Goal: Check status: Check status

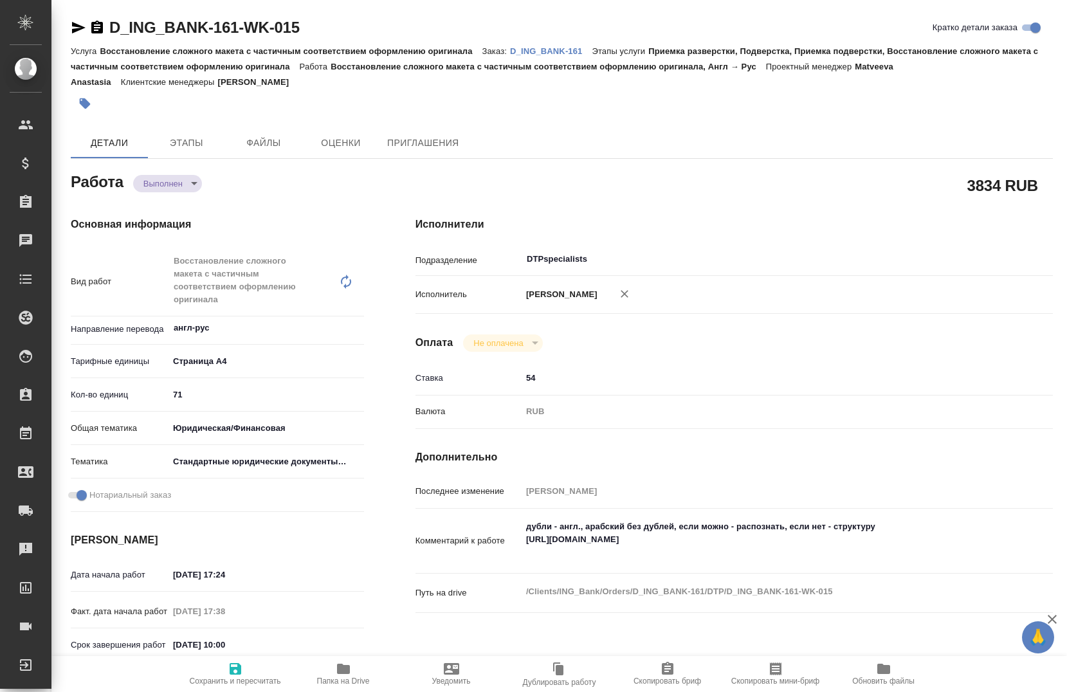
type textarea "x"
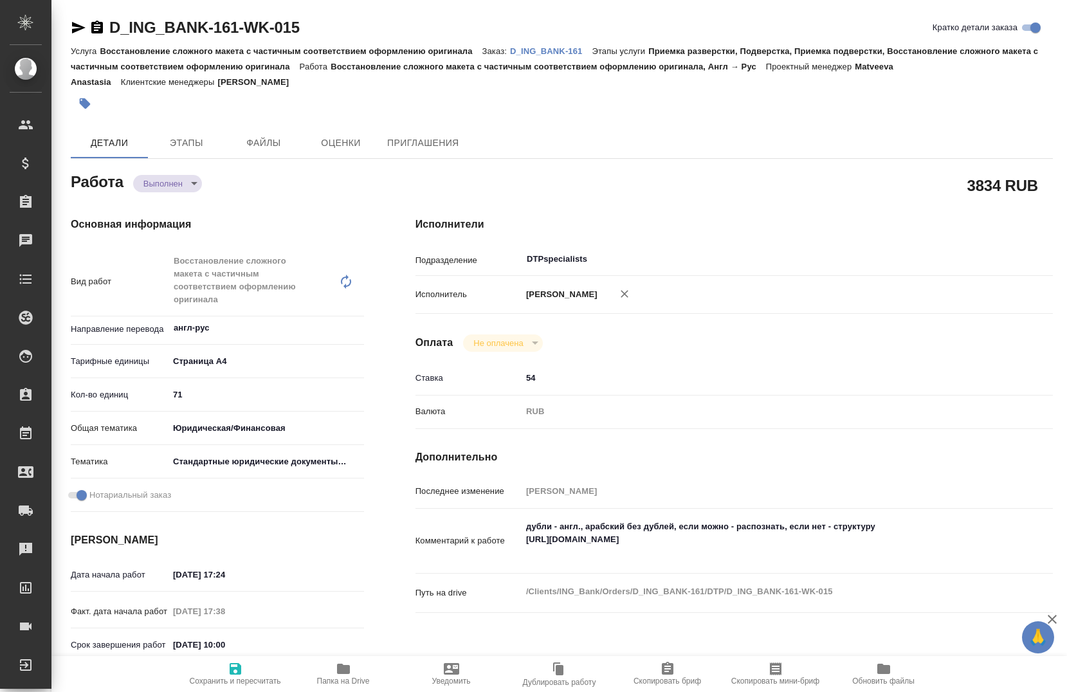
type textarea "x"
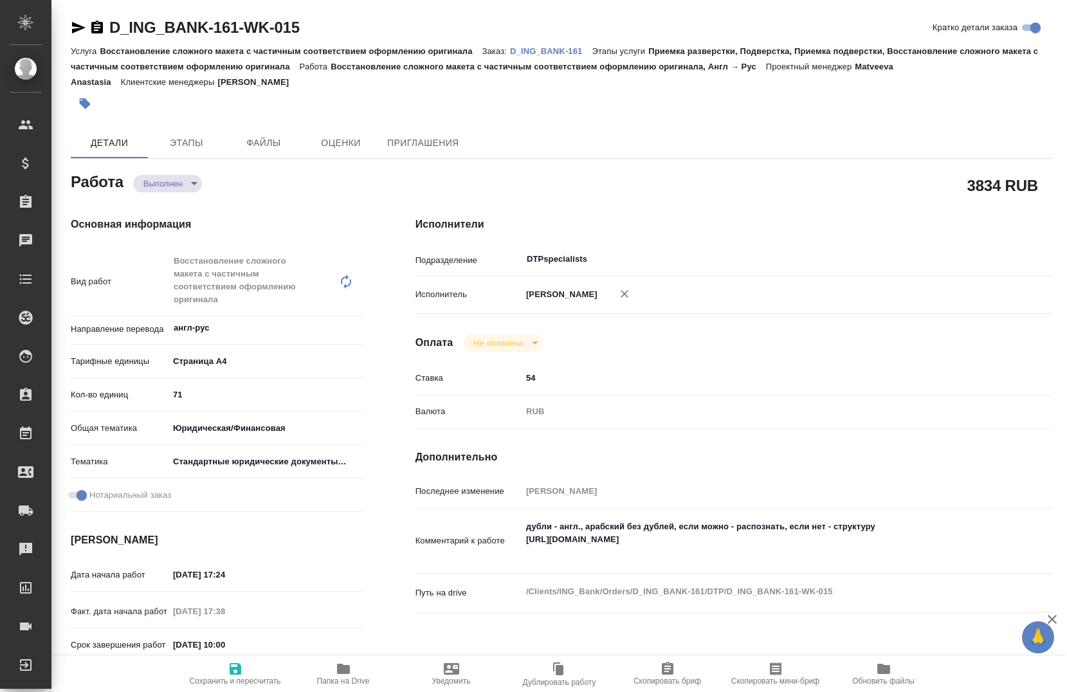
type textarea "x"
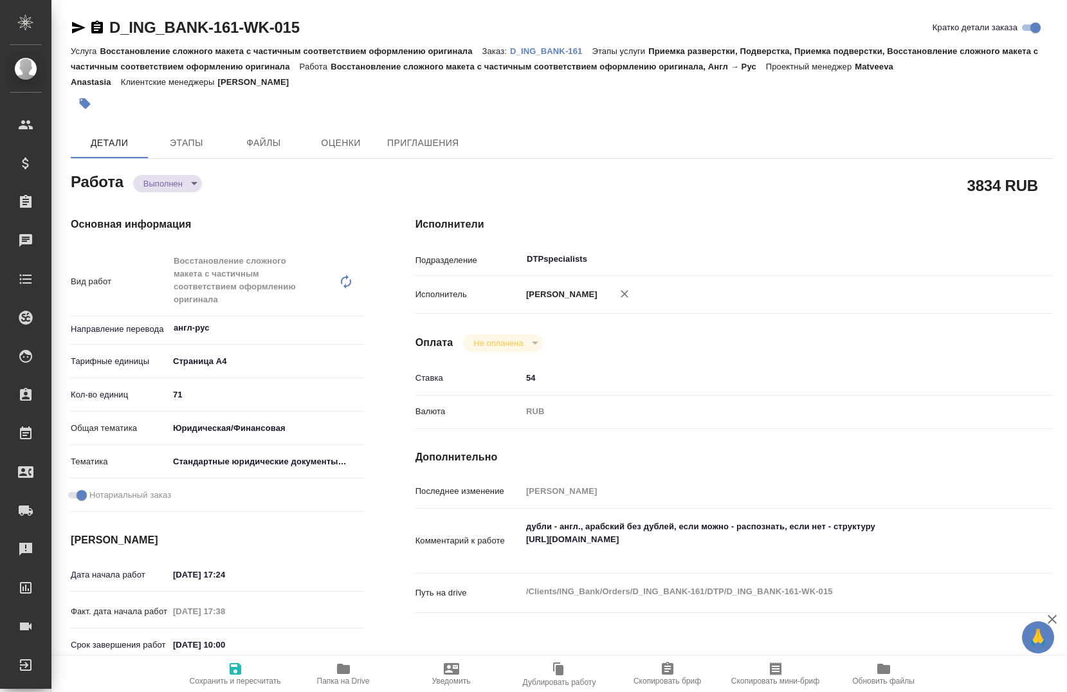
type textarea "x"
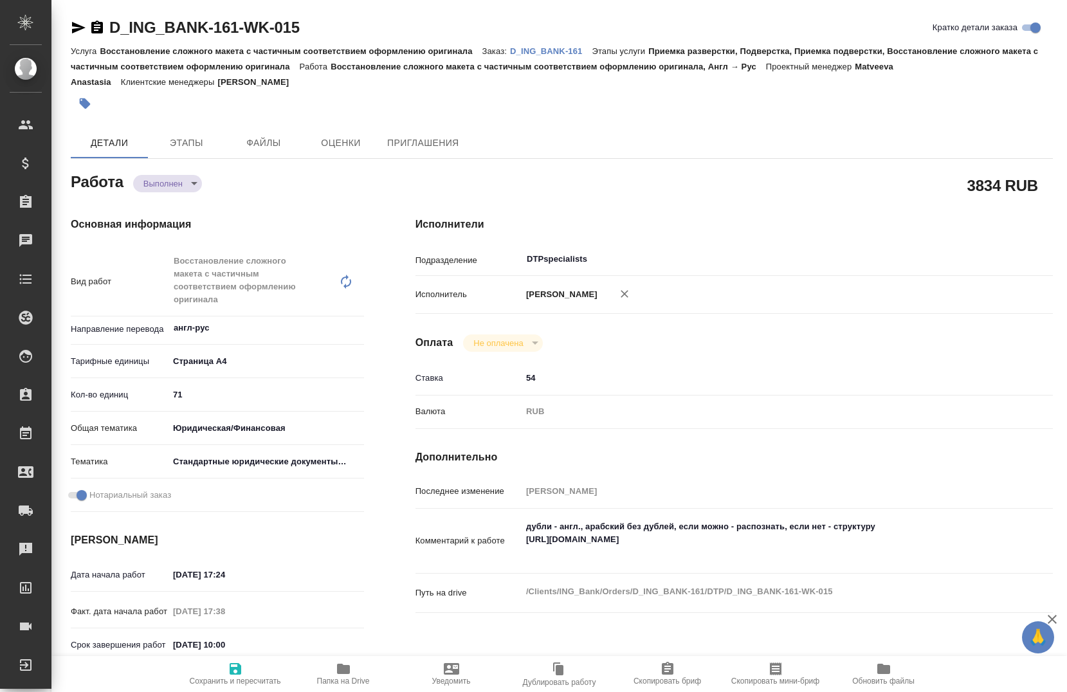
type textarea "x"
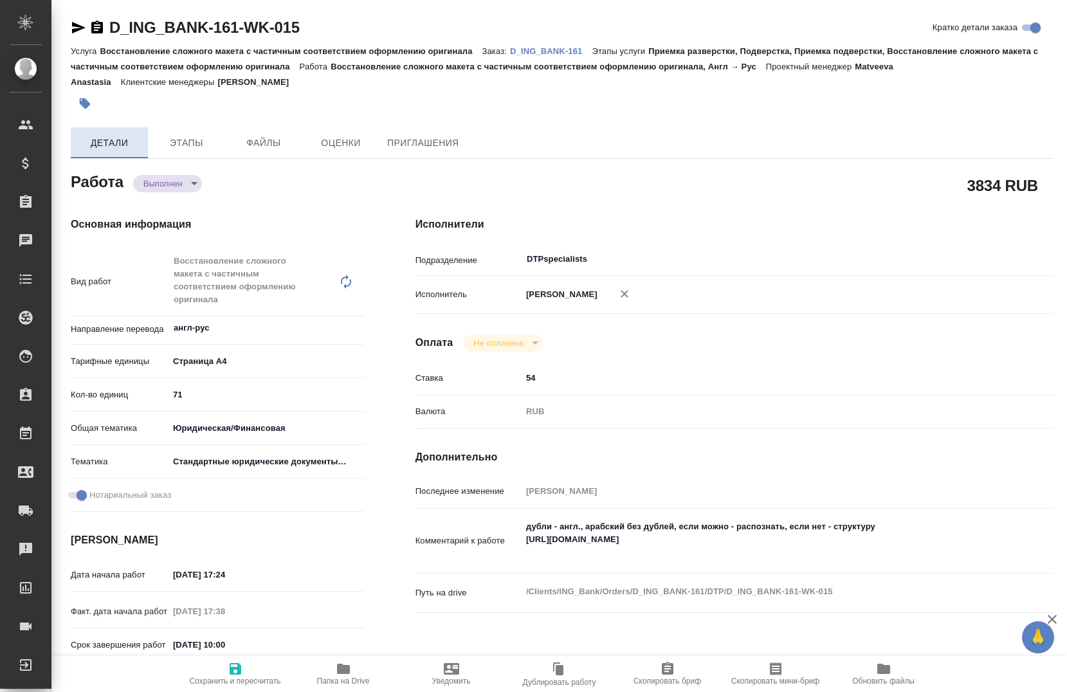
type textarea "x"
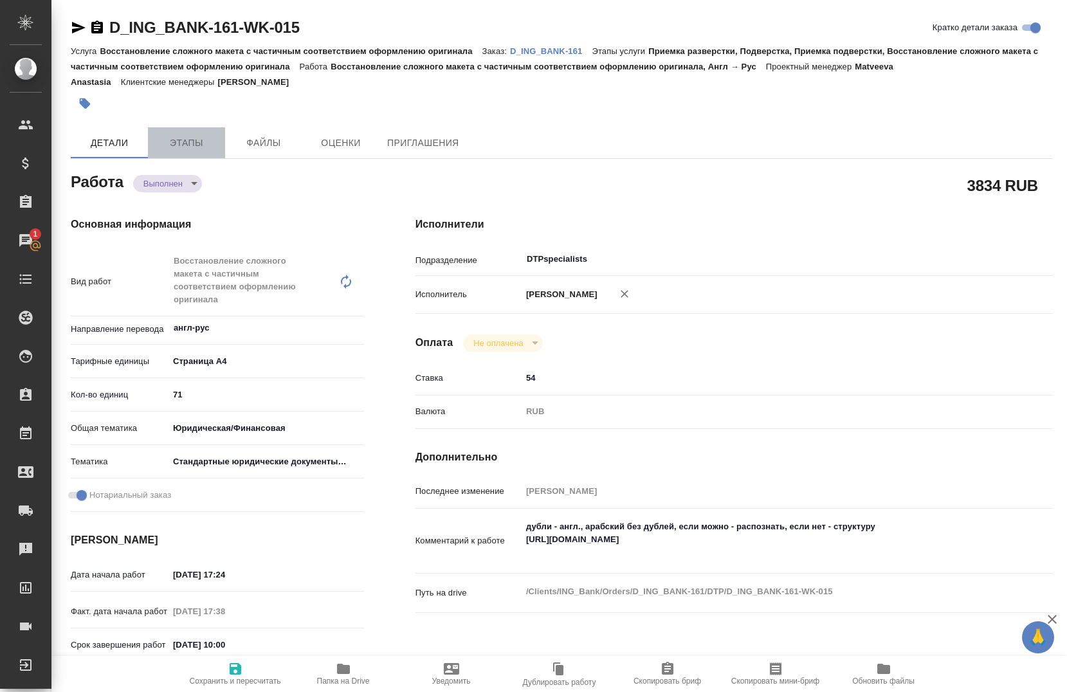
click at [181, 152] on button "Этапы" at bounding box center [186, 142] width 77 height 31
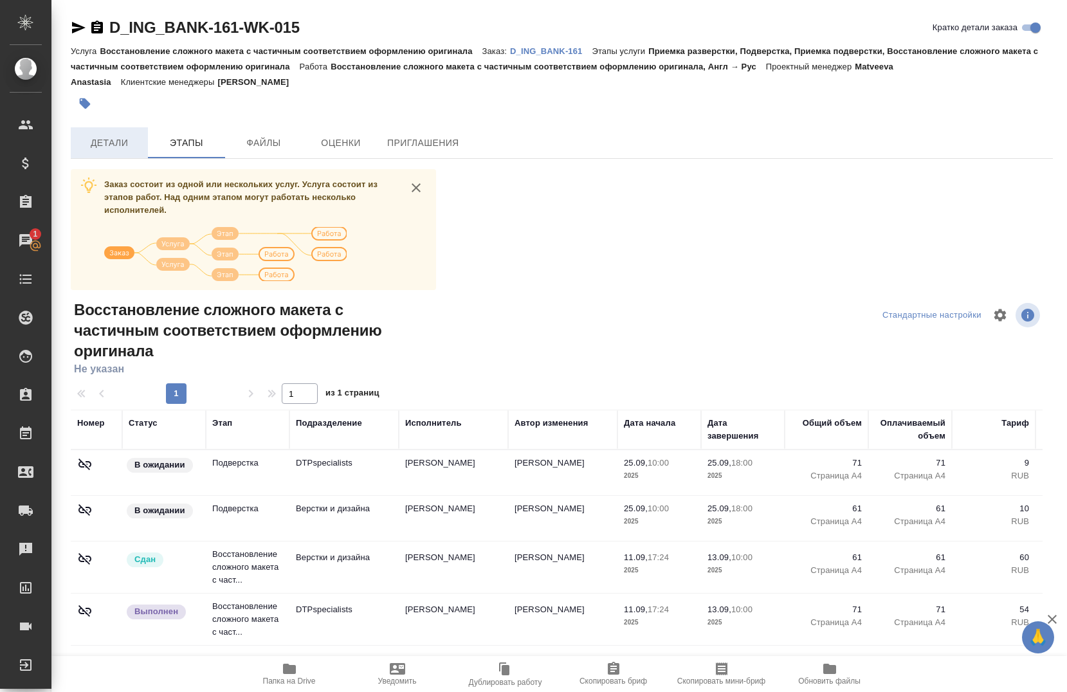
click at [129, 134] on button "Детали" at bounding box center [109, 142] width 77 height 31
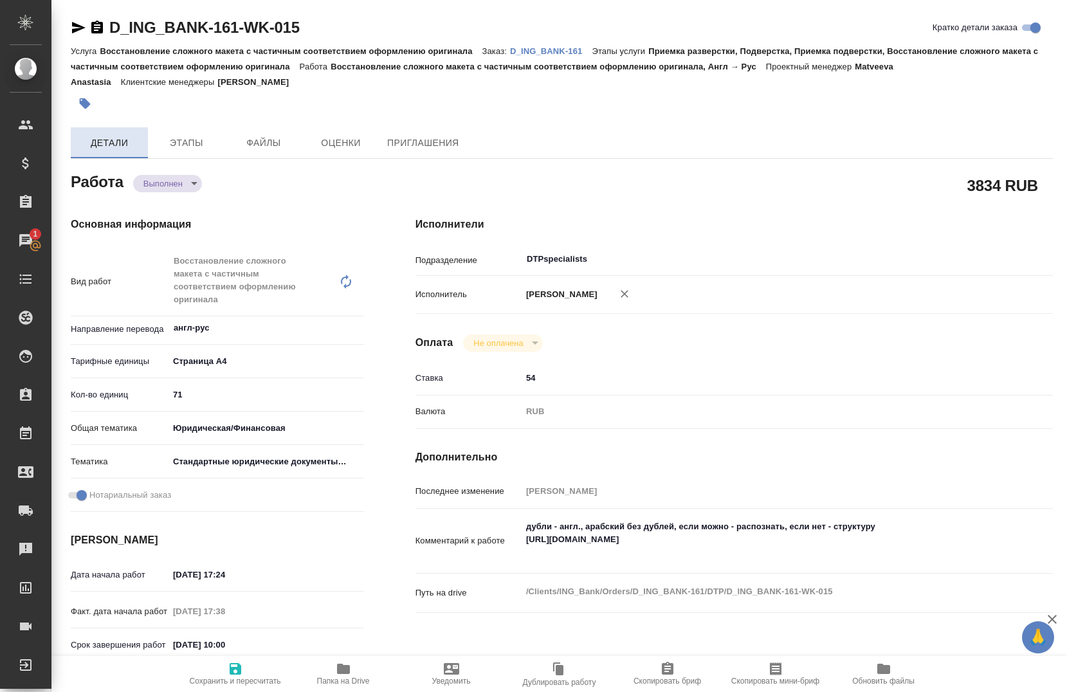
type textarea "x"
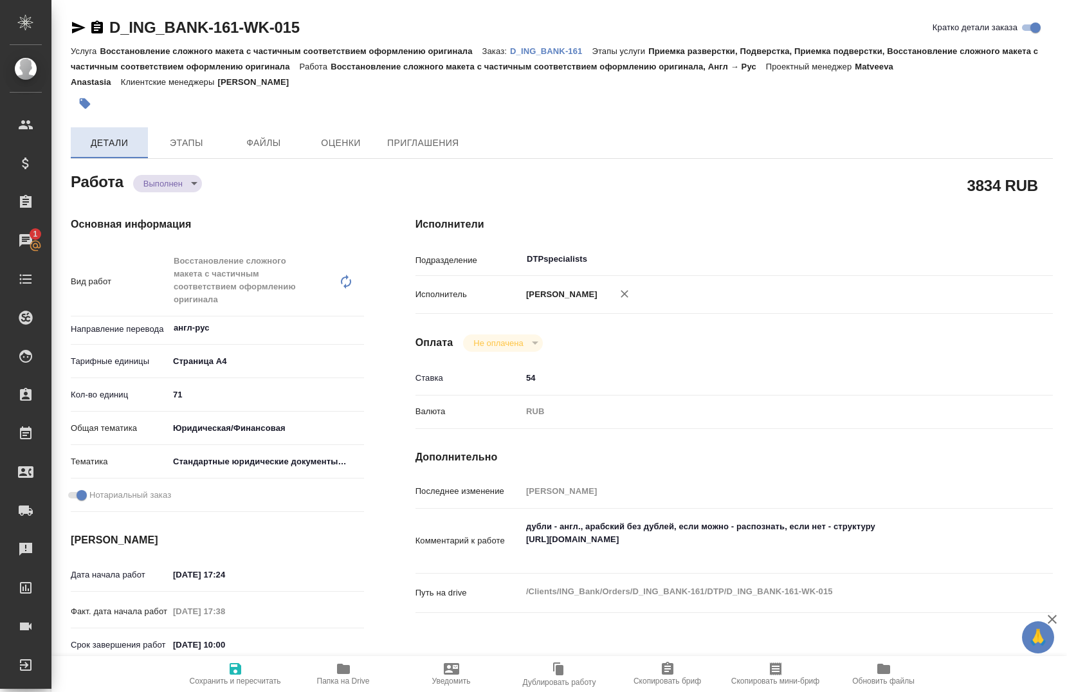
type textarea "x"
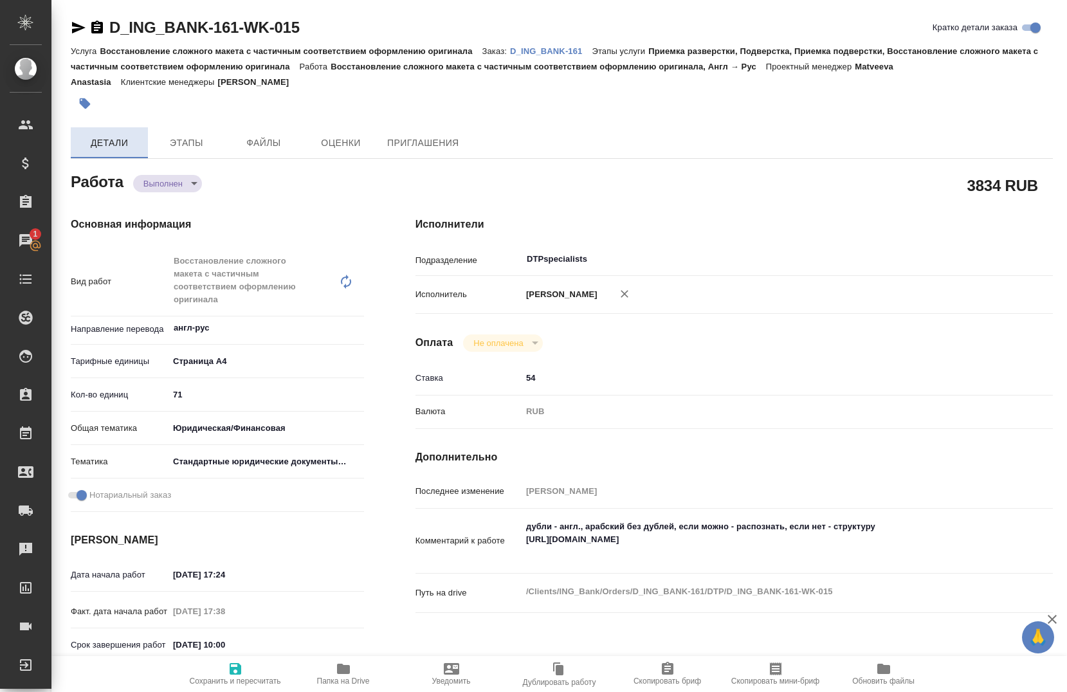
type textarea "x"
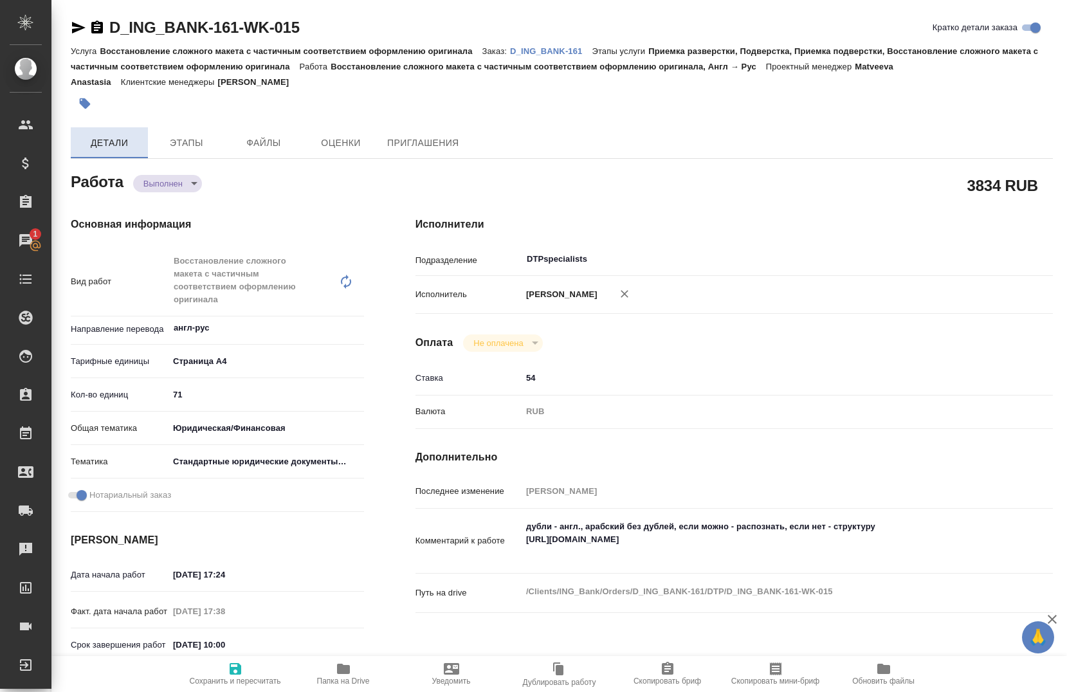
type textarea "x"
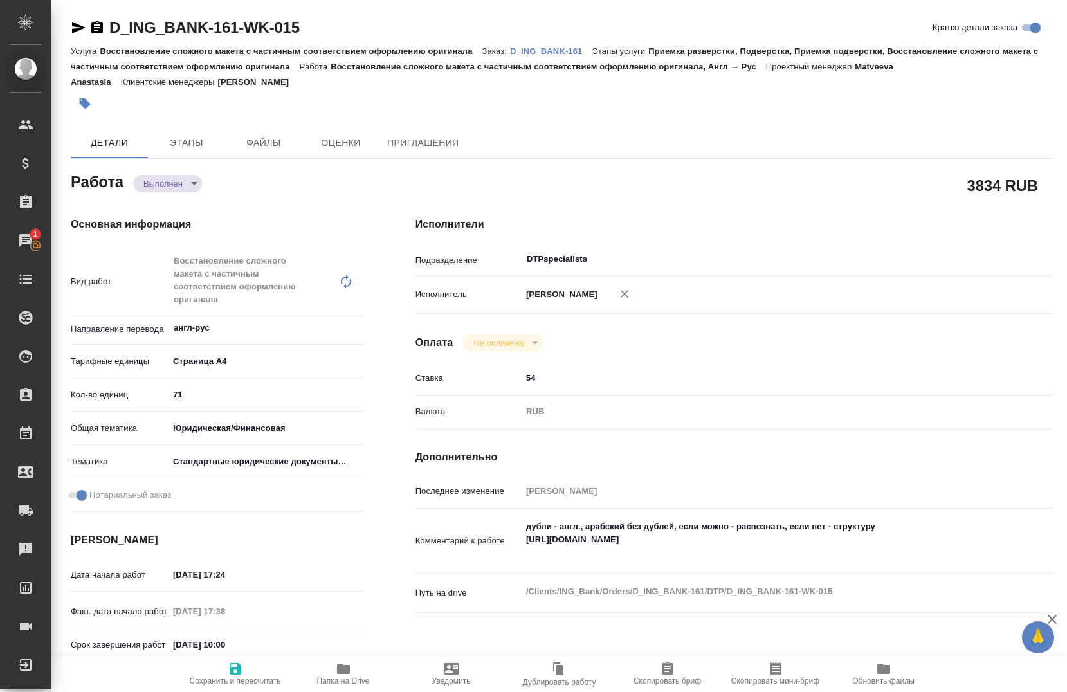
type textarea "x"
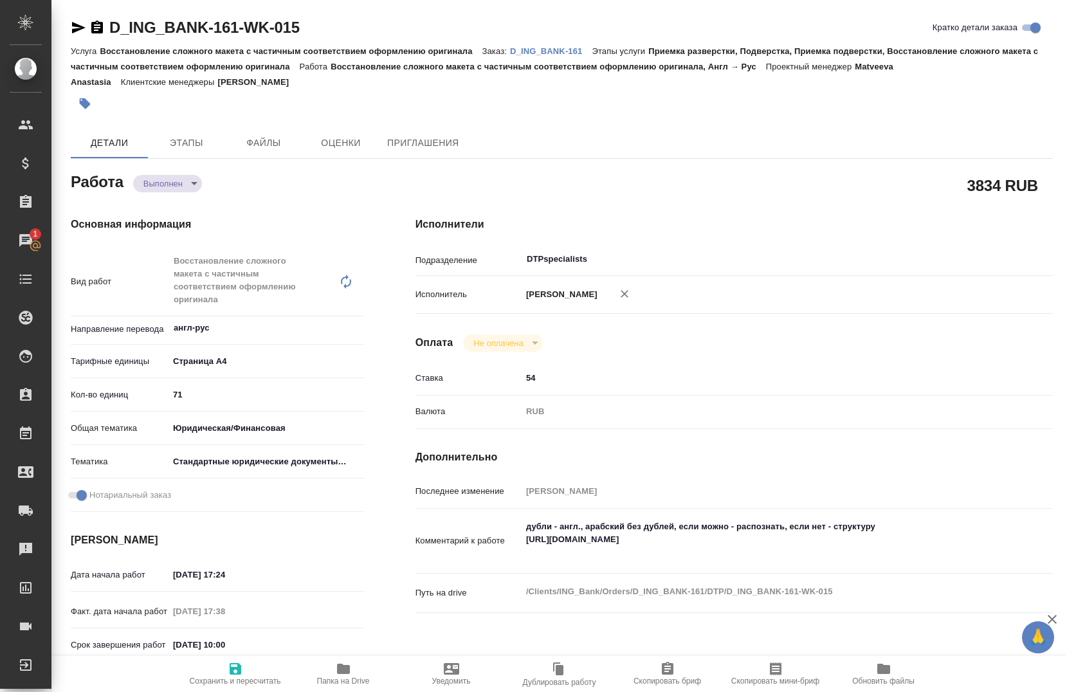
click at [132, 31] on link "D_ING_BANK-161-WK-015" at bounding box center [204, 27] width 190 height 17
type textarea "x"
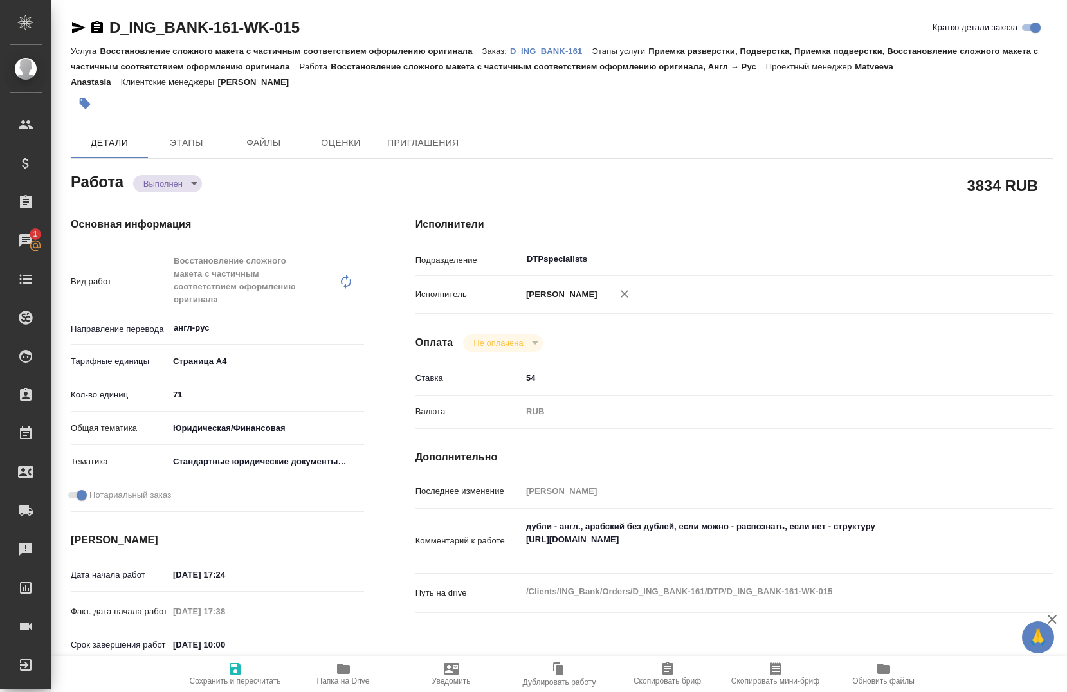
type textarea "x"
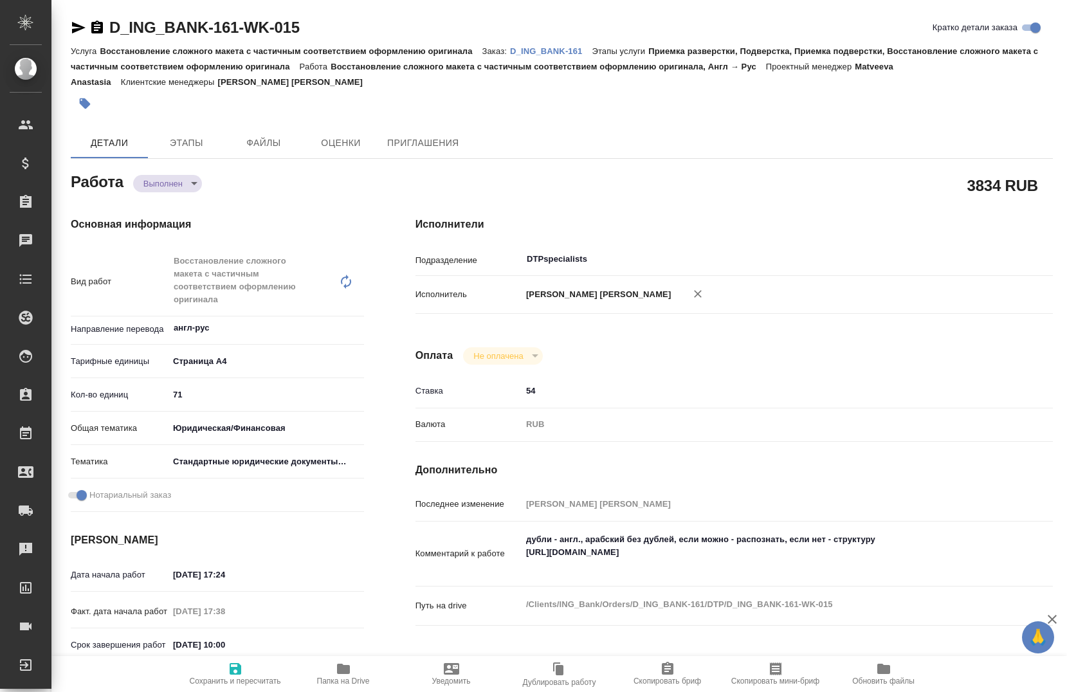
type textarea "x"
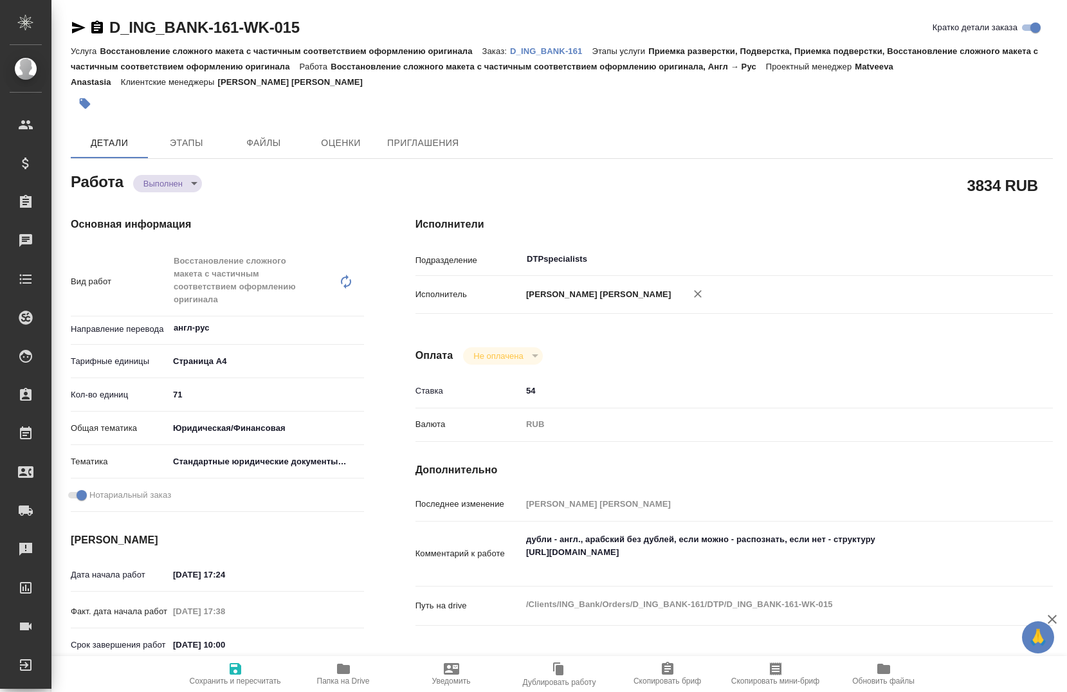
type textarea "x"
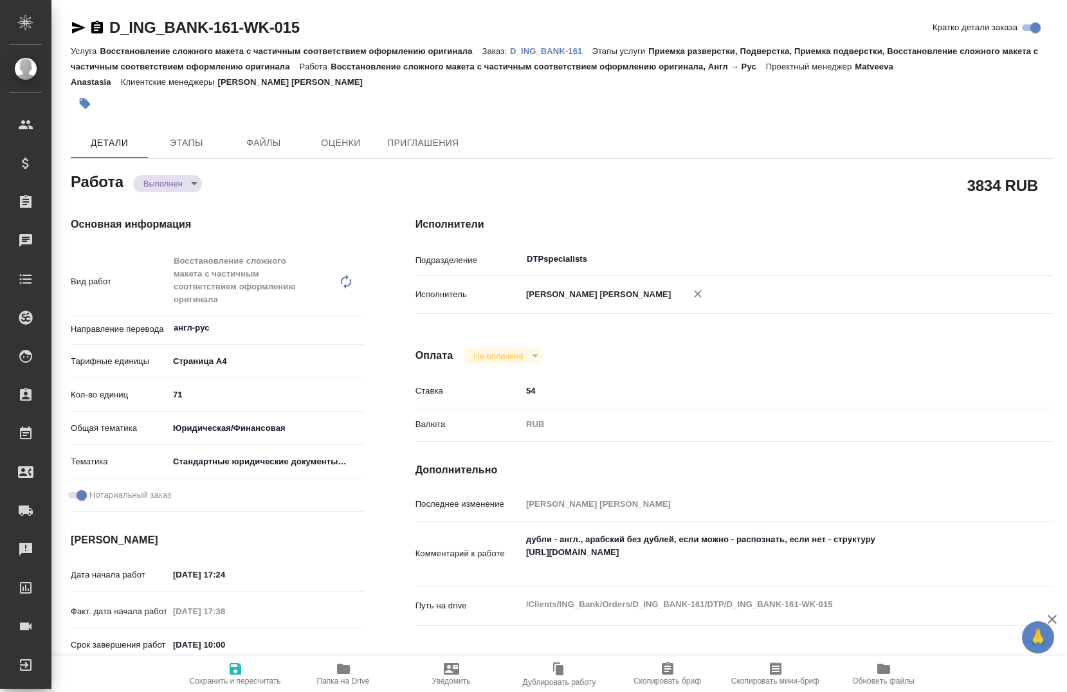
type textarea "x"
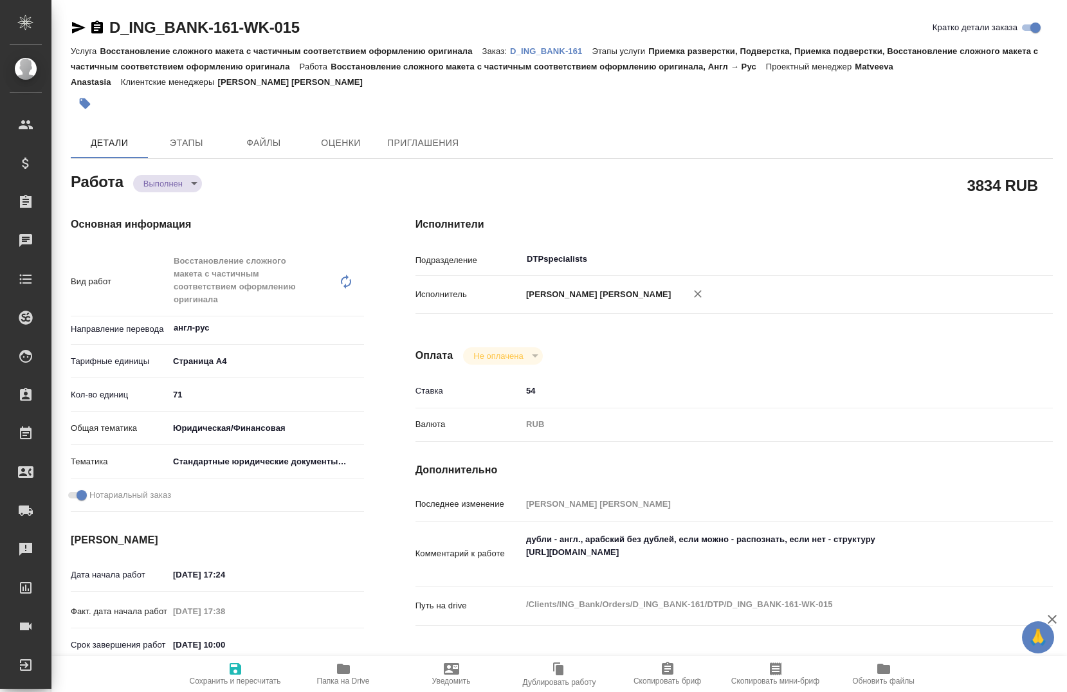
type textarea "x"
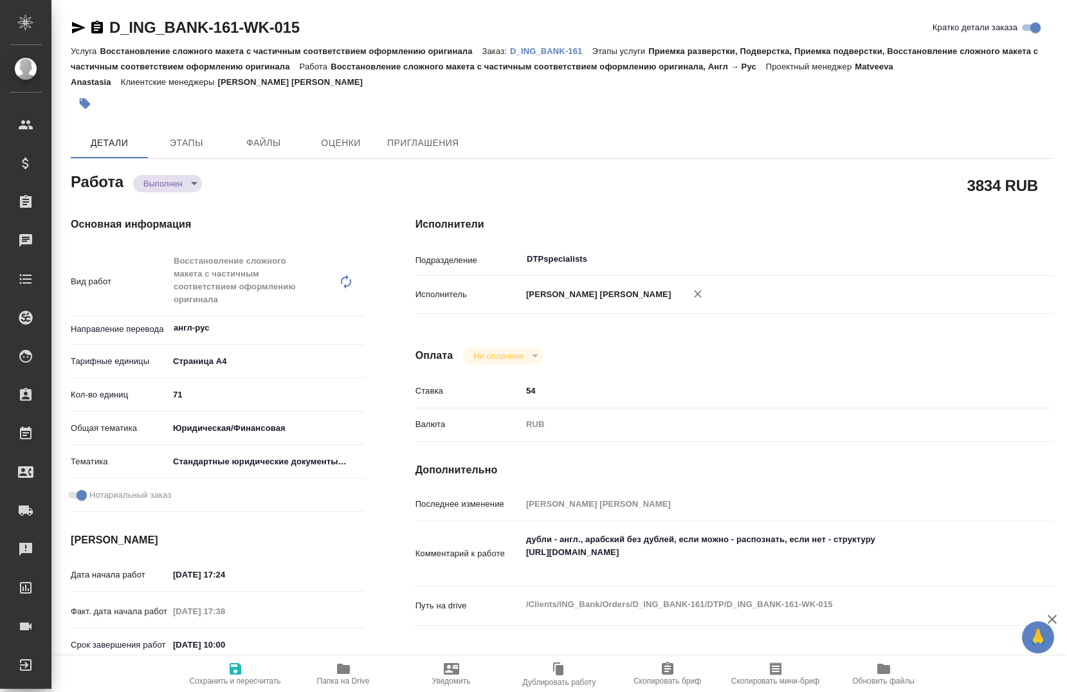
type textarea "x"
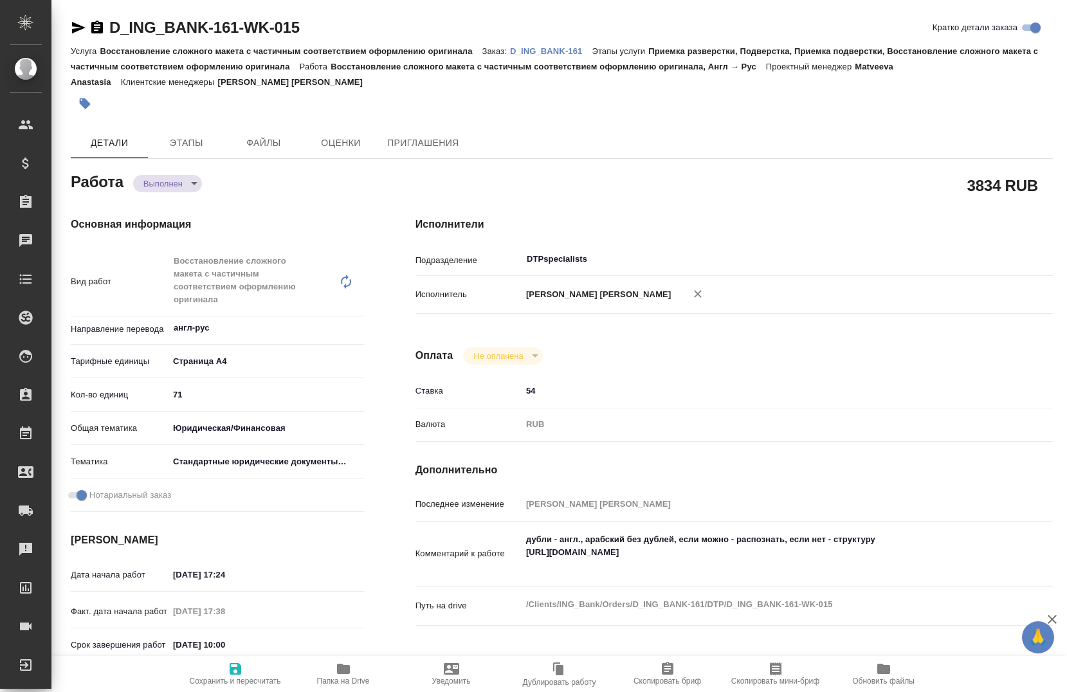
type textarea "x"
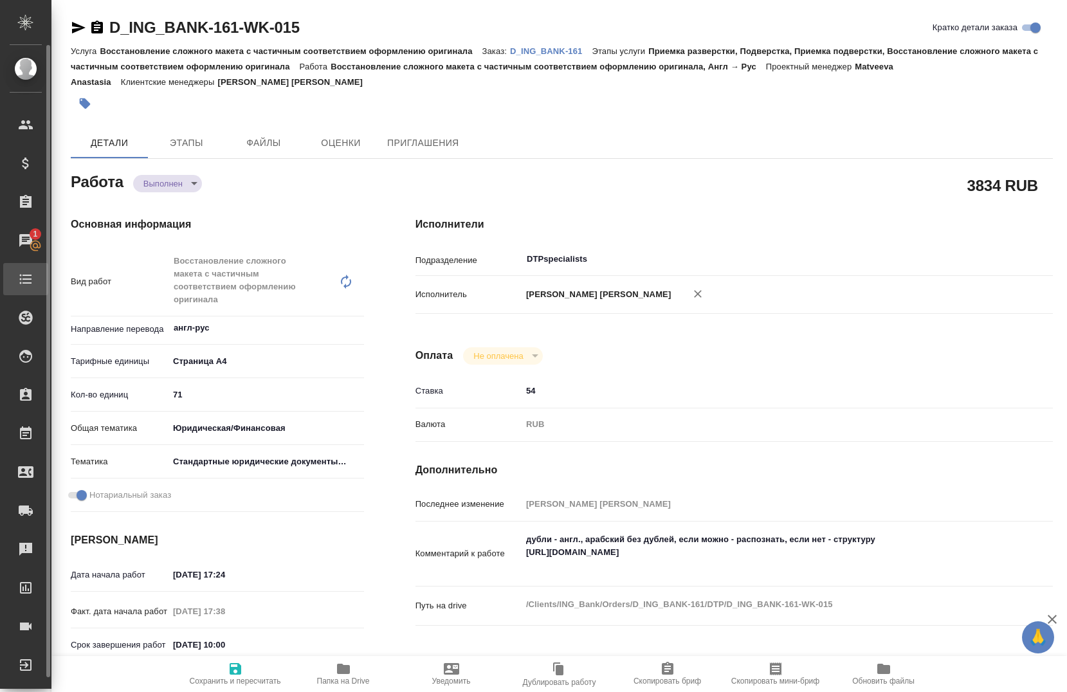
type textarea "x"
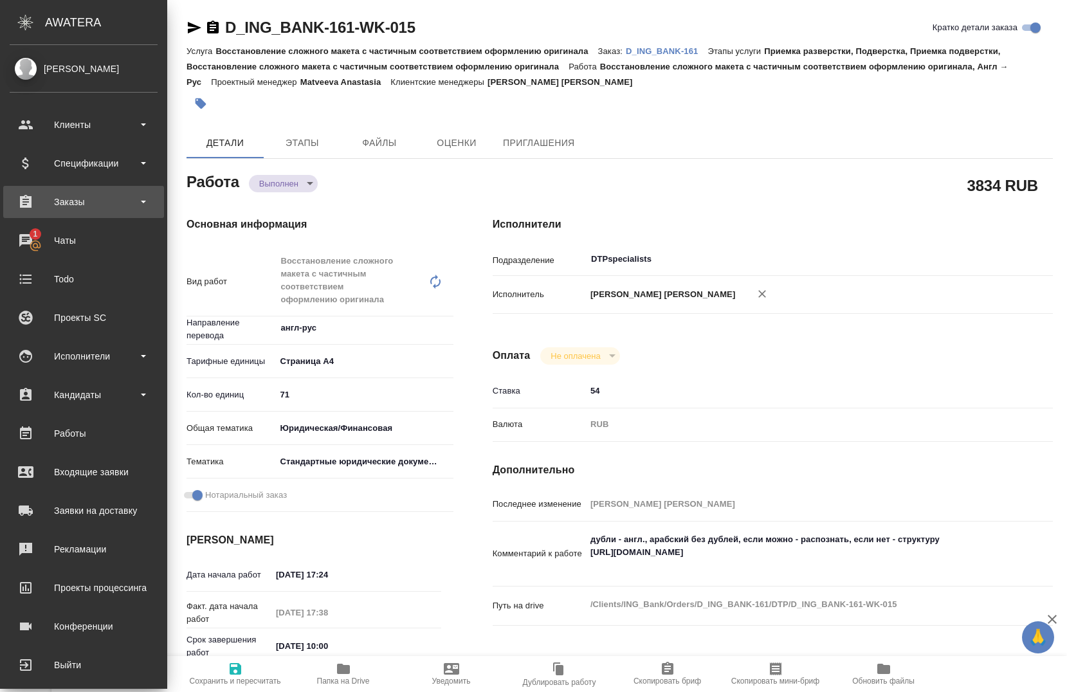
click at [62, 195] on div "Заказы" at bounding box center [84, 201] width 148 height 19
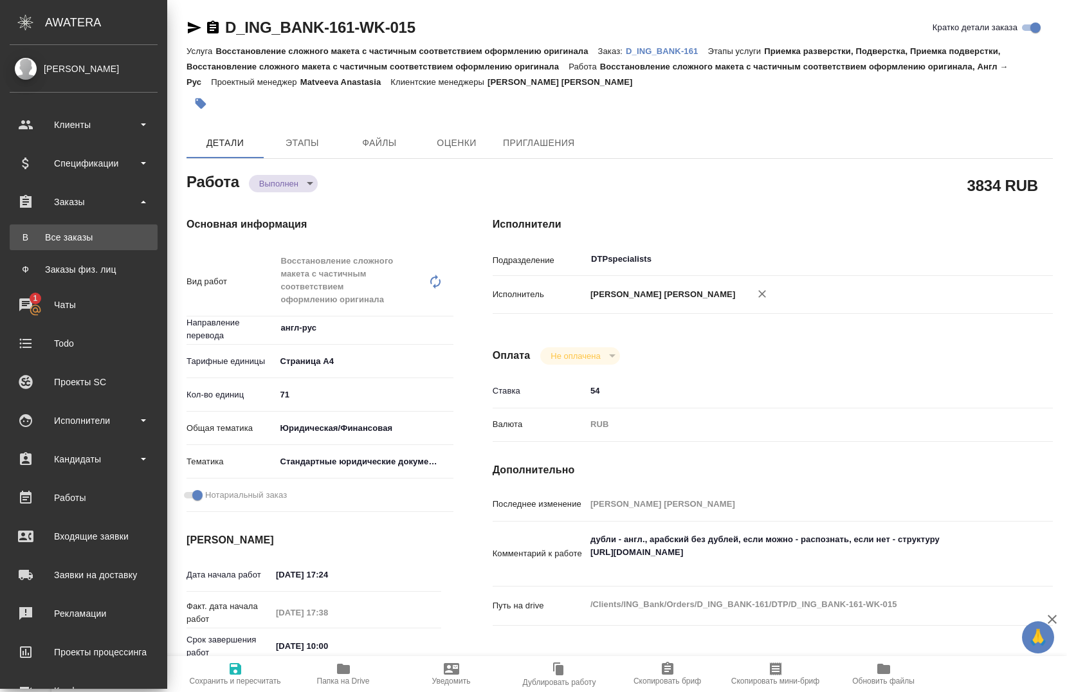
type textarea "x"
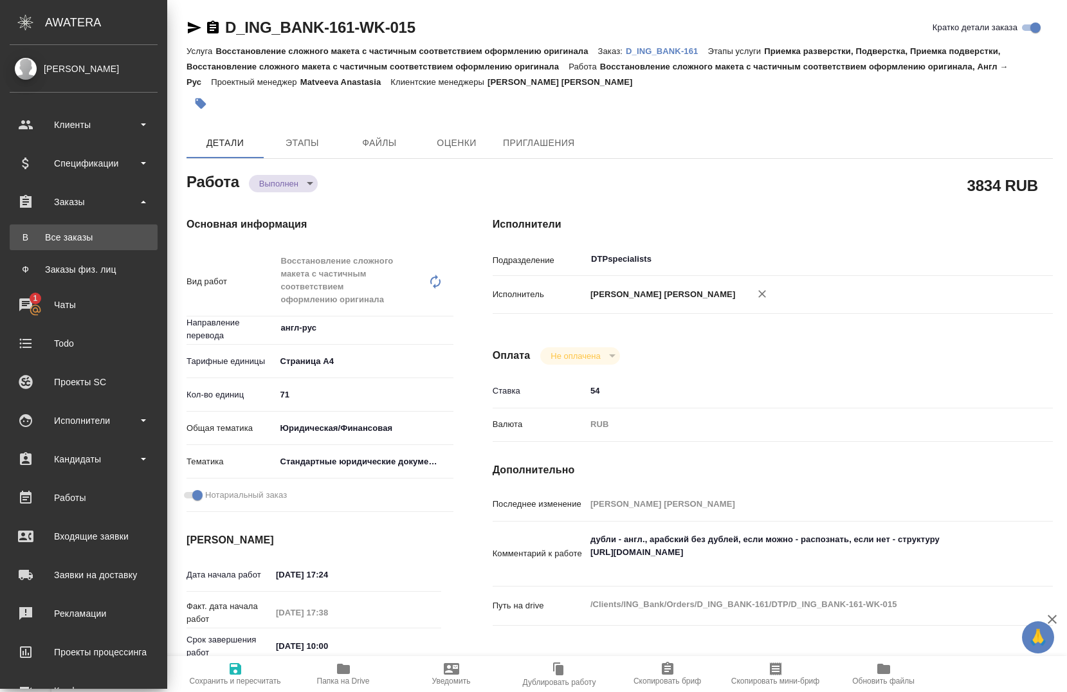
click at [74, 241] on div "Все заказы" at bounding box center [83, 237] width 135 height 13
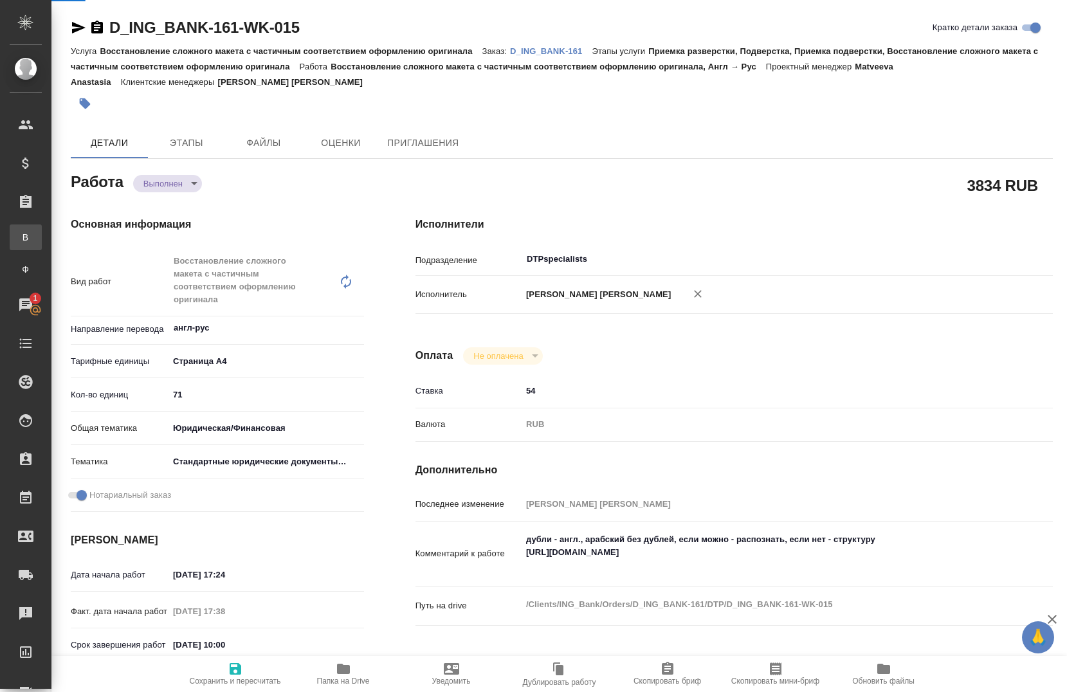
type textarea "x"
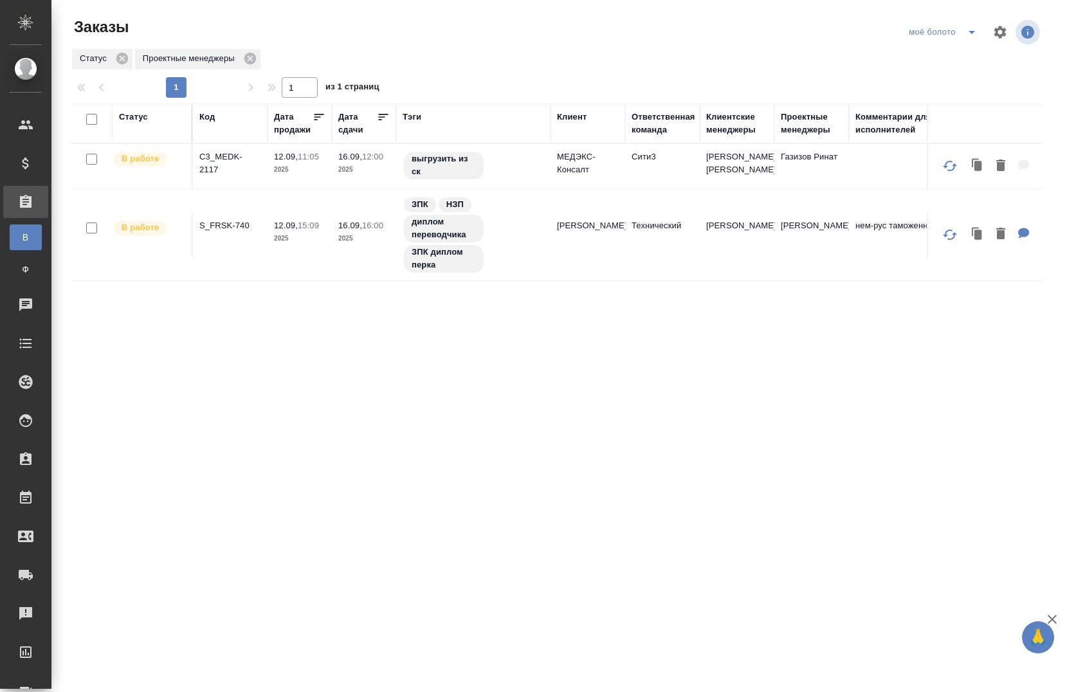
click at [146, 132] on div "Статус" at bounding box center [152, 124] width 66 height 26
click at [146, 116] on div "Статус" at bounding box center [133, 117] width 29 height 13
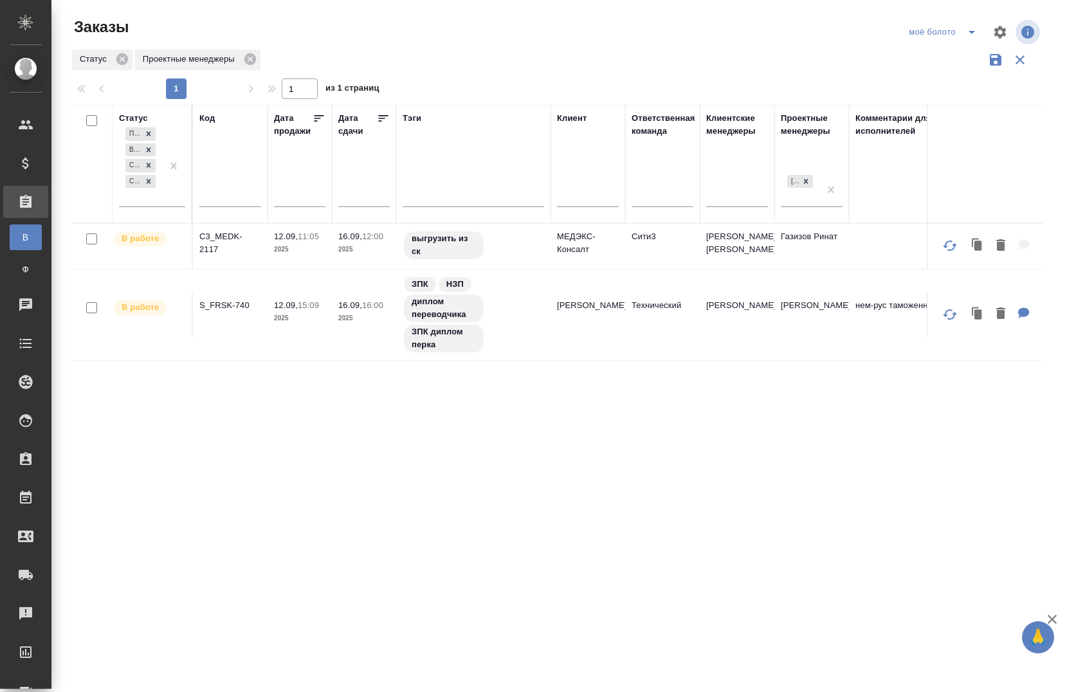
click at [146, 116] on div "Статус" at bounding box center [133, 118] width 29 height 13
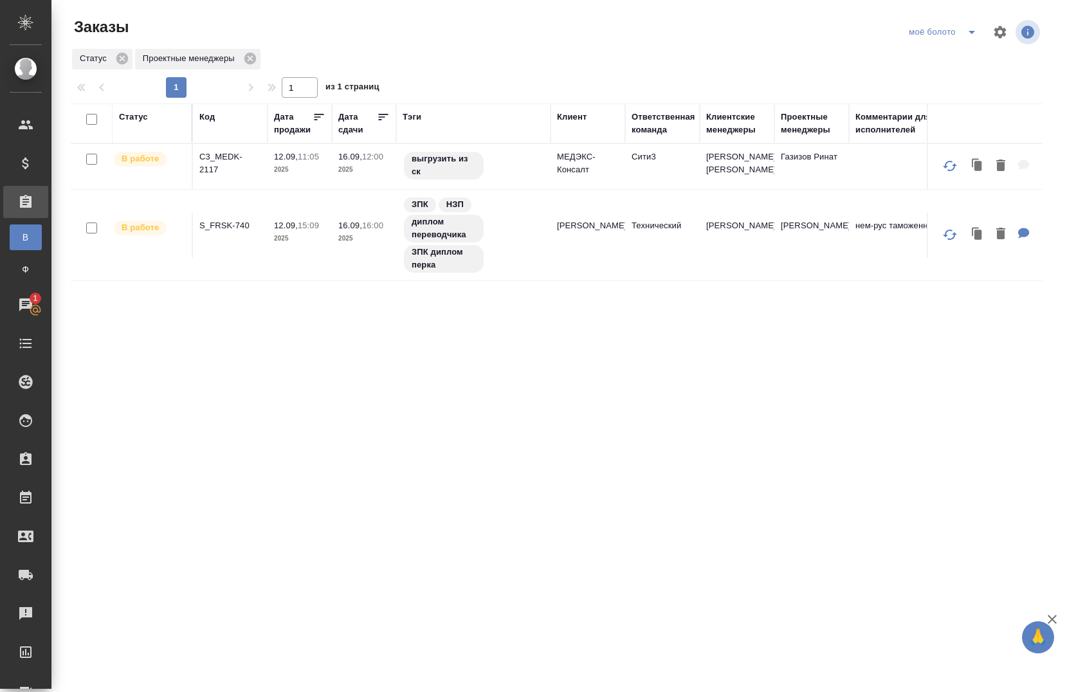
click at [147, 129] on div "Статус" at bounding box center [152, 124] width 66 height 26
click at [147, 123] on div "Статус" at bounding box center [152, 124] width 66 height 26
click at [244, 62] on icon at bounding box center [250, 58] width 14 height 14
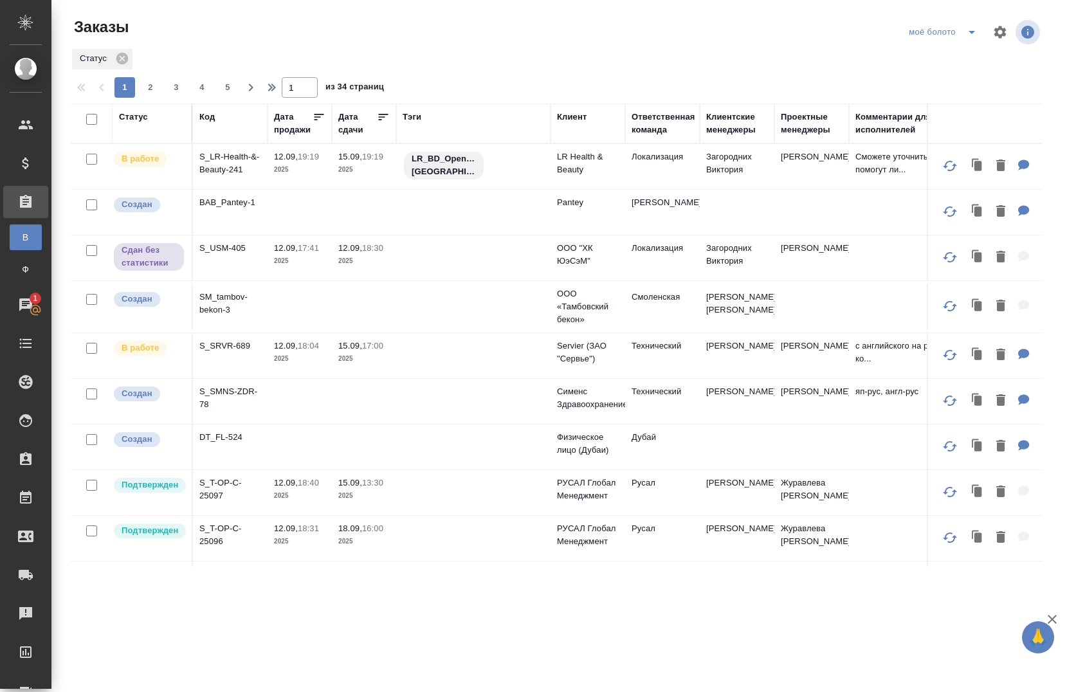
click at [145, 123] on div "Статус" at bounding box center [152, 124] width 66 height 26
click at [141, 113] on div "Статус" at bounding box center [133, 117] width 29 height 13
click at [140, 114] on div "Статус" at bounding box center [133, 117] width 29 height 13
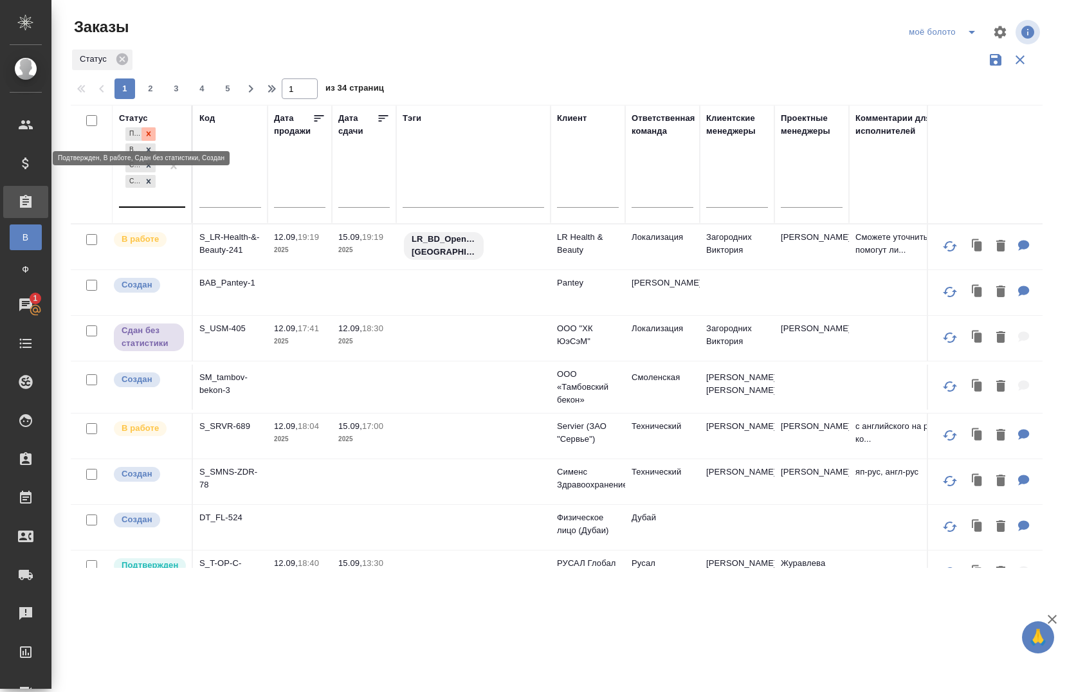
click at [144, 132] on icon at bounding box center [148, 133] width 9 height 9
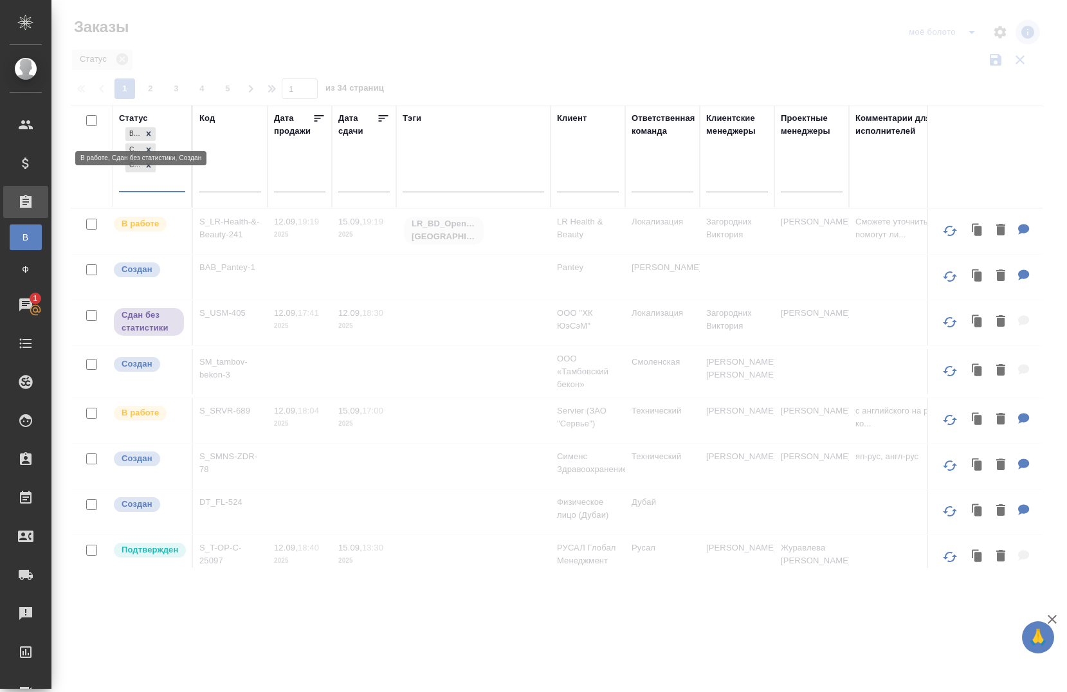
click at [147, 133] on icon at bounding box center [148, 133] width 9 height 9
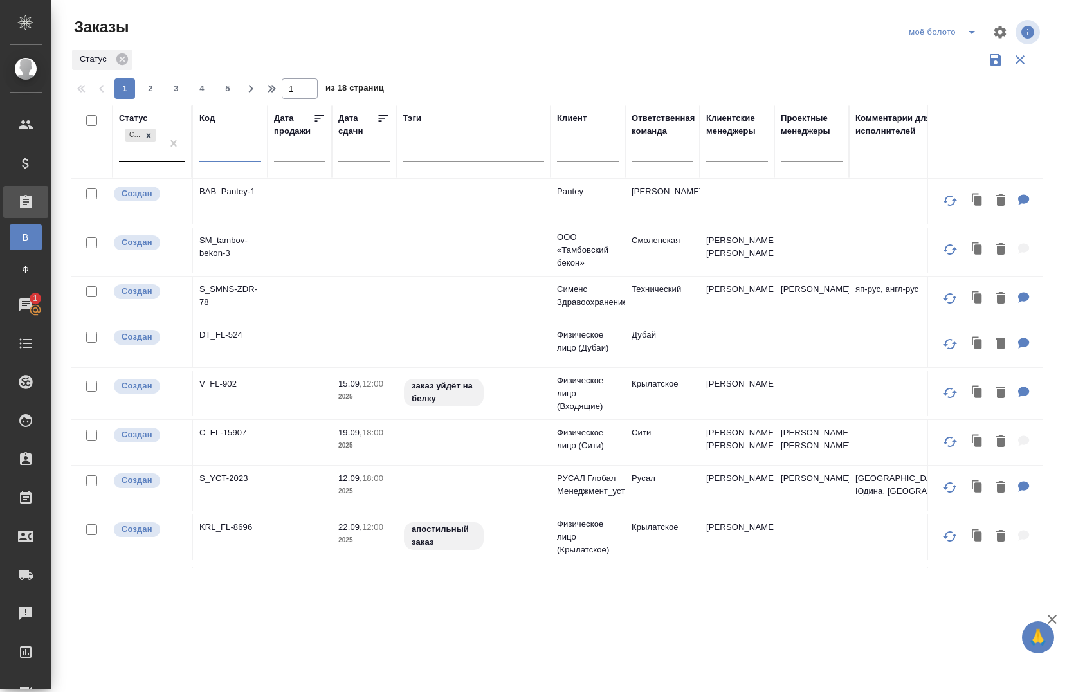
click at [239, 150] on input "text" at bounding box center [230, 154] width 62 height 16
paste input "D_ING_BANK-161-WK-015"
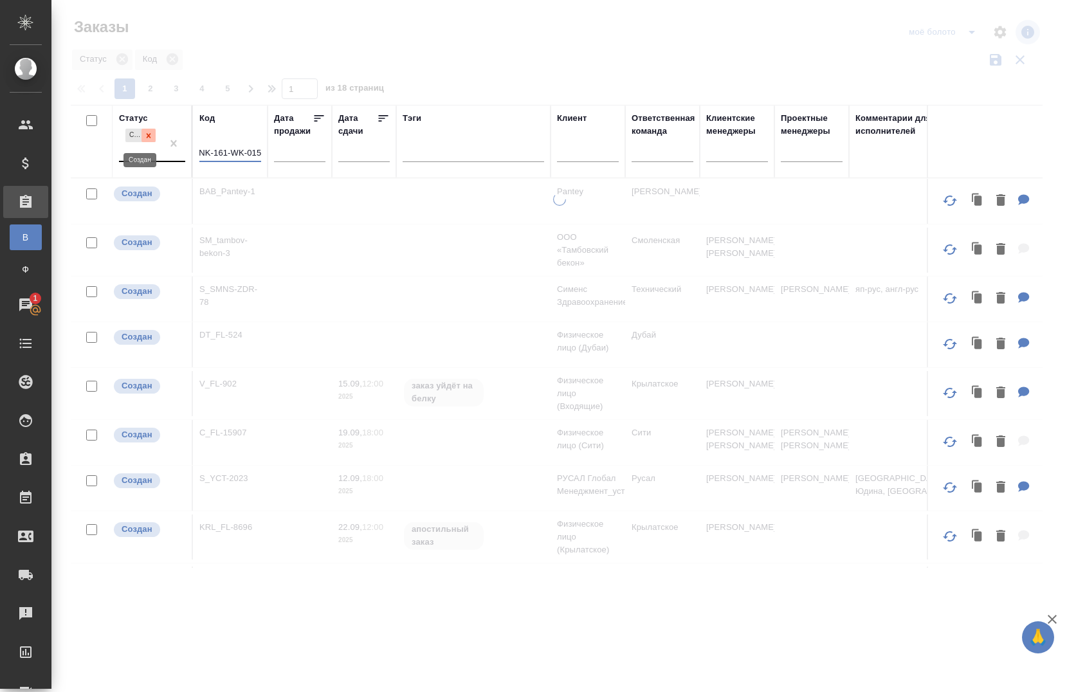
type input "D_ING_BANK-161-WK-015"
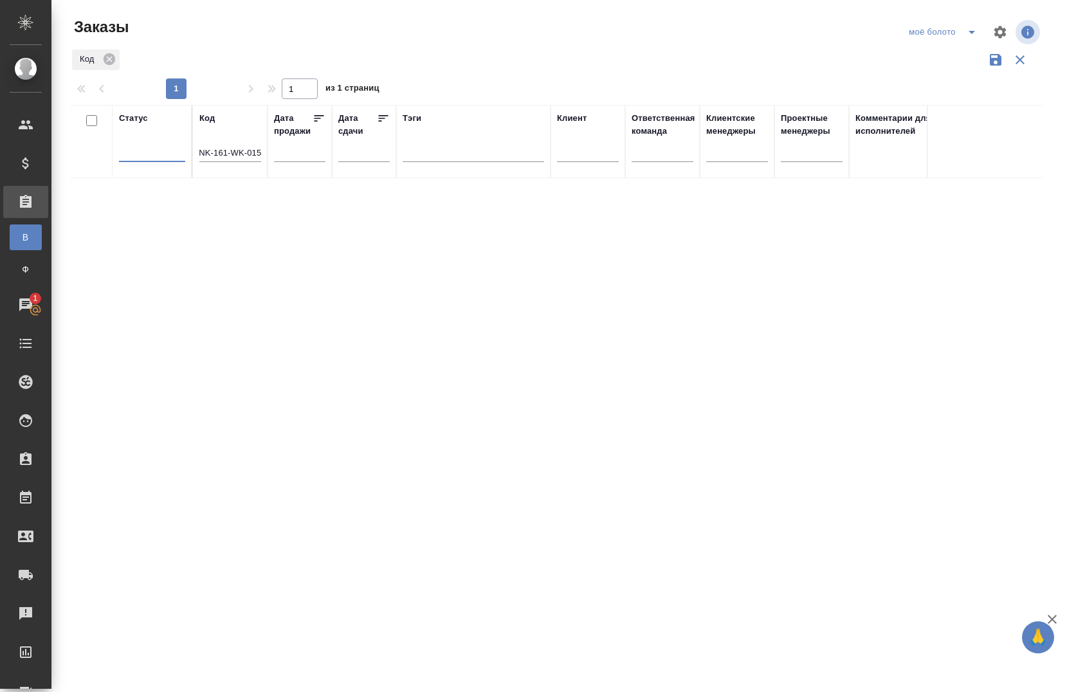
scroll to position [0, 0]
click at [687, 198] on div "Статус Код D_ING_BANK-161-WK-015 Дата продажи Дата сдачи Тэги Клиент Ответствен…" at bounding box center [556, 336] width 971 height 463
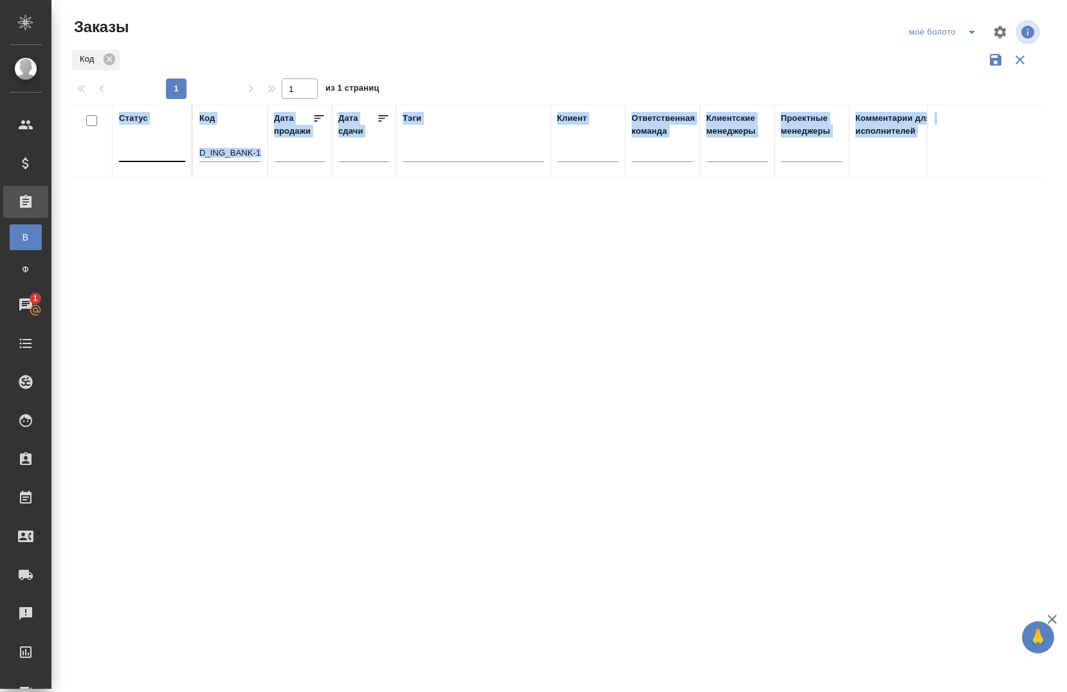
click at [687, 198] on div "Статус Код D_ING_BANK-161-WK-015 Дата продажи Дата сдачи Тэги Клиент Ответствен…" at bounding box center [556, 336] width 971 height 463
click at [314, 208] on div "Статус Код D_ING_BANK-161-WK-015 Дата продажи Дата сдачи Тэги Клиент Ответствен…" at bounding box center [556, 336] width 971 height 463
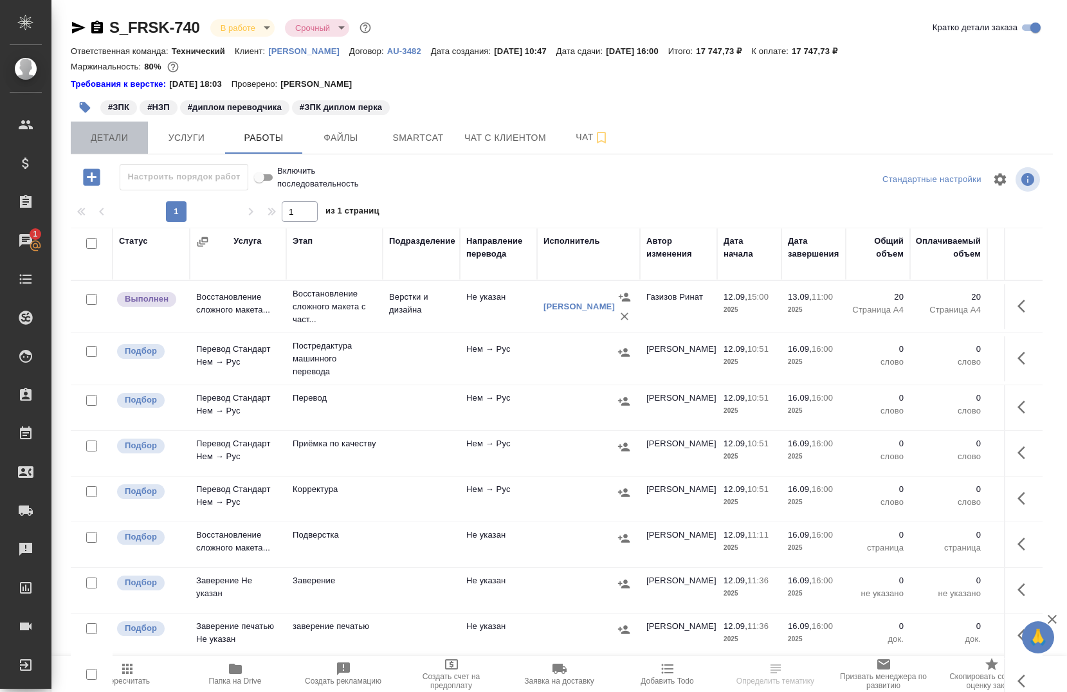
click at [96, 145] on span "Детали" at bounding box center [109, 138] width 62 height 16
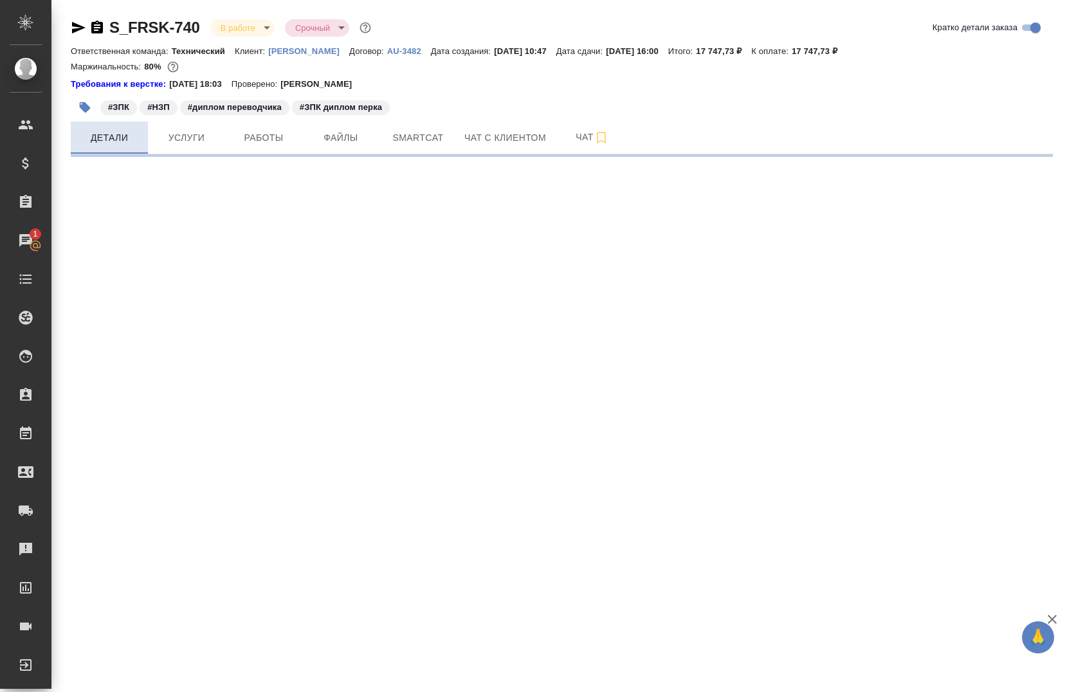
select select "RU"
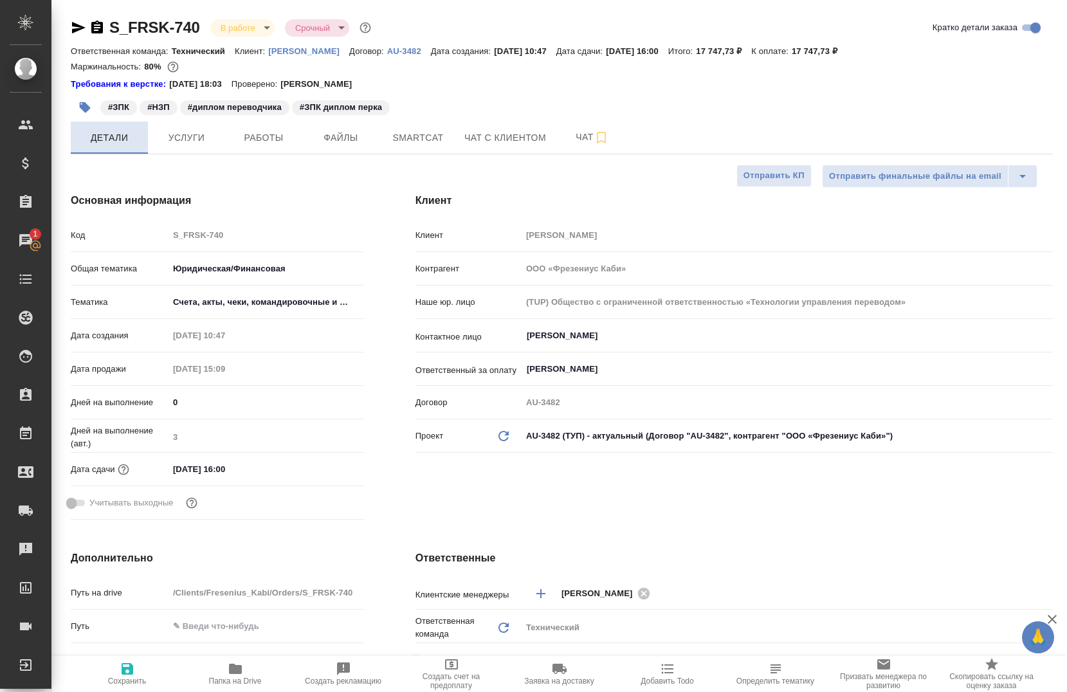
type textarea "x"
click at [246, 134] on span "Работы" at bounding box center [264, 138] width 62 height 16
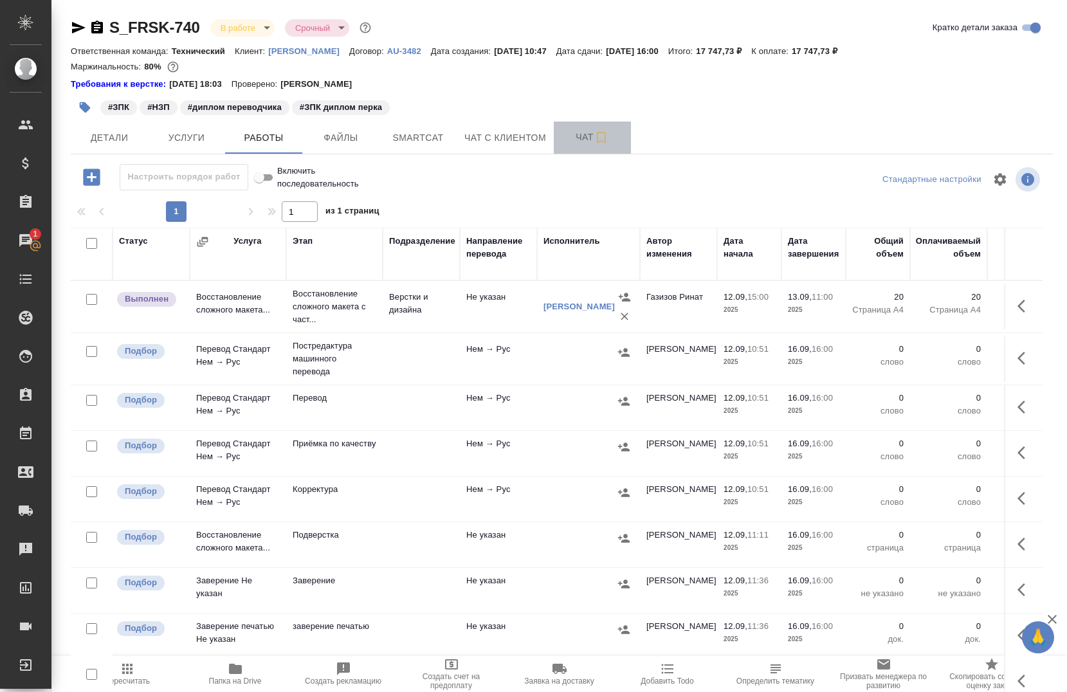
click at [572, 144] on span "Чат" at bounding box center [592, 137] width 62 height 16
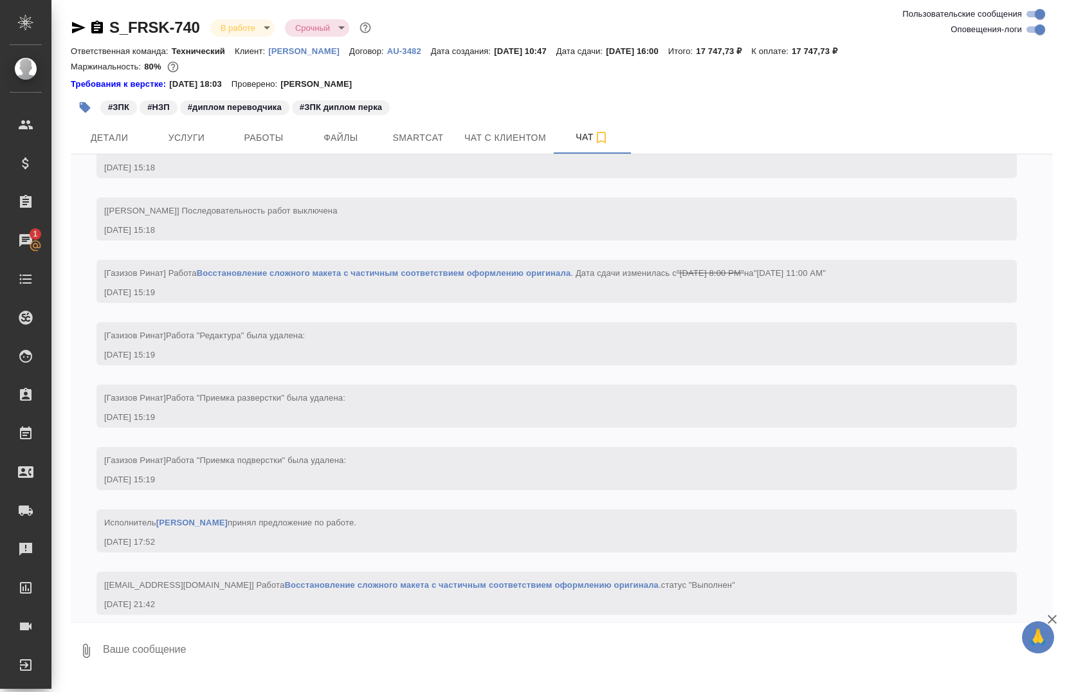
scroll to position [2050, 0]
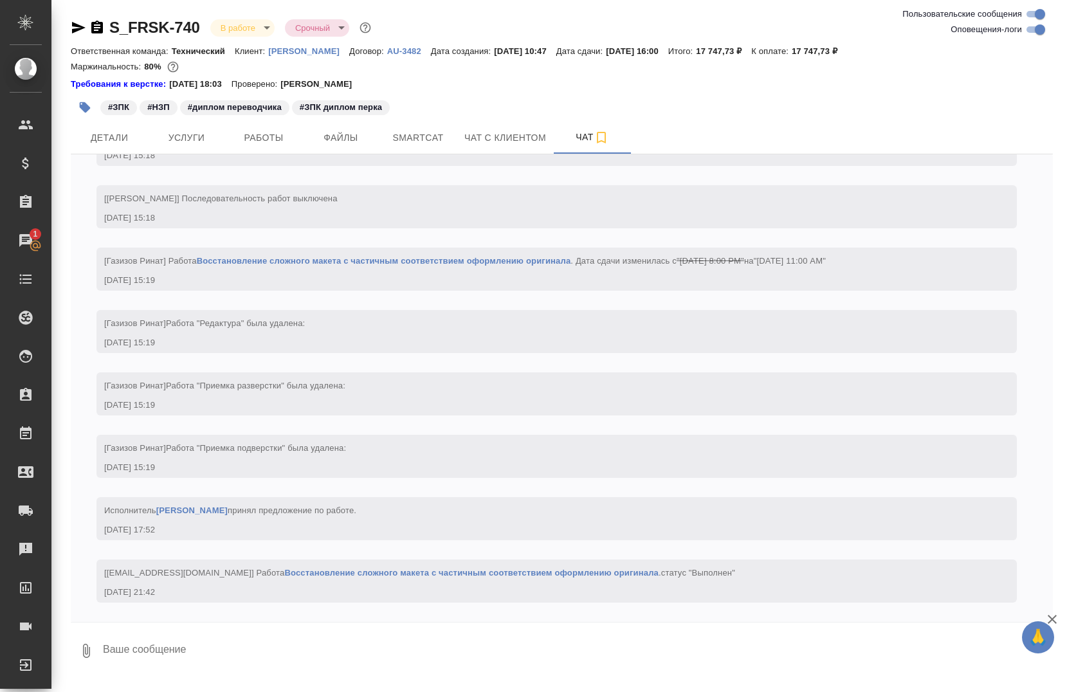
click at [1035, 24] on input "Оповещения-логи" at bounding box center [1039, 29] width 46 height 15
checkbox input "false"
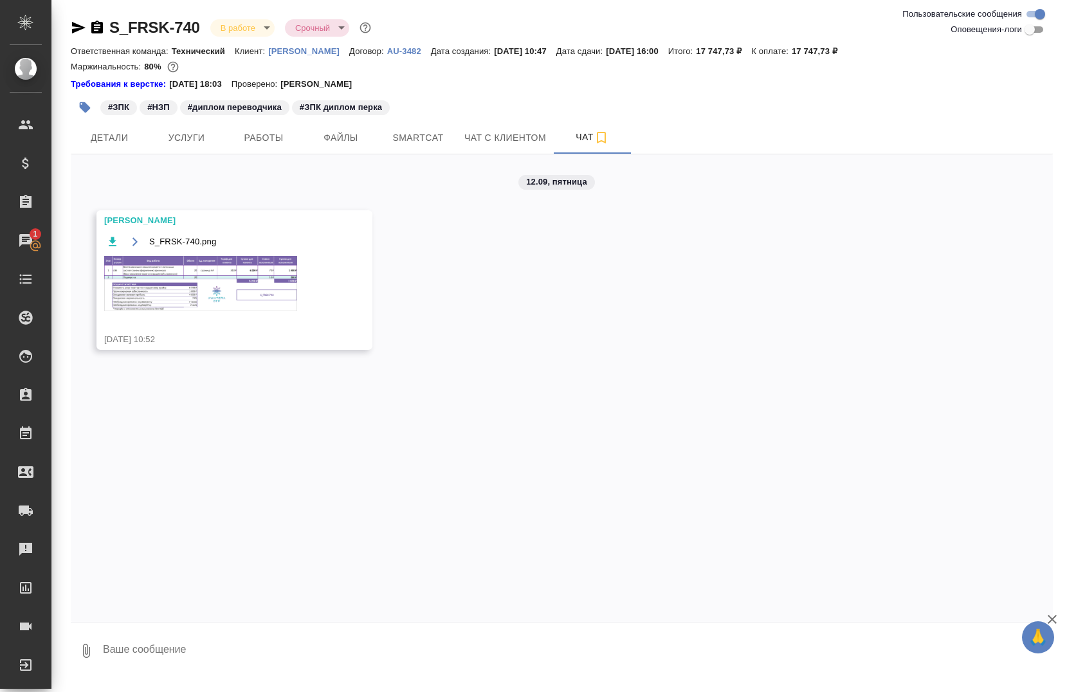
scroll to position [0, 0]
click at [176, 278] on img at bounding box center [200, 283] width 193 height 55
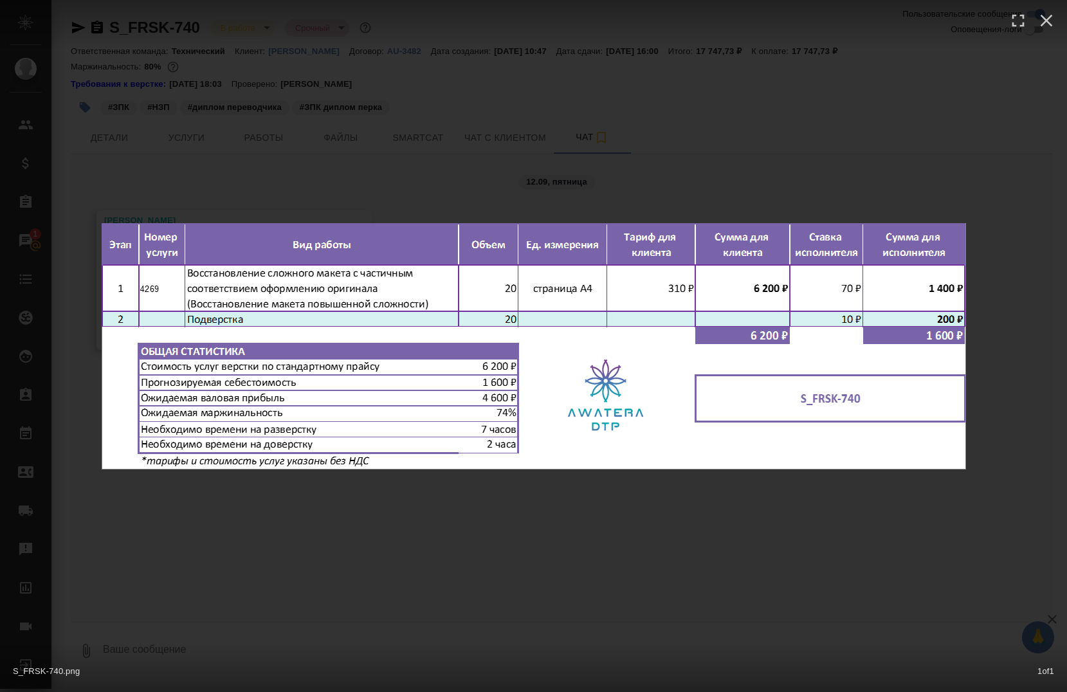
click at [525, 176] on div "S_FRSK-740.png 1 of 1" at bounding box center [533, 346] width 1067 height 692
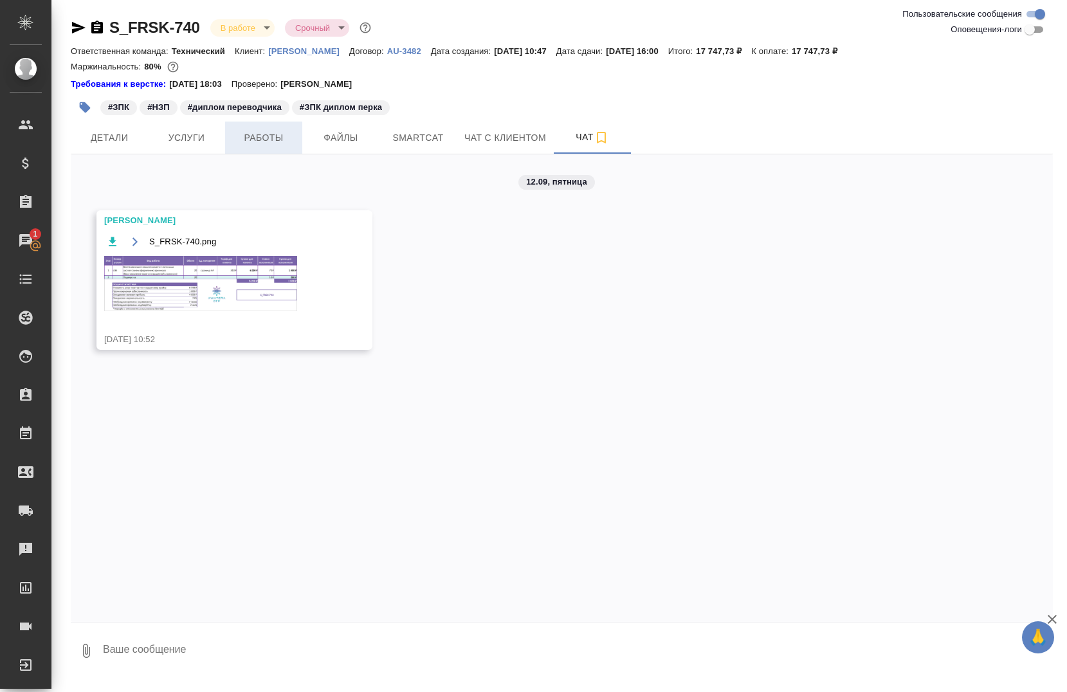
click at [242, 147] on button "Работы" at bounding box center [263, 138] width 77 height 32
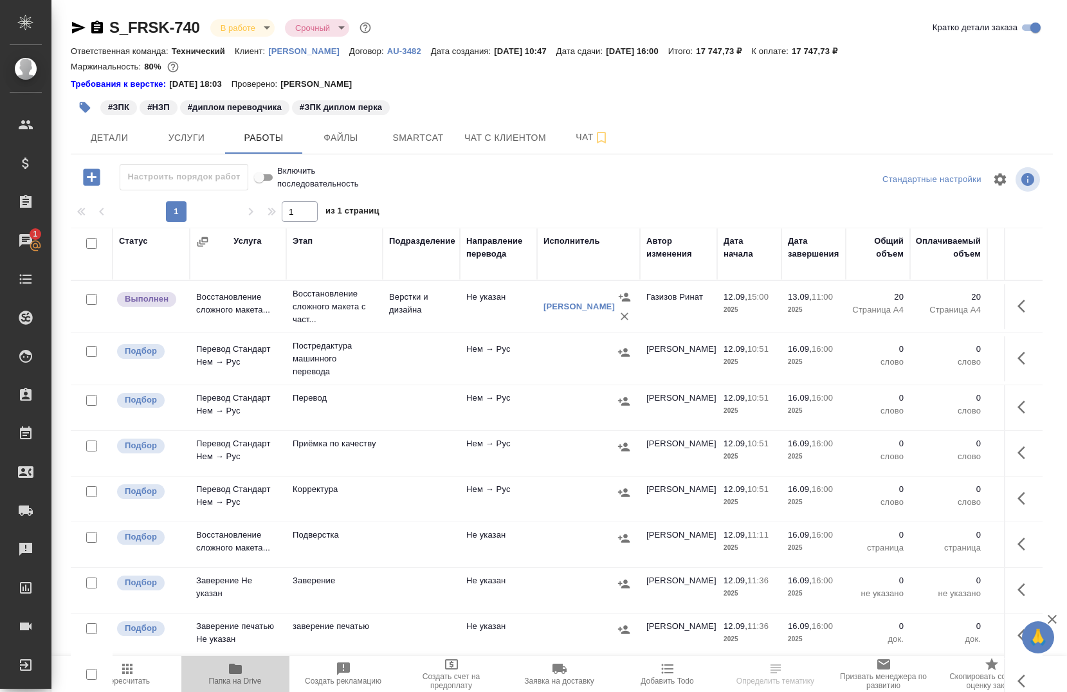
click at [235, 680] on span "Папка на Drive" at bounding box center [235, 680] width 53 height 9
click at [416, 146] on button "Smartcat" at bounding box center [417, 138] width 77 height 32
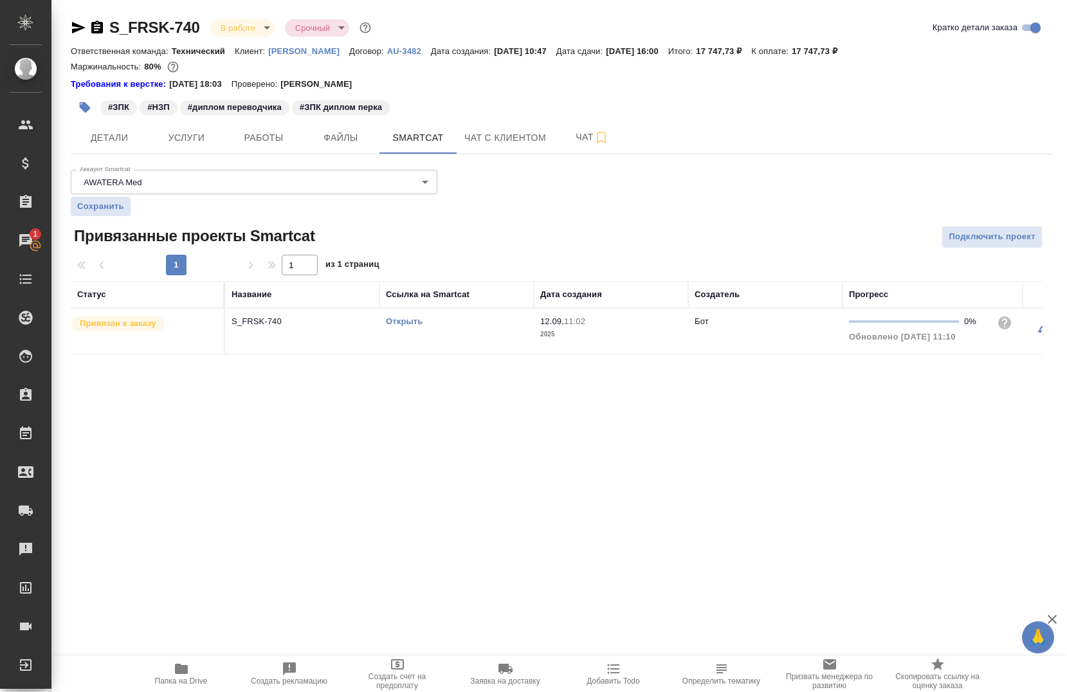
click at [406, 320] on link "Открыть" at bounding box center [404, 321] width 37 height 10
click at [209, 143] on span "Услуги" at bounding box center [187, 138] width 62 height 16
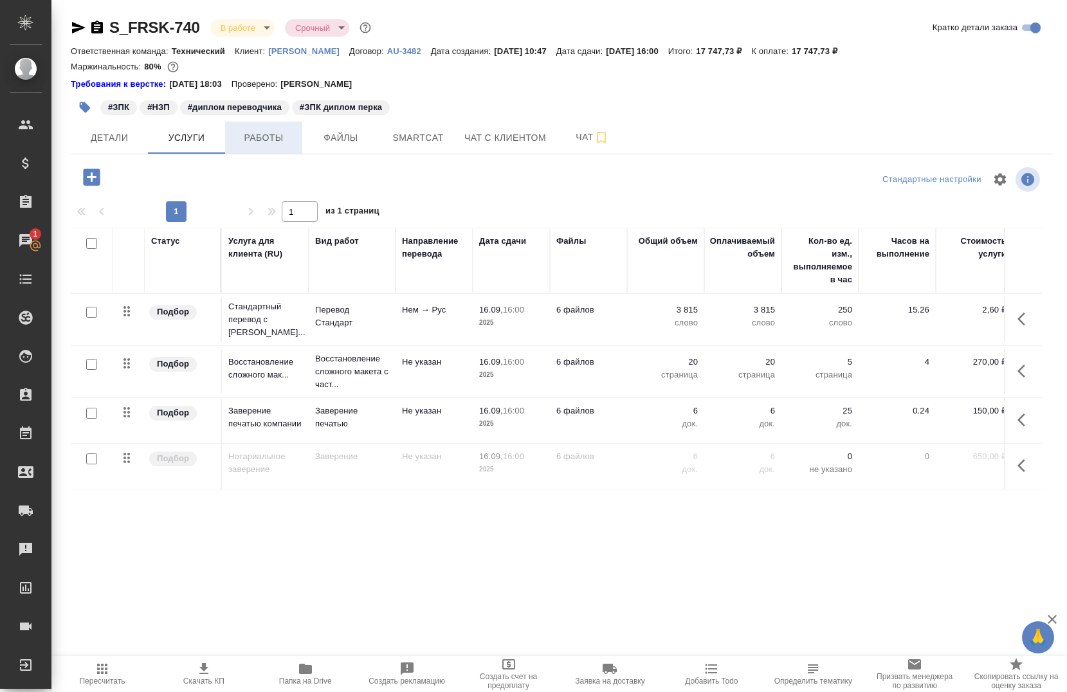
click at [257, 147] on button "Работы" at bounding box center [263, 138] width 77 height 32
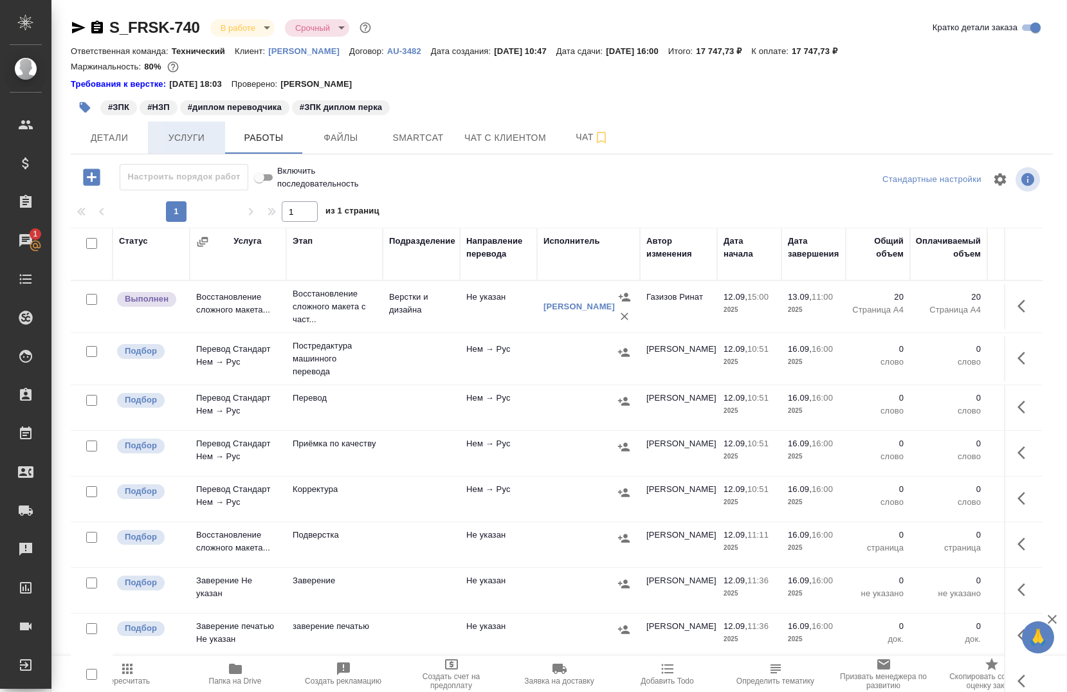
click at [183, 152] on button "Услуги" at bounding box center [186, 138] width 77 height 32
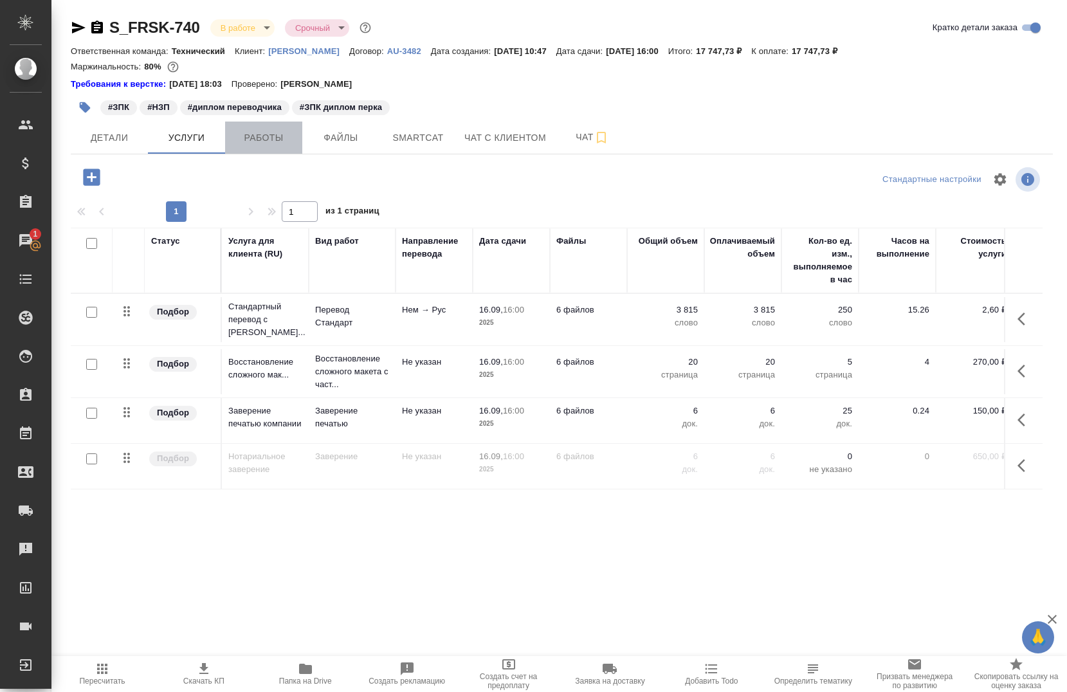
click at [266, 134] on span "Работы" at bounding box center [264, 138] width 62 height 16
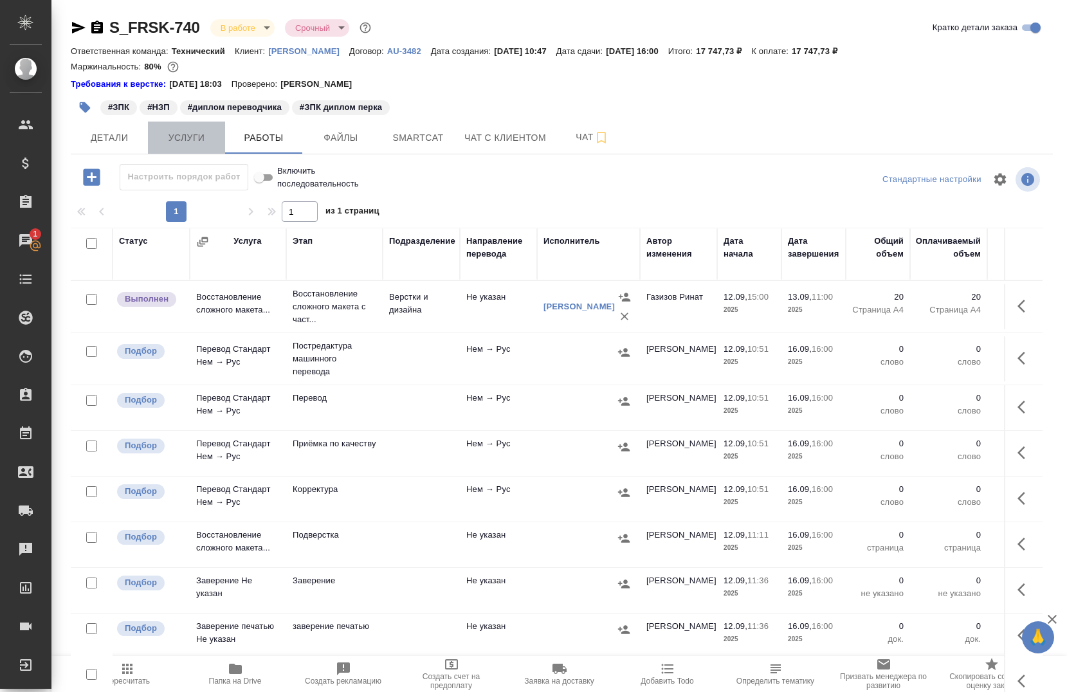
click at [188, 133] on span "Услуги" at bounding box center [187, 138] width 62 height 16
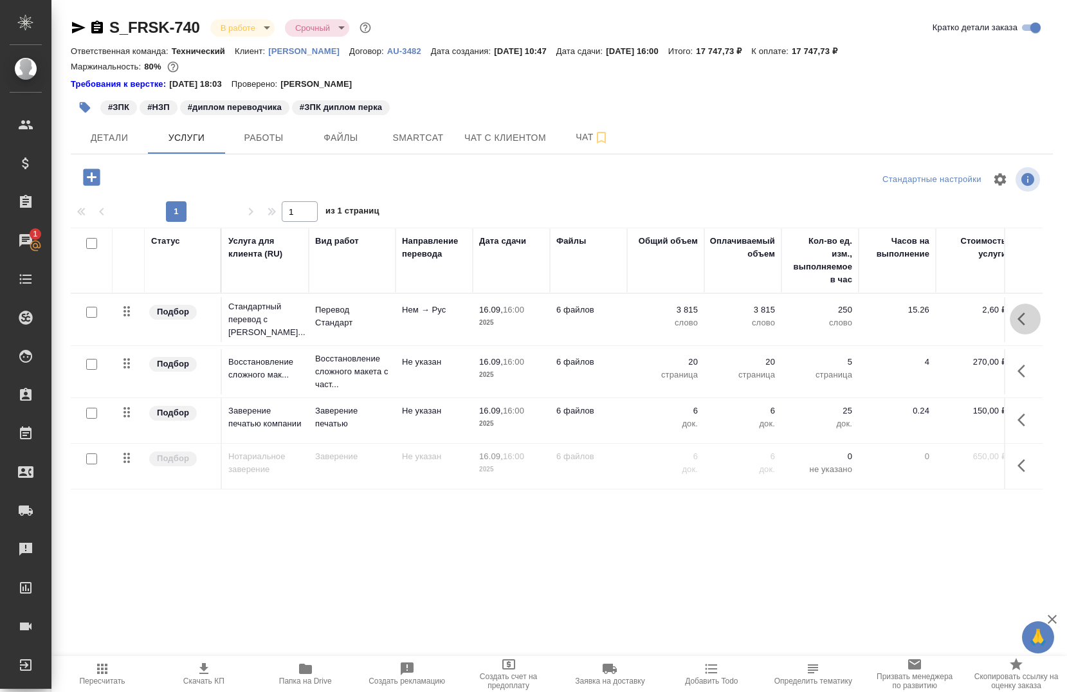
click at [1032, 321] on icon "button" at bounding box center [1024, 318] width 15 height 15
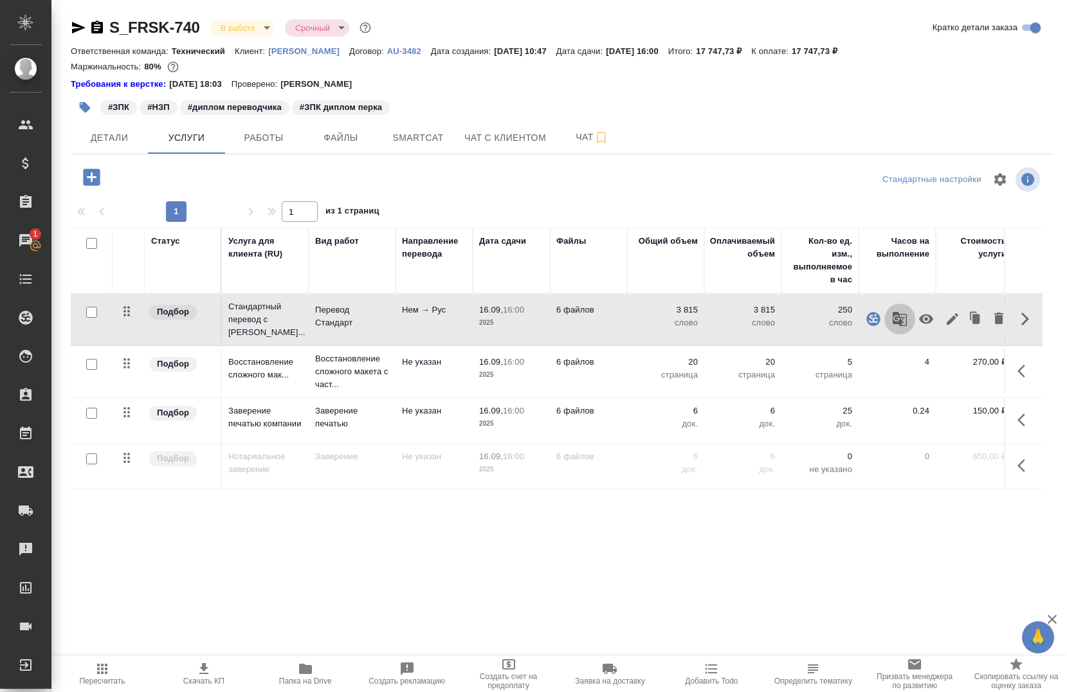
click at [908, 326] on button "button" at bounding box center [899, 318] width 31 height 31
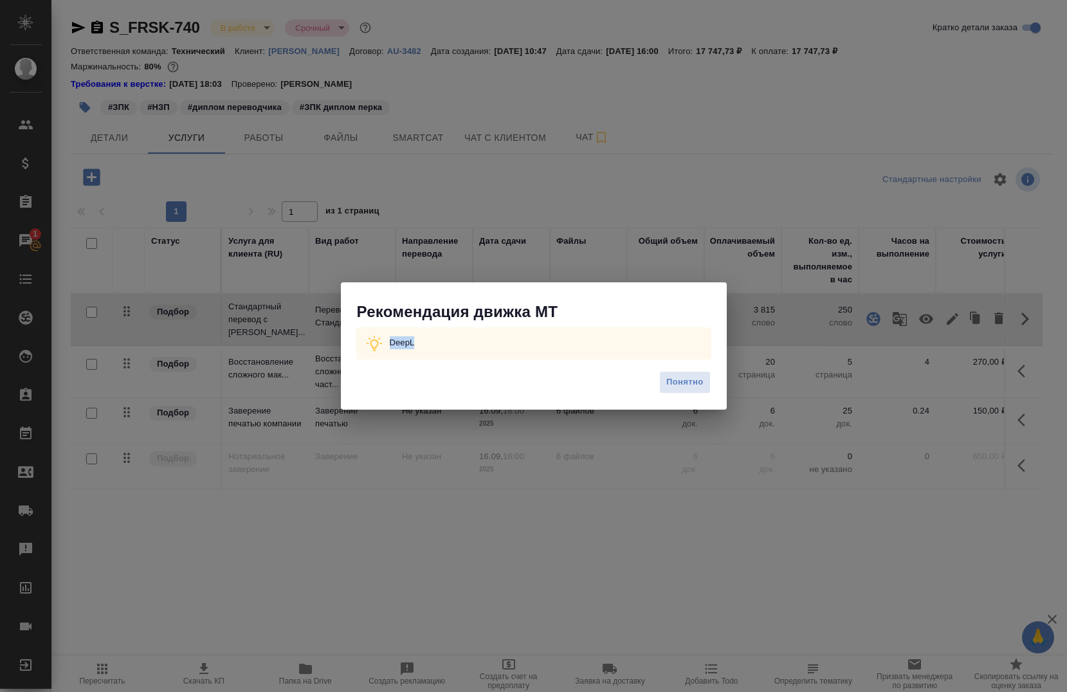
drag, startPoint x: 440, startPoint y: 343, endPoint x: 386, endPoint y: 347, distance: 53.5
click at [386, 347] on div "DeepL" at bounding box center [533, 343] width 355 height 32
copy p "DeepL"
click at [675, 395] on div "Понятно" at bounding box center [534, 387] width 386 height 45
click at [674, 379] on span "Понятно" at bounding box center [684, 382] width 37 height 15
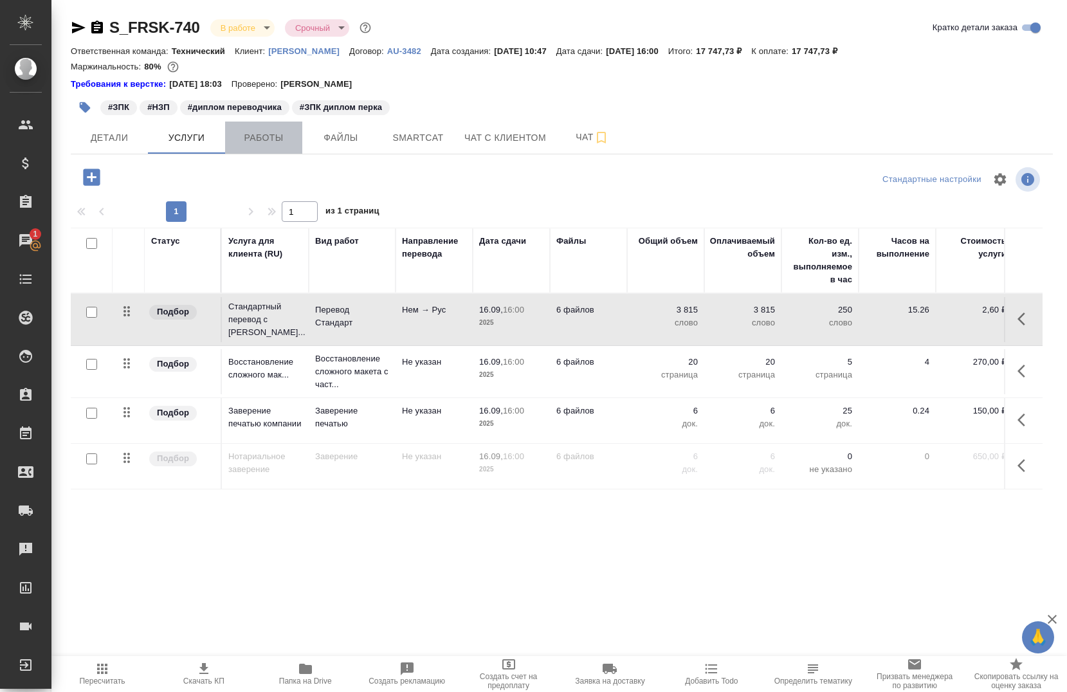
click at [248, 145] on span "Работы" at bounding box center [264, 138] width 62 height 16
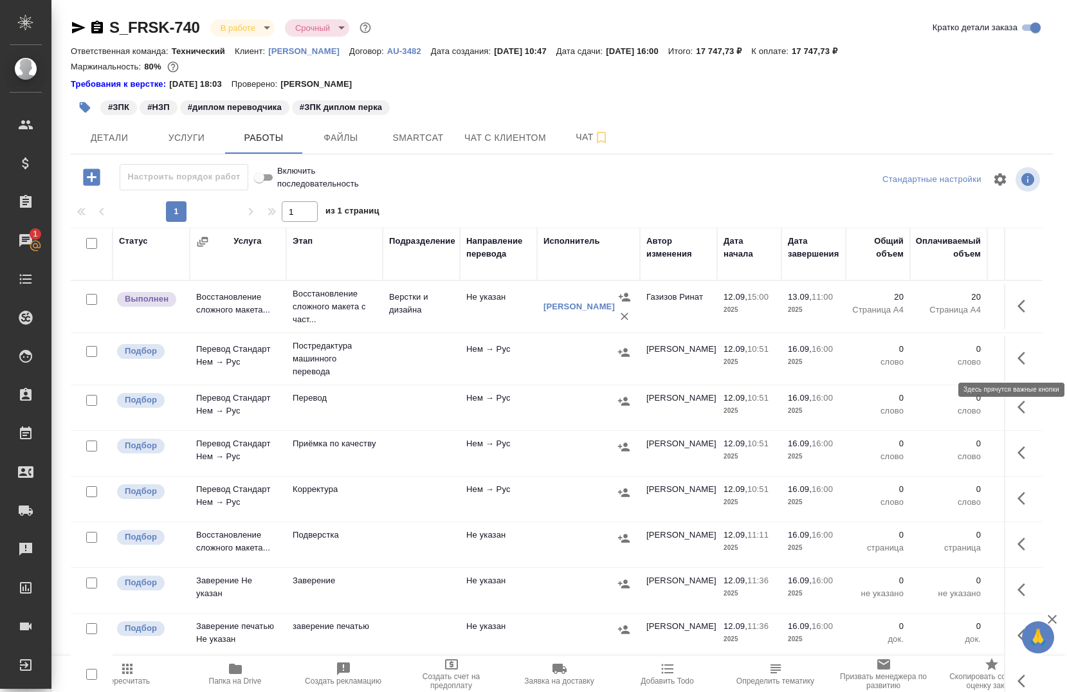
click at [1017, 357] on icon "button" at bounding box center [1021, 358] width 8 height 13
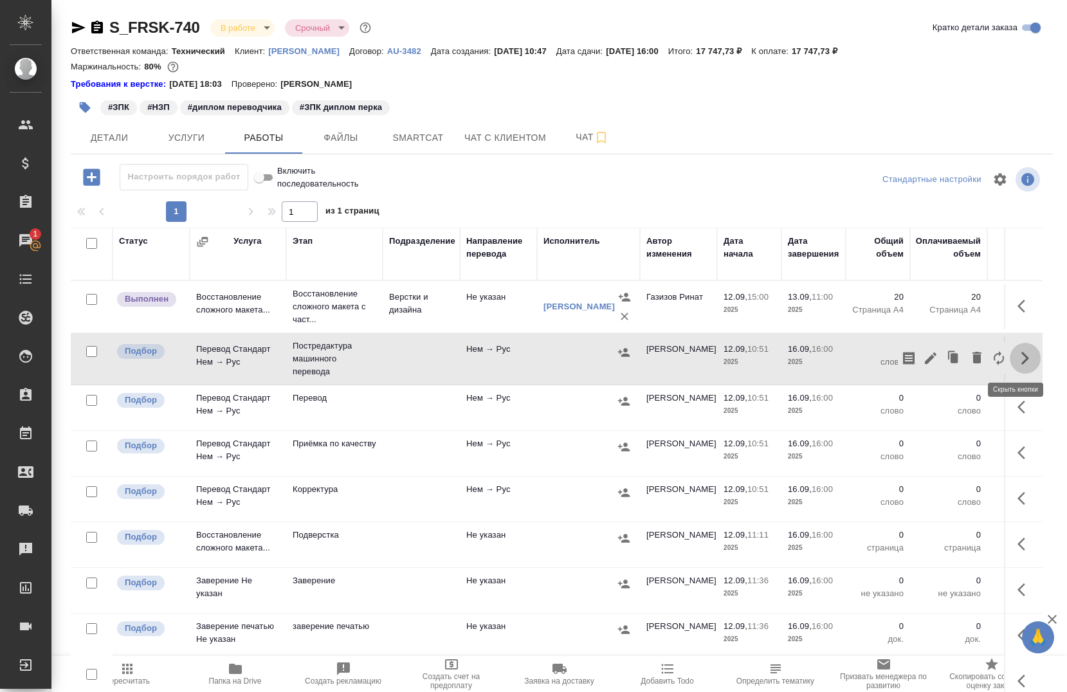
click at [1017, 357] on icon "button" at bounding box center [1024, 357] width 15 height 15
click at [1017, 357] on icon "button" at bounding box center [1021, 358] width 8 height 13
click at [923, 356] on icon "button" at bounding box center [930, 357] width 15 height 15
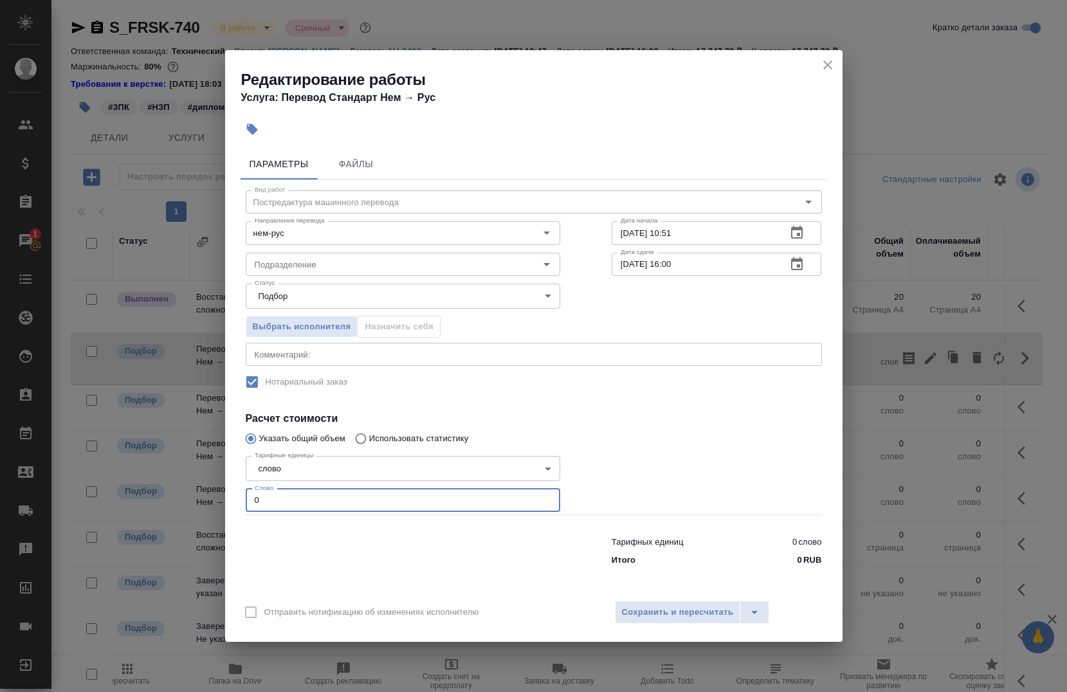
click at [340, 496] on input "0" at bounding box center [403, 500] width 314 height 23
type input "1144.3"
click at [827, 68] on icon "close" at bounding box center [827, 64] width 15 height 15
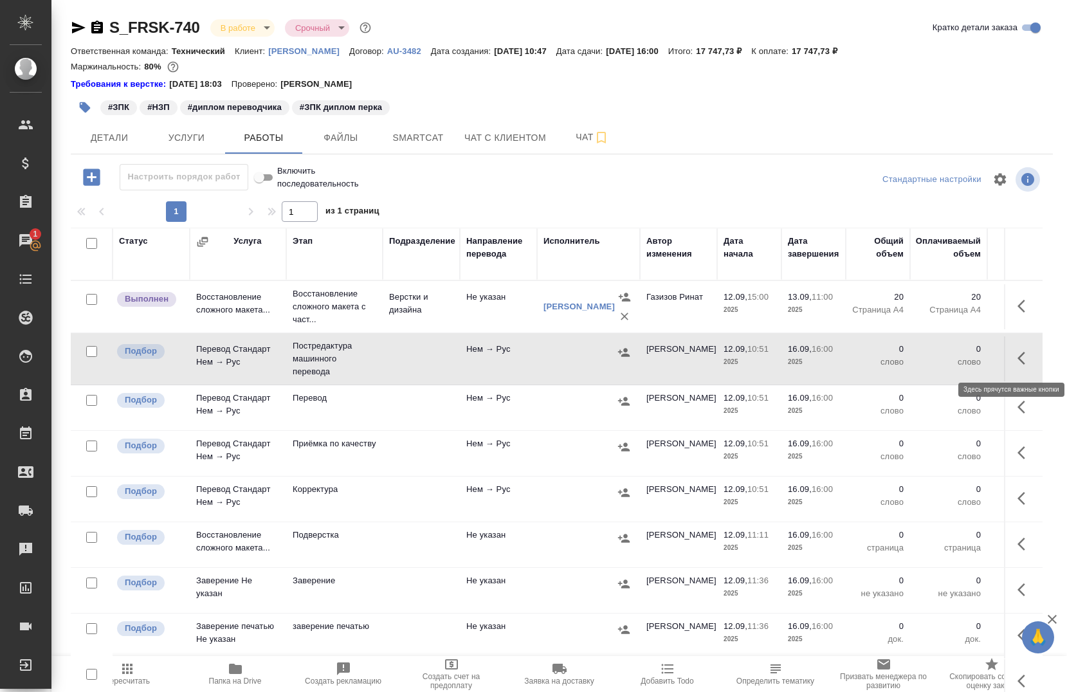
click at [1009, 368] on button "button" at bounding box center [1024, 358] width 31 height 31
click at [923, 361] on icon "button" at bounding box center [930, 357] width 15 height 15
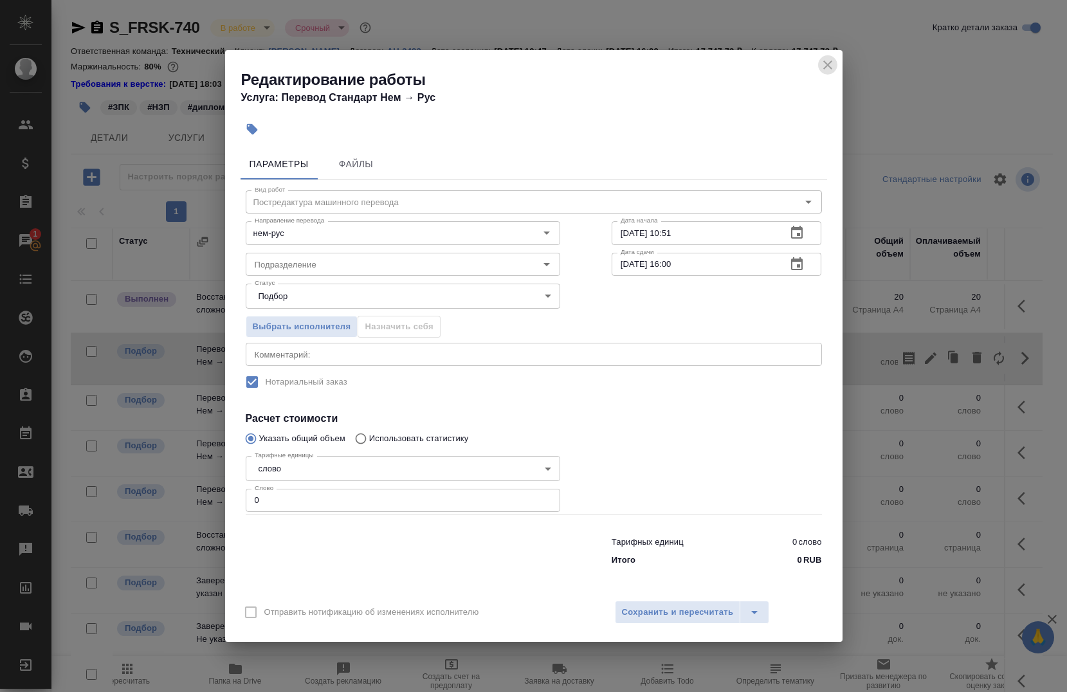
click at [824, 68] on icon "close" at bounding box center [827, 64] width 9 height 9
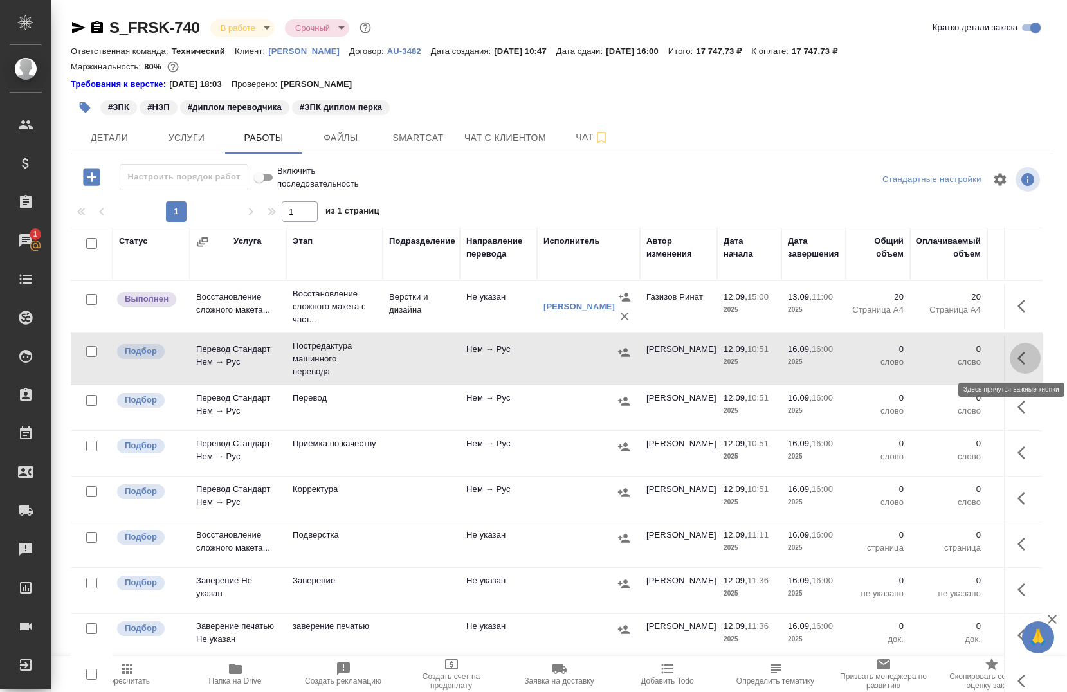
click at [1017, 364] on icon "button" at bounding box center [1024, 357] width 15 height 15
click at [928, 363] on button "button" at bounding box center [930, 358] width 22 height 31
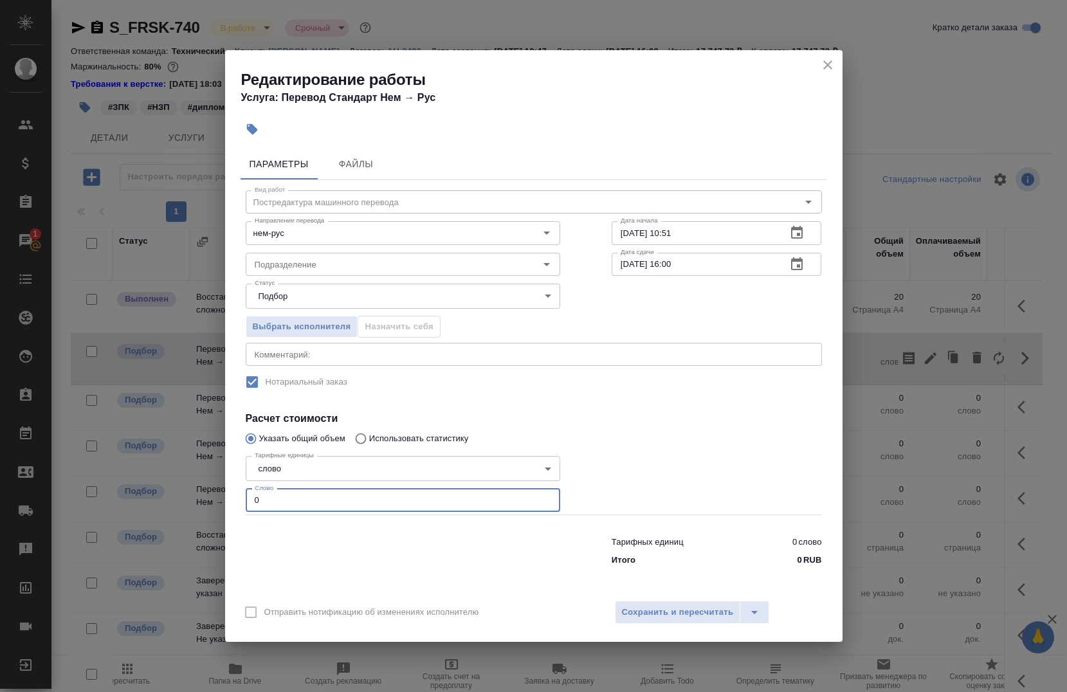
click at [408, 505] on input "0" at bounding box center [403, 500] width 314 height 23
paste input "1104.3"
type input "1104.3"
click at [385, 257] on input "Подразделение" at bounding box center [381, 264] width 264 height 15
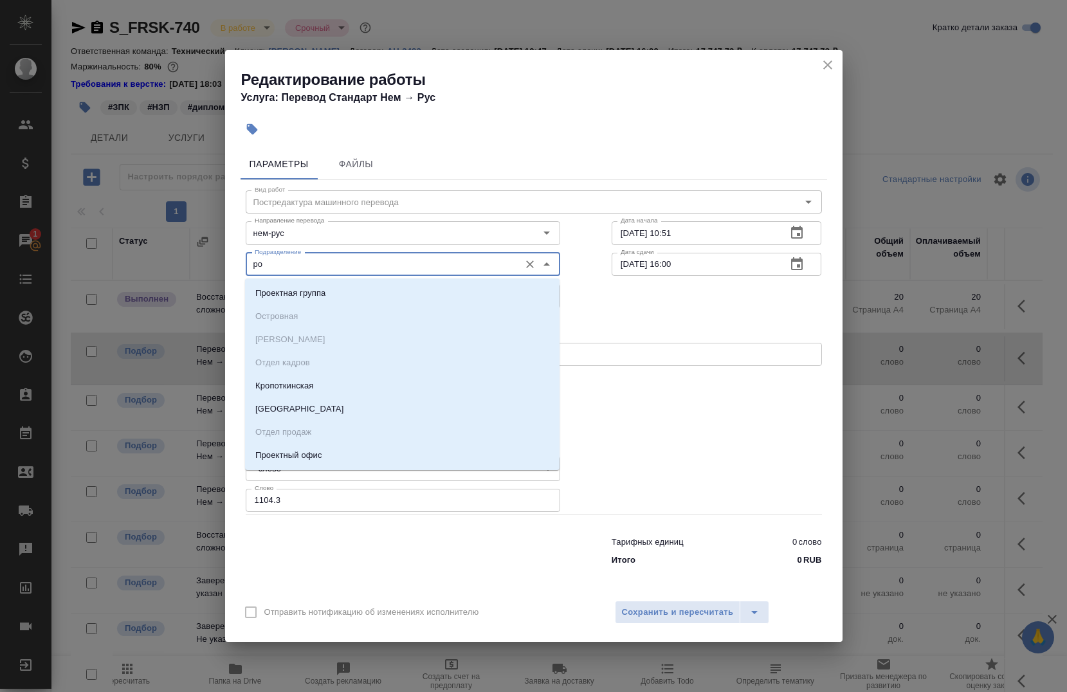
type input "р"
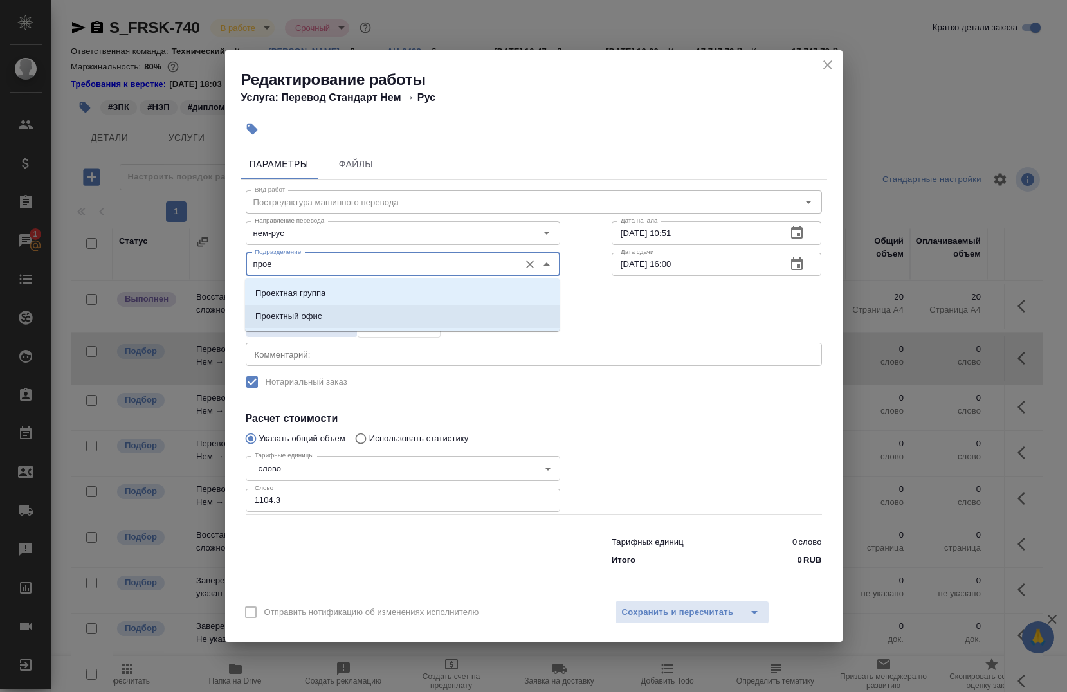
click at [278, 312] on p "Проектный офис" at bounding box center [288, 316] width 67 height 13
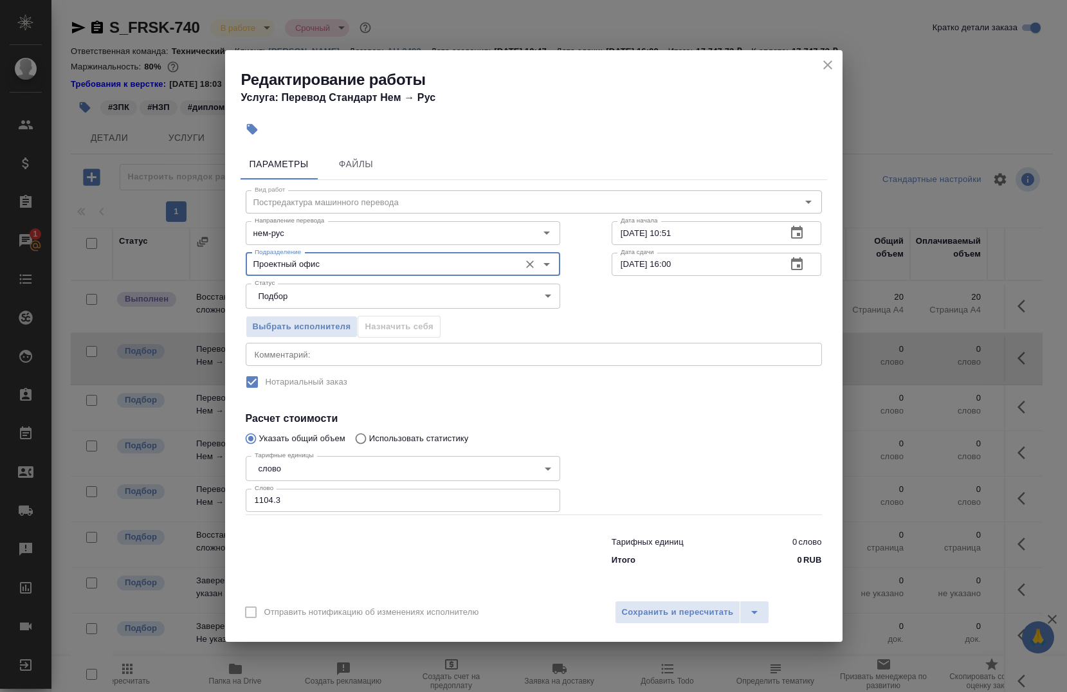
type input "Проектный офис"
click at [689, 230] on input "12.09.2025 10:51" at bounding box center [693, 232] width 165 height 23
type input "12.09.2025 22:00"
click at [704, 257] on input "16.09.2025 16:00" at bounding box center [693, 264] width 165 height 23
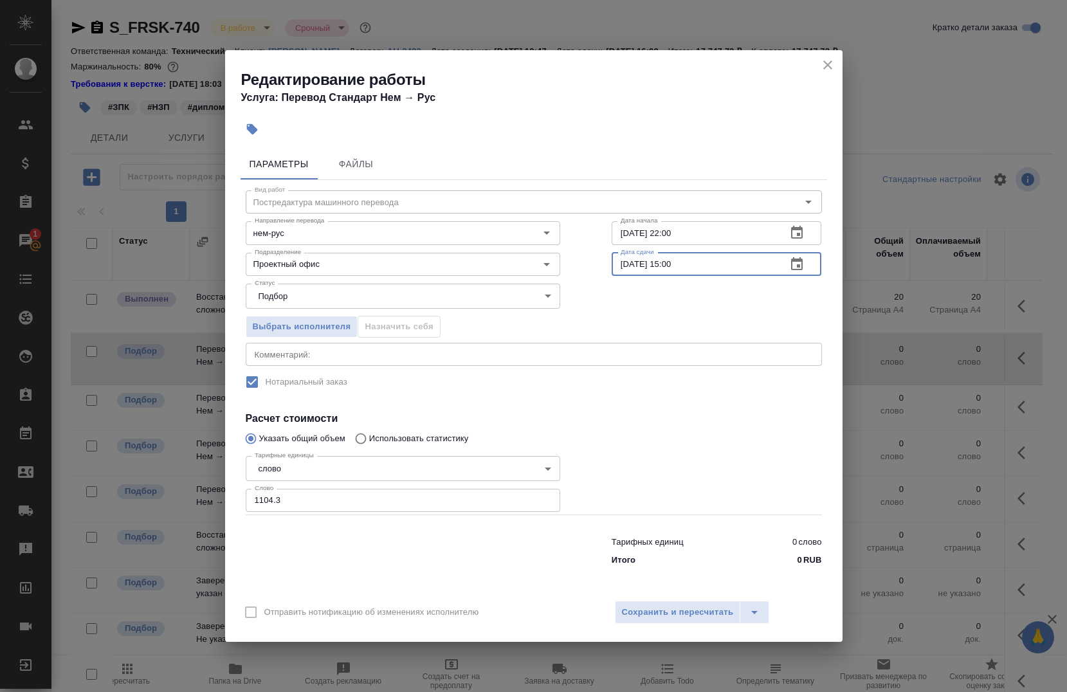
click at [627, 266] on input "16.09.2025 15:00" at bounding box center [693, 264] width 165 height 23
type input "15.09.2025 15:00"
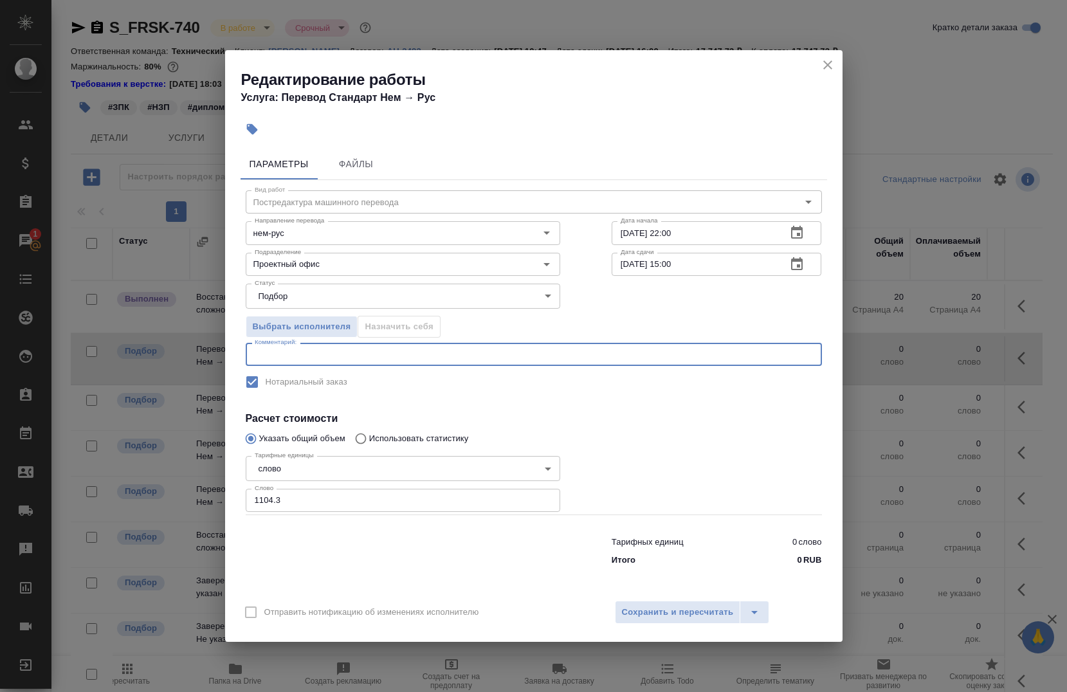
click at [321, 356] on textarea at bounding box center [534, 355] width 558 height 10
type textarea "под нот"
click at [661, 600] on button "Сохранить и пересчитать" at bounding box center [678, 611] width 126 height 23
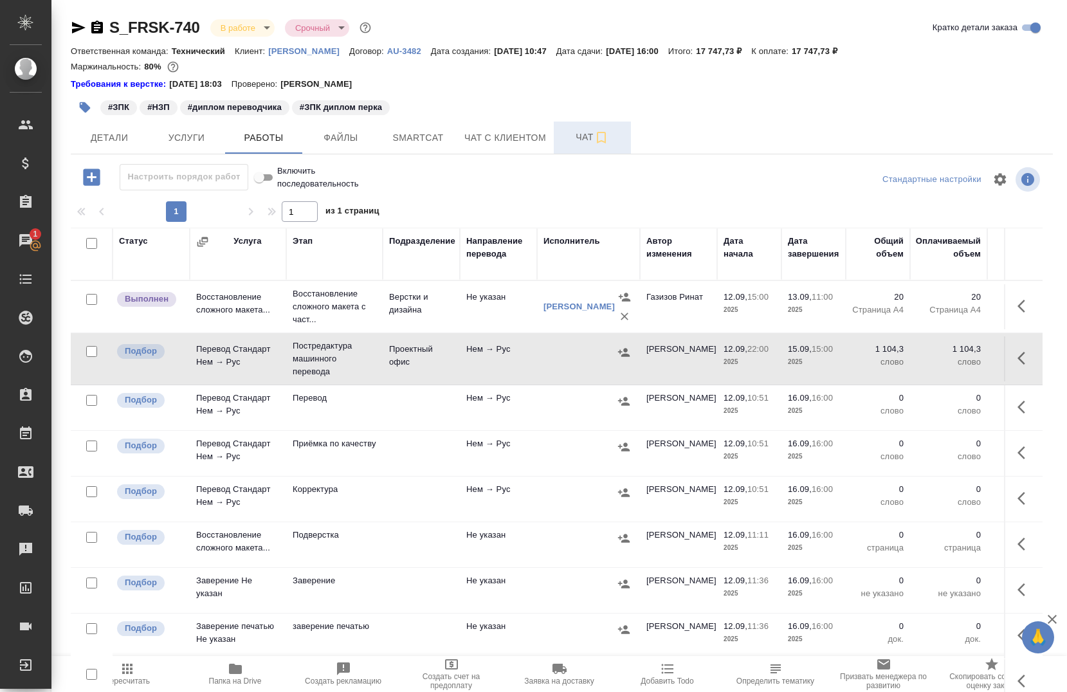
click at [595, 131] on icon "button" at bounding box center [600, 137] width 15 height 15
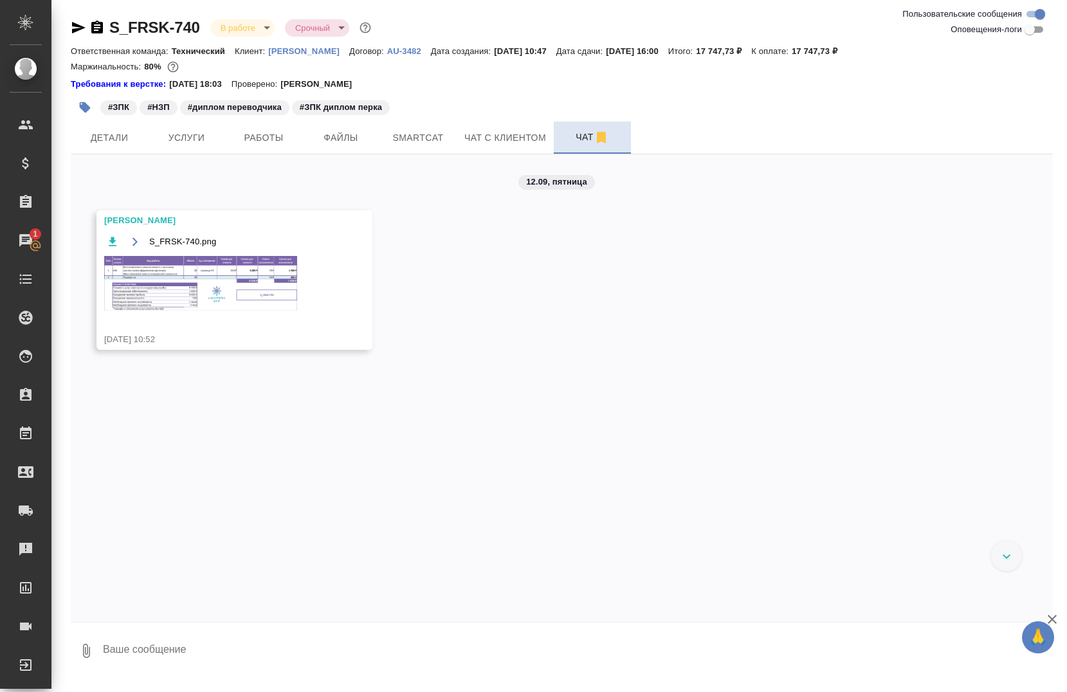
click at [141, 274] on img at bounding box center [200, 283] width 193 height 55
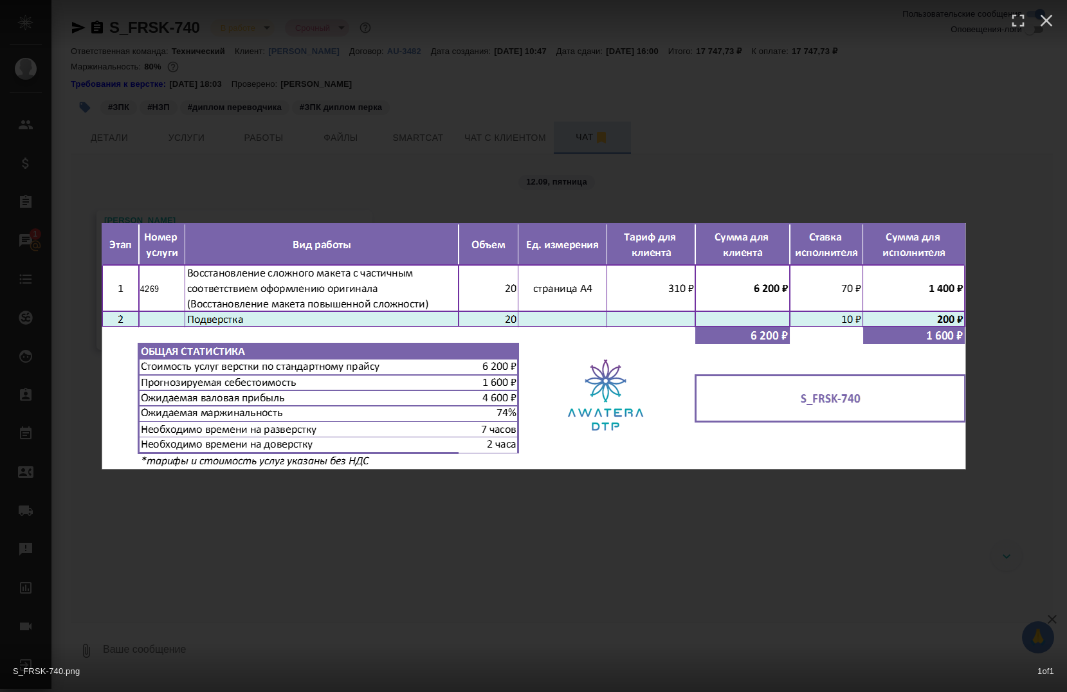
click at [693, 612] on div "S_FRSK-740.png 1 of 1" at bounding box center [533, 346] width 1067 height 692
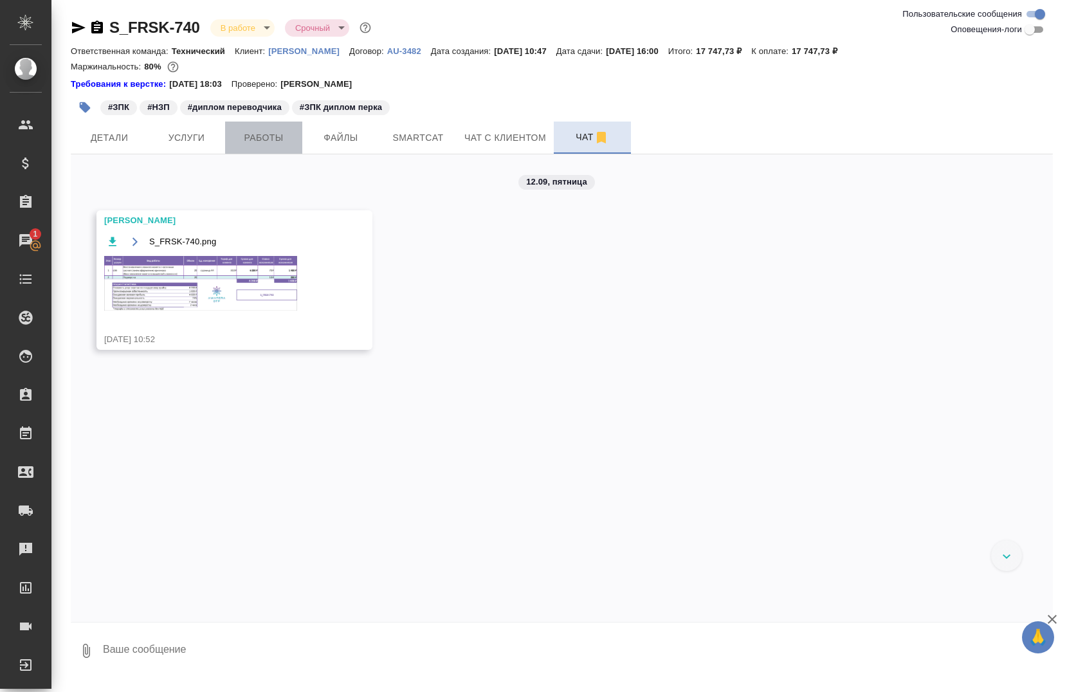
click at [255, 140] on span "Работы" at bounding box center [264, 138] width 62 height 16
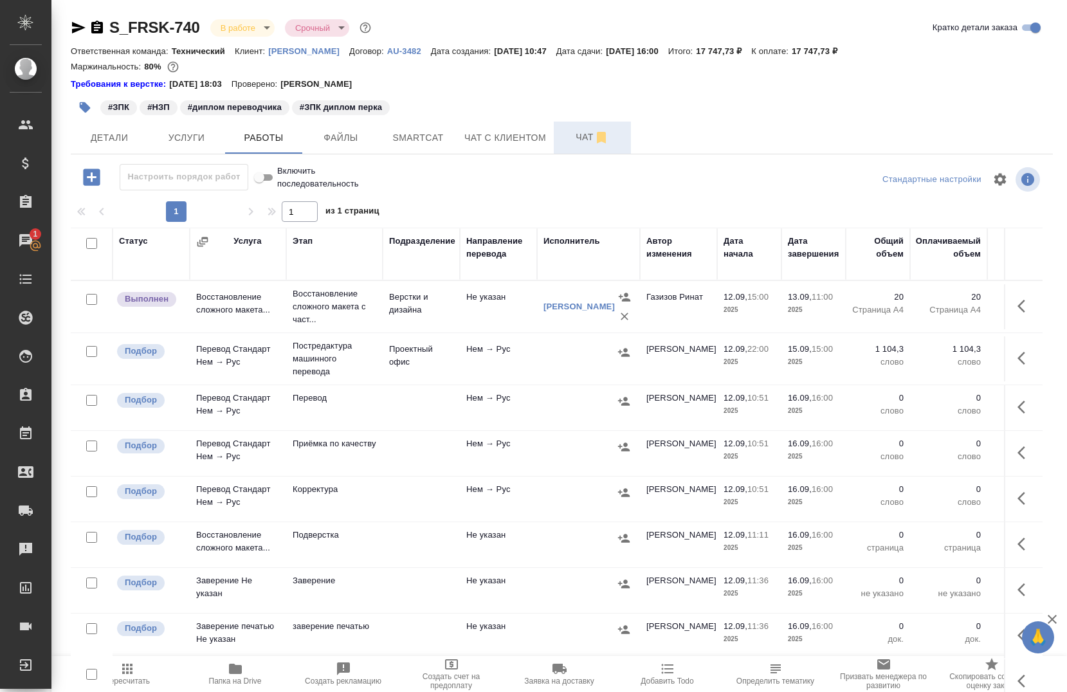
click at [1017, 361] on icon "button" at bounding box center [1024, 357] width 15 height 15
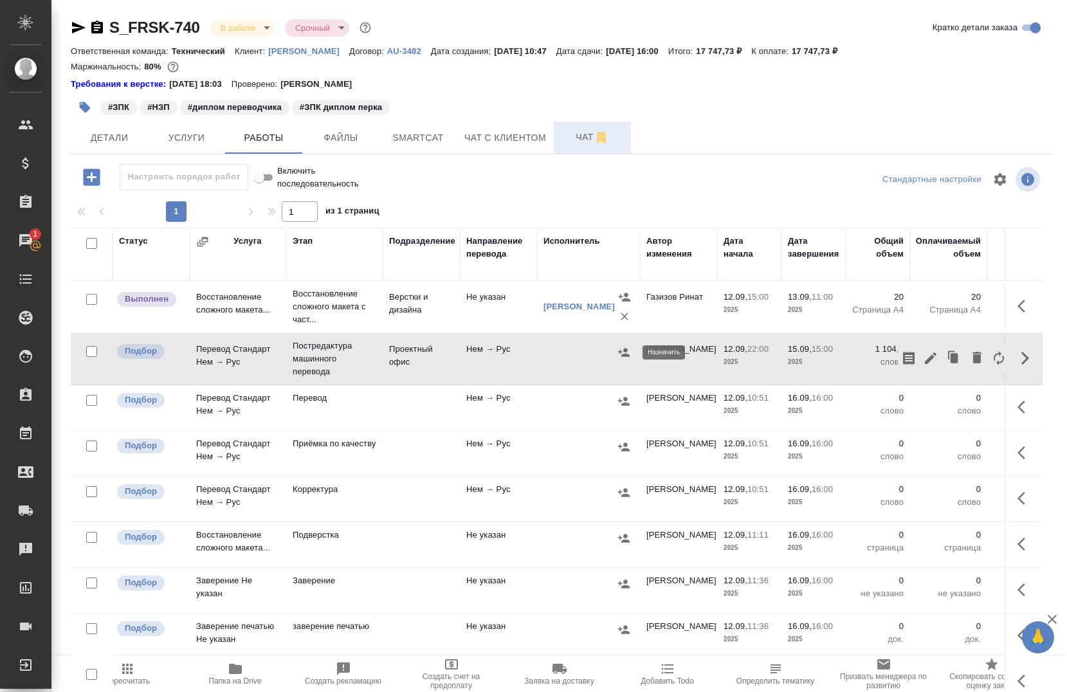
click at [622, 358] on button "button" at bounding box center [623, 352] width 19 height 19
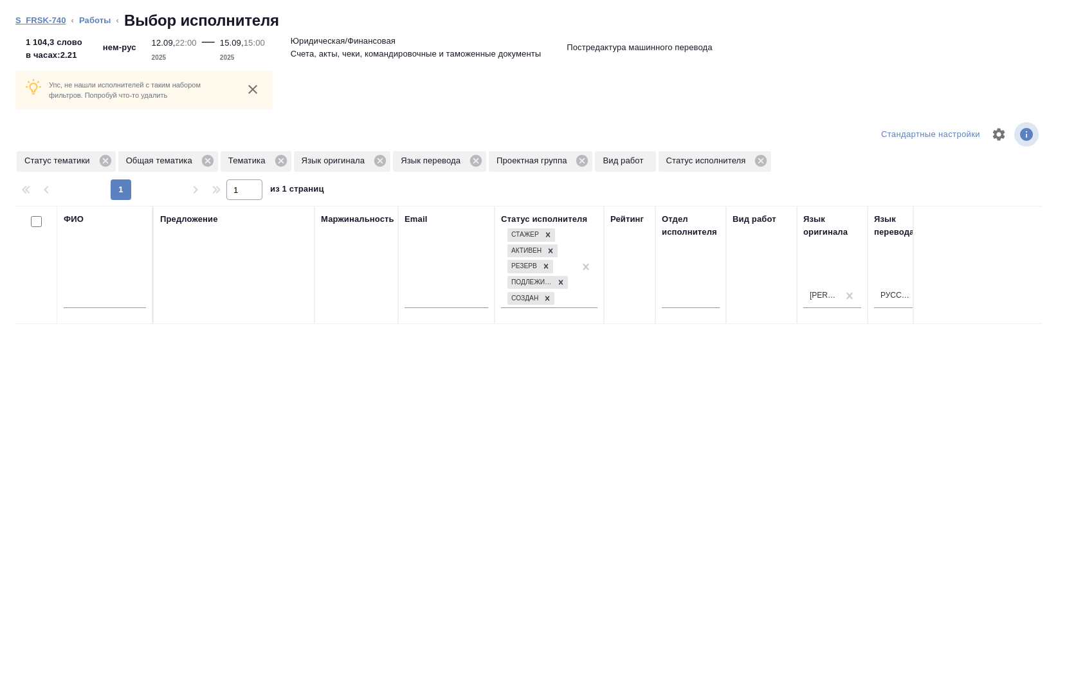
click at [60, 23] on link "S_FRSK-740" at bounding box center [40, 20] width 51 height 10
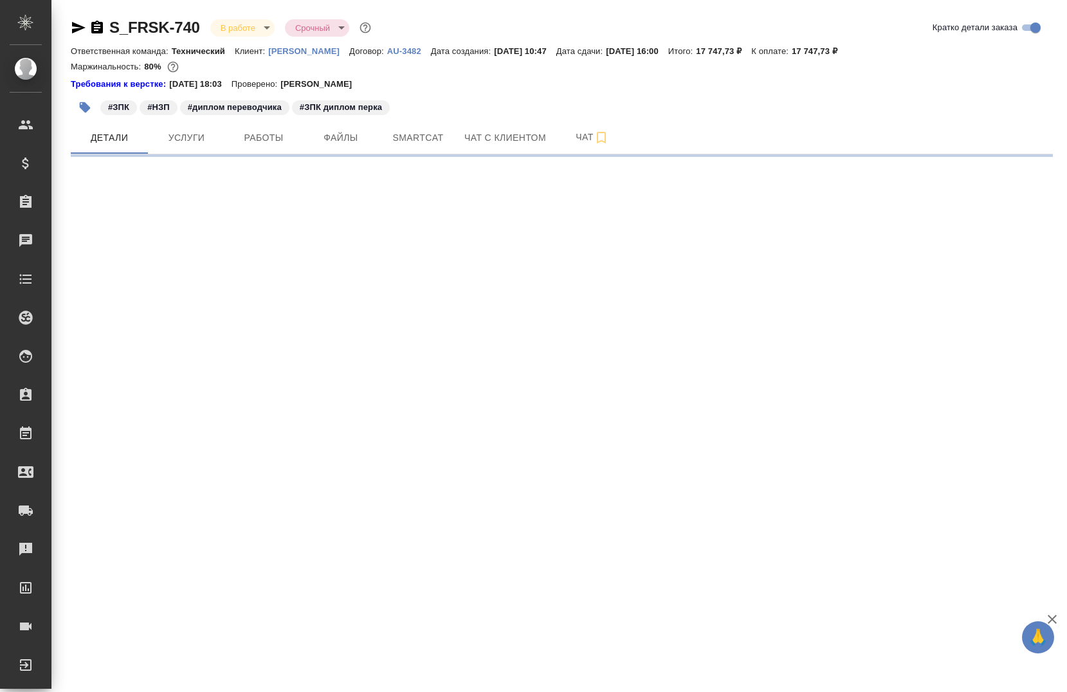
select select "RU"
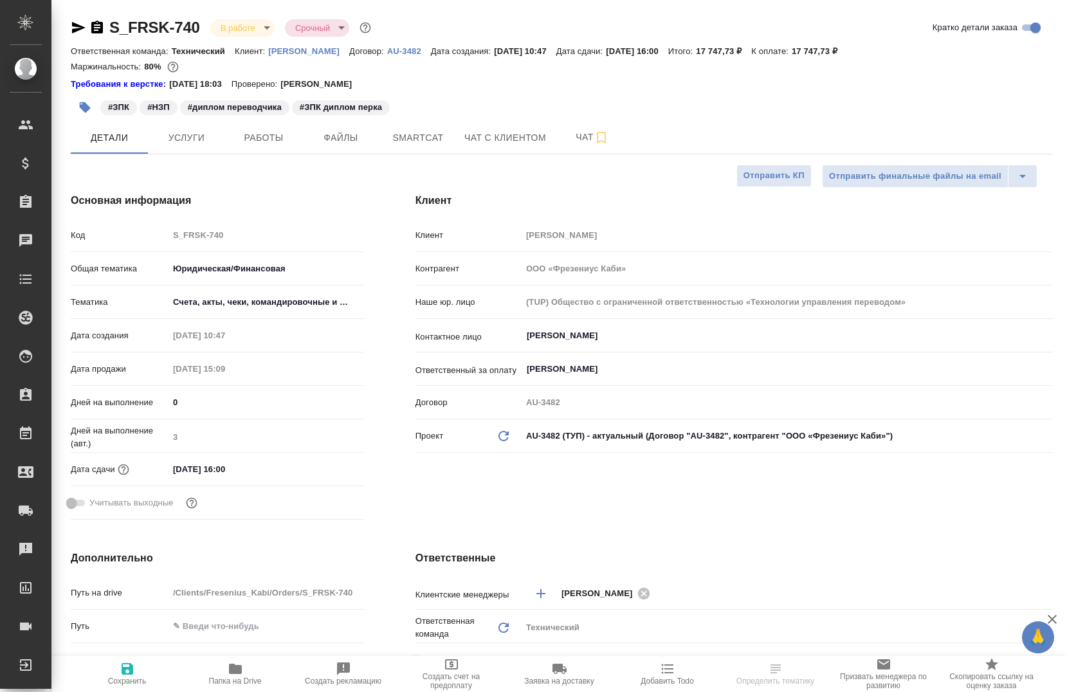
type textarea "x"
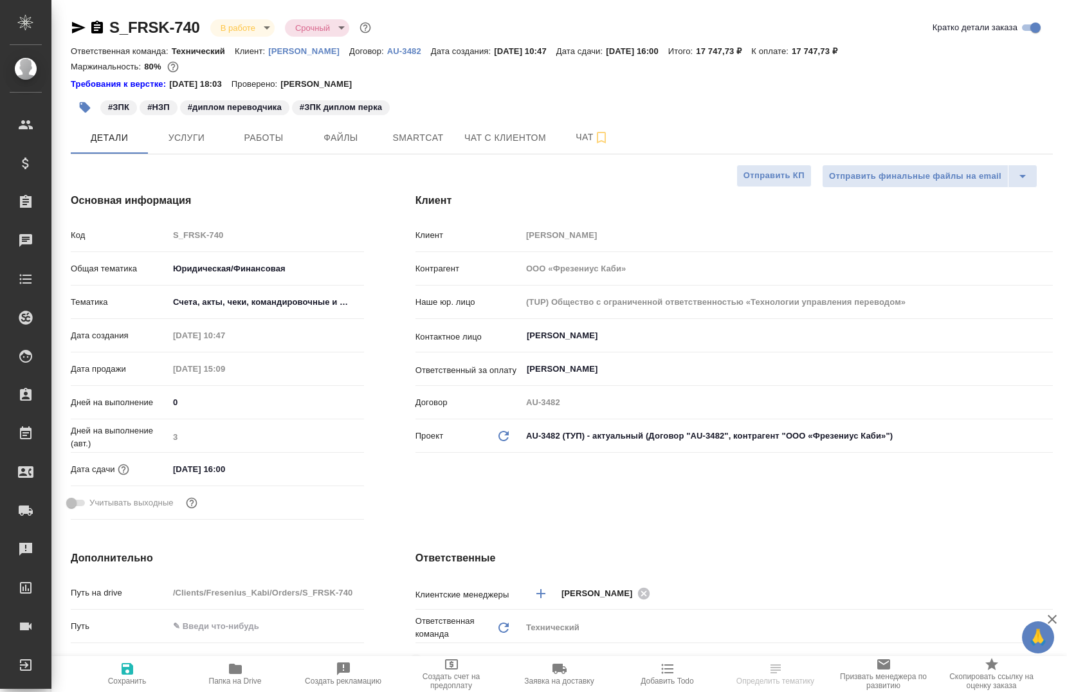
type textarea "x"
click at [280, 140] on span "Работы" at bounding box center [264, 138] width 62 height 16
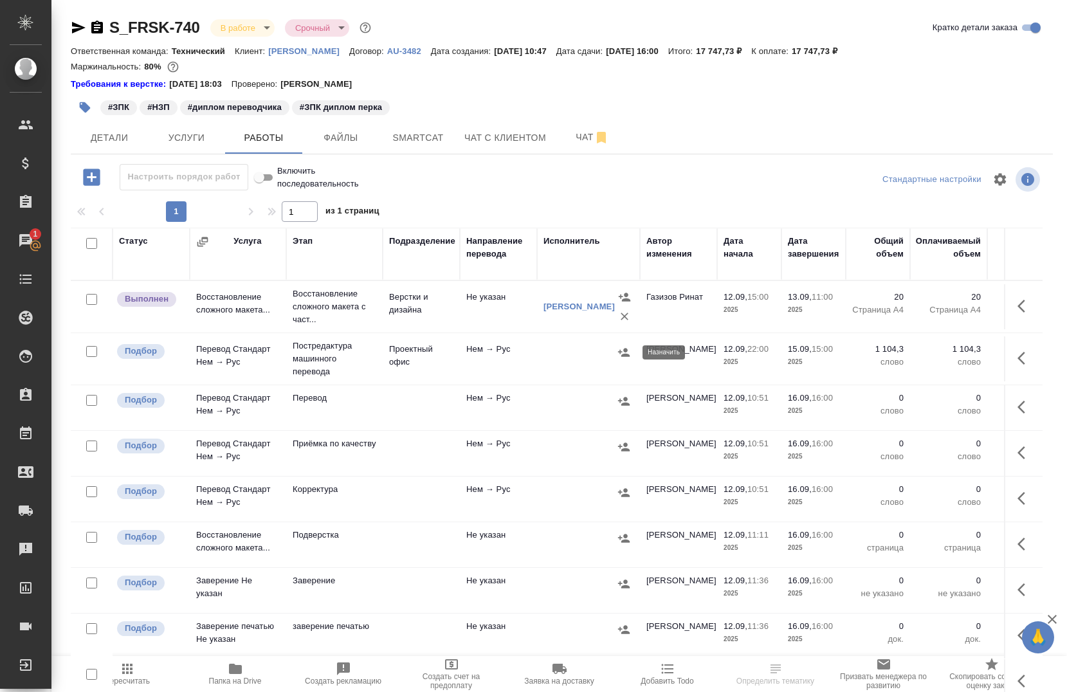
click at [622, 350] on icon "button" at bounding box center [623, 352] width 13 height 13
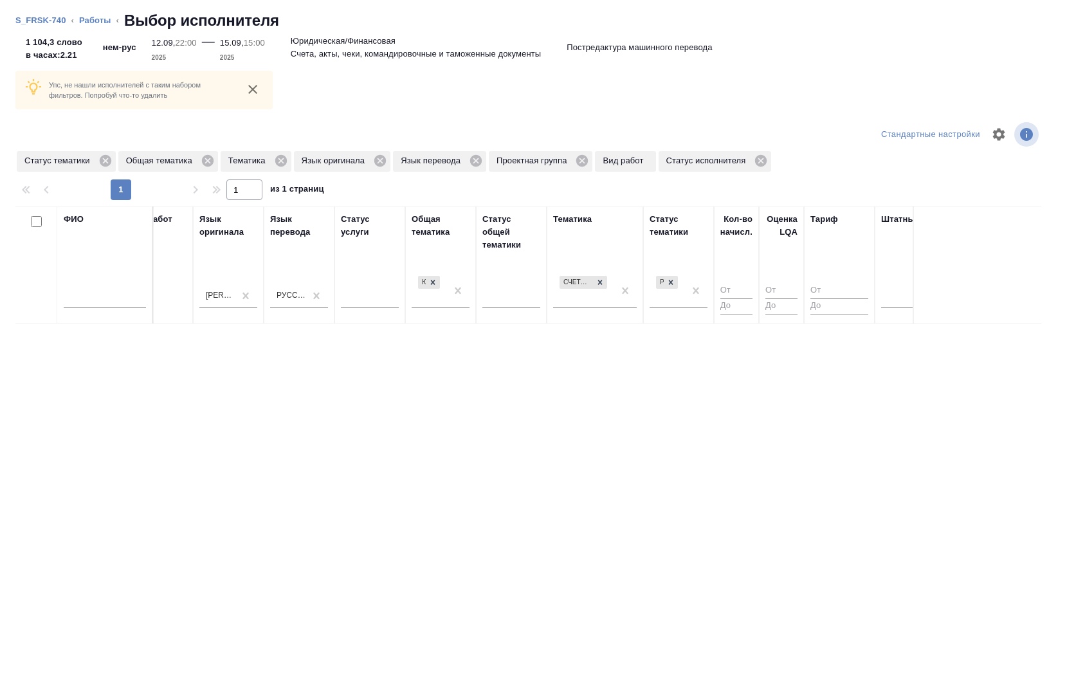
scroll to position [0, 842]
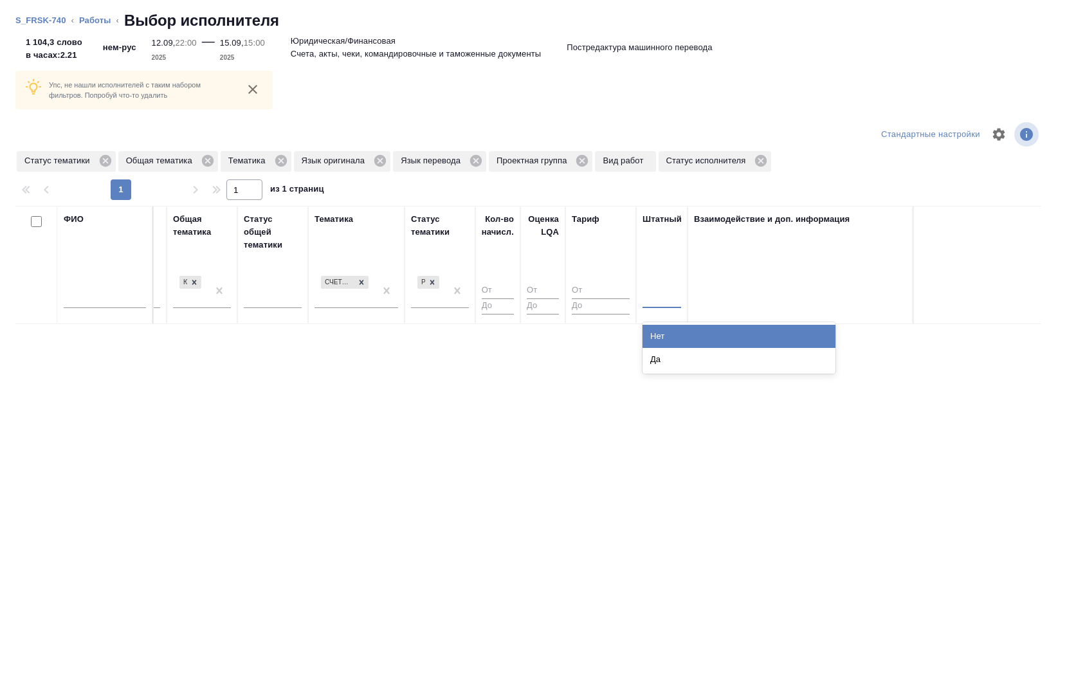
click at [650, 302] on div at bounding box center [661, 295] width 39 height 19
click at [654, 295] on div at bounding box center [661, 295] width 39 height 19
click at [674, 334] on div "Нет" at bounding box center [738, 336] width 193 height 23
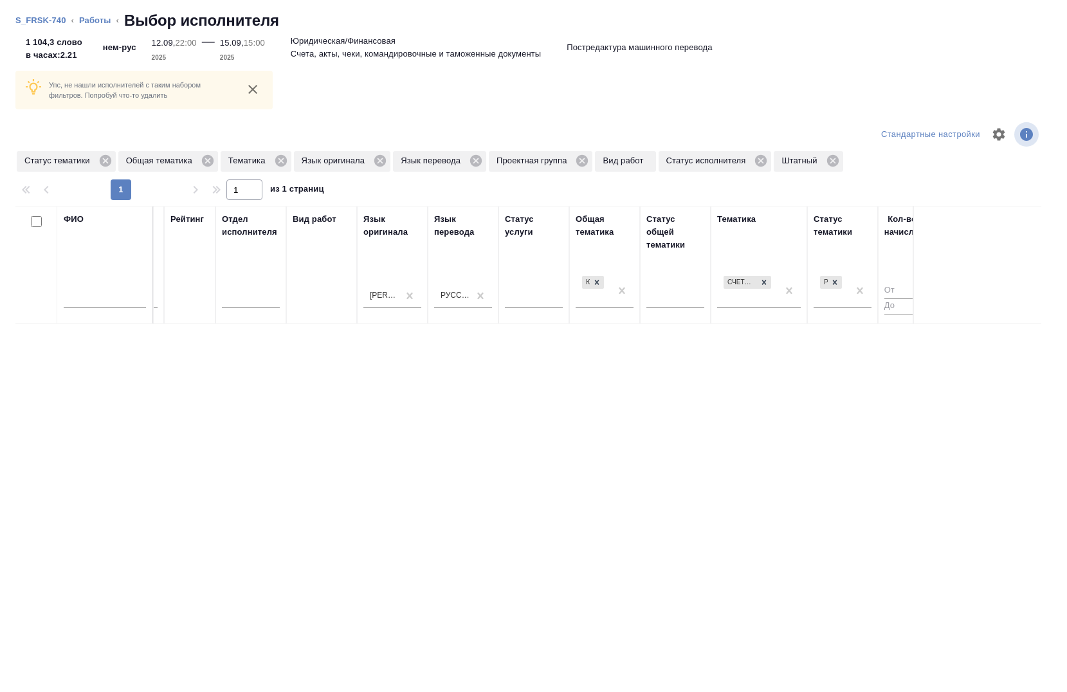
scroll to position [0, 435]
click at [584, 156] on icon at bounding box center [582, 161] width 12 height 12
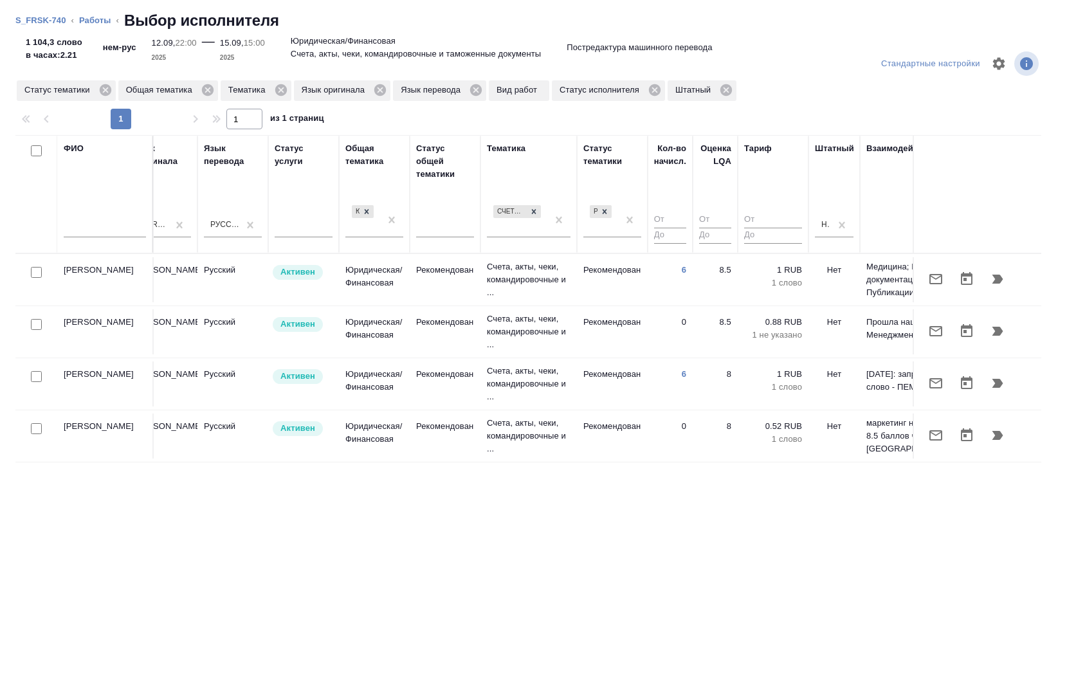
scroll to position [0, 662]
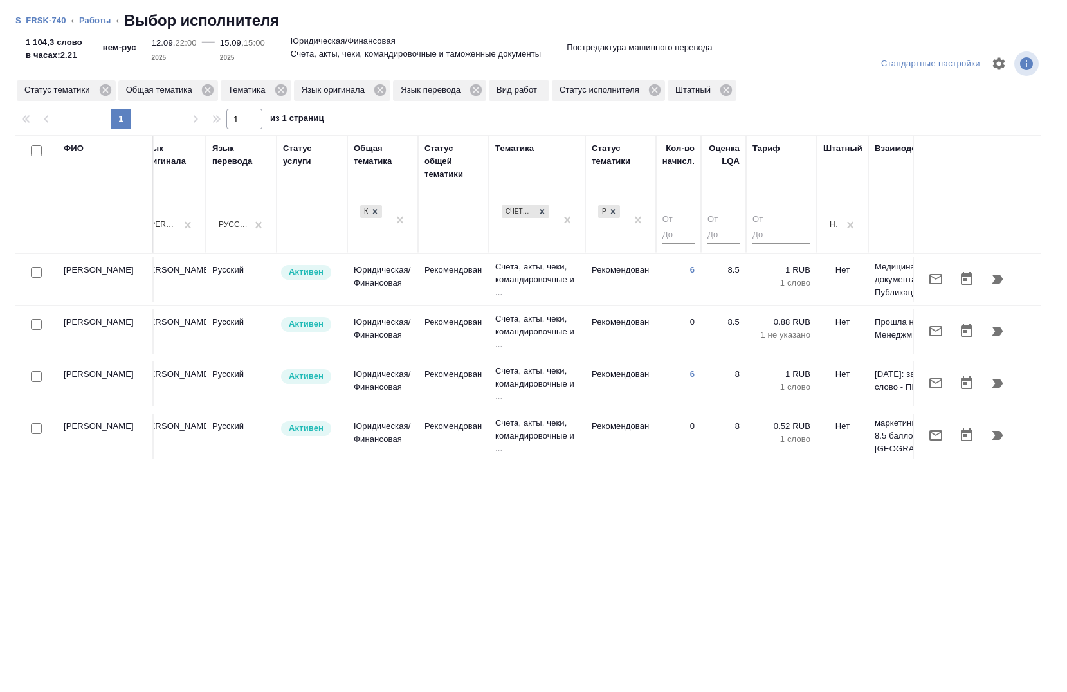
click at [39, 324] on input "checkbox" at bounding box center [36, 324] width 11 height 11
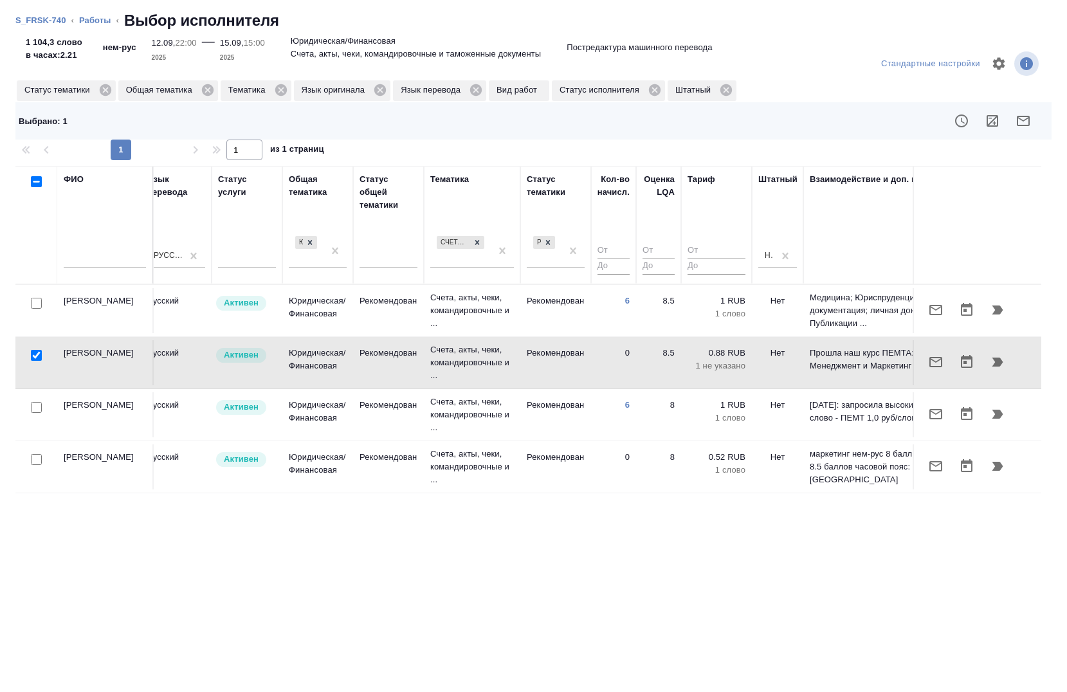
scroll to position [0, 744]
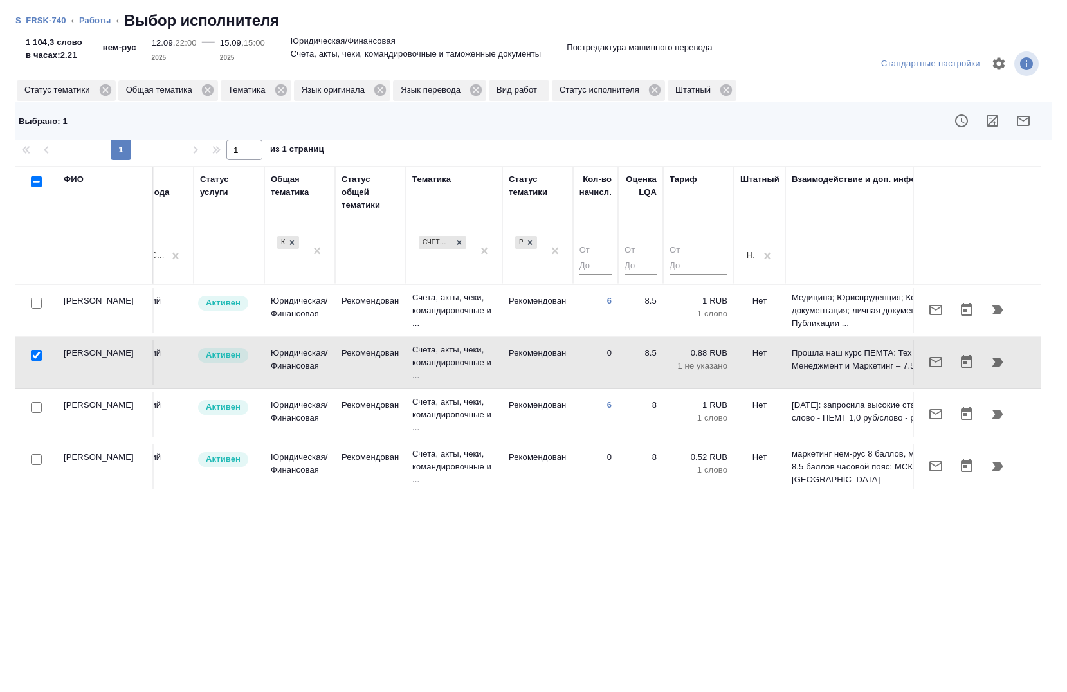
drag, startPoint x: 493, startPoint y: 560, endPoint x: 467, endPoint y: 556, distance: 26.0
click at [467, 556] on div "ФИО Предложение Маржинальность Email Статус исполнителя Стажер Активен Резерв П…" at bounding box center [527, 368] width 1025 height 405
drag, startPoint x: 462, startPoint y: 559, endPoint x: 414, endPoint y: 557, distance: 48.3
click at [414, 557] on div "ФИО Предложение Маржинальность Email Статус исполнителя Стажер Активен Резерв П…" at bounding box center [527, 368] width 1025 height 405
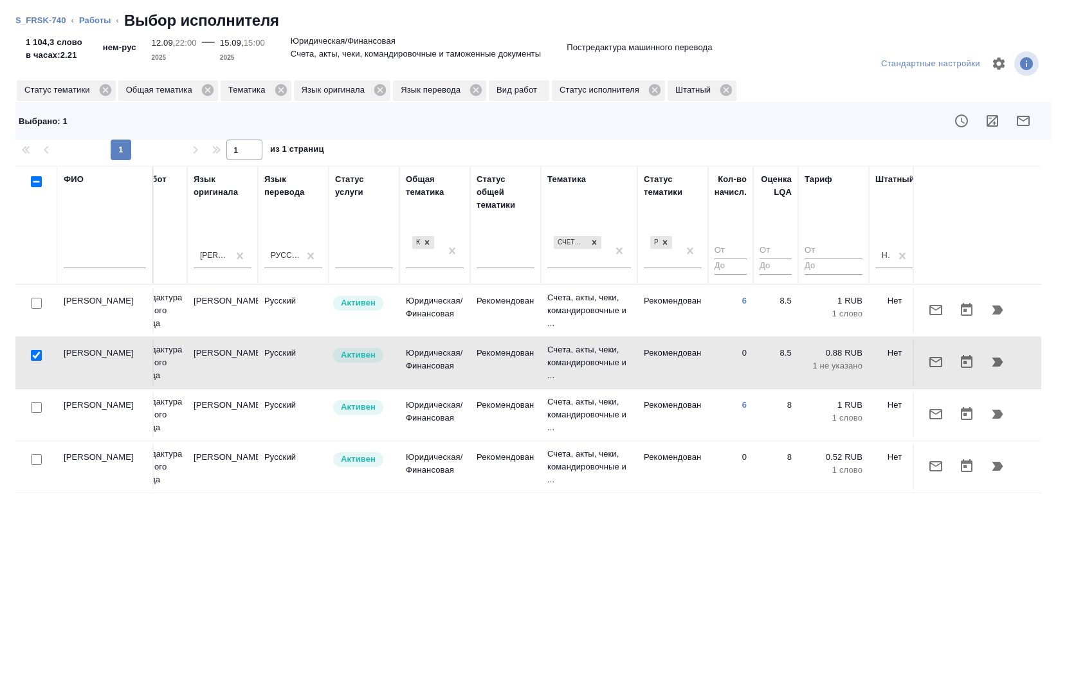
scroll to position [0, 608]
click at [39, 357] on input "checkbox" at bounding box center [36, 355] width 11 height 11
checkbox input "false"
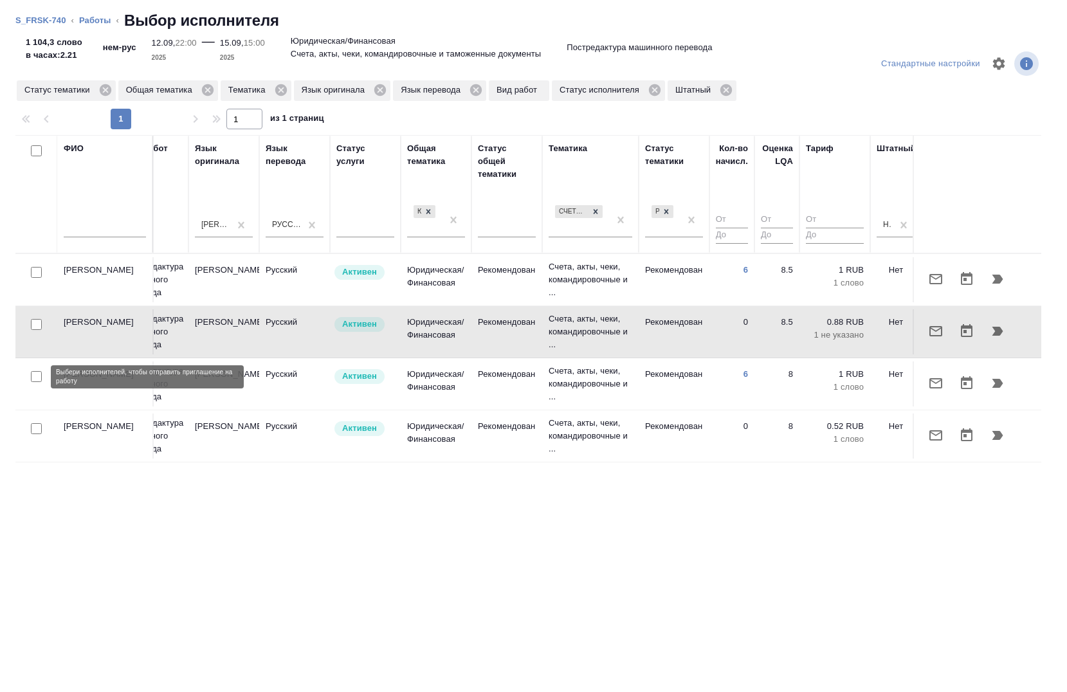
click at [39, 376] on input "checkbox" at bounding box center [36, 376] width 11 height 11
checkbox input "true"
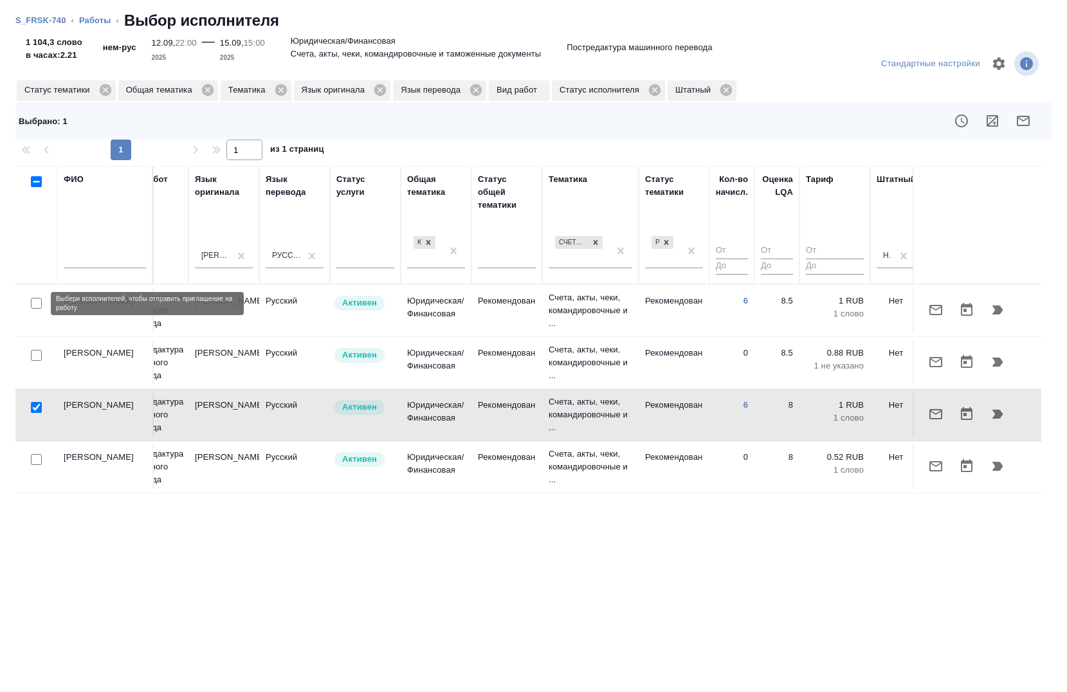
click at [35, 303] on input "checkbox" at bounding box center [36, 303] width 11 height 11
checkbox input "true"
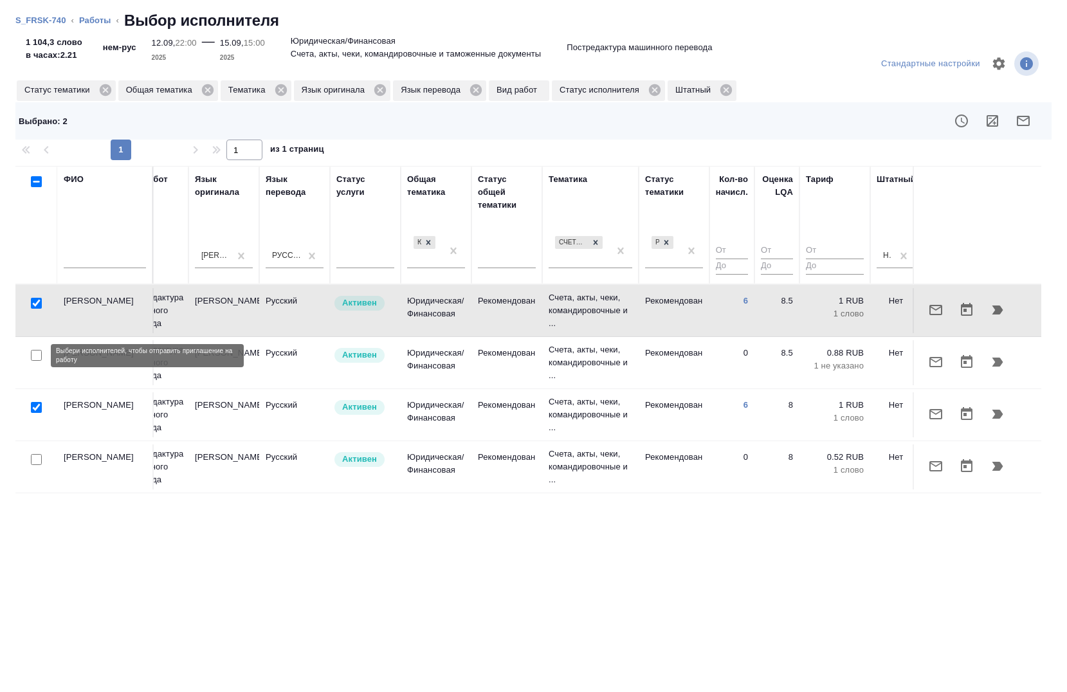
click at [37, 359] on input "checkbox" at bounding box center [36, 355] width 11 height 11
checkbox input "true"
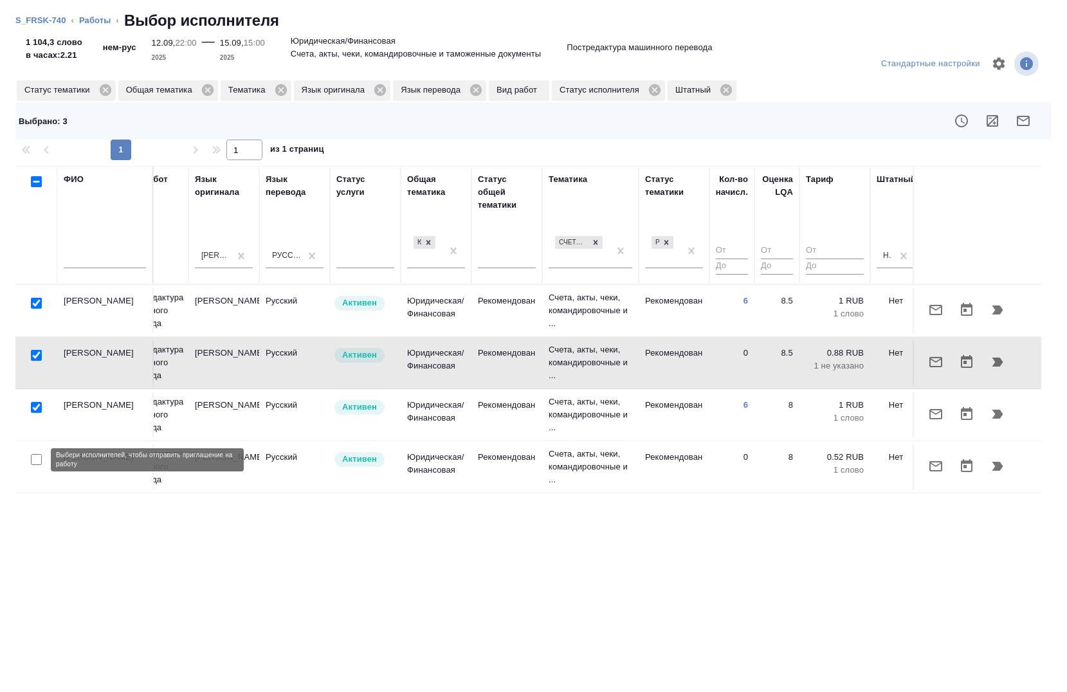
click at [41, 460] on input "checkbox" at bounding box center [36, 459] width 11 height 11
checkbox input "true"
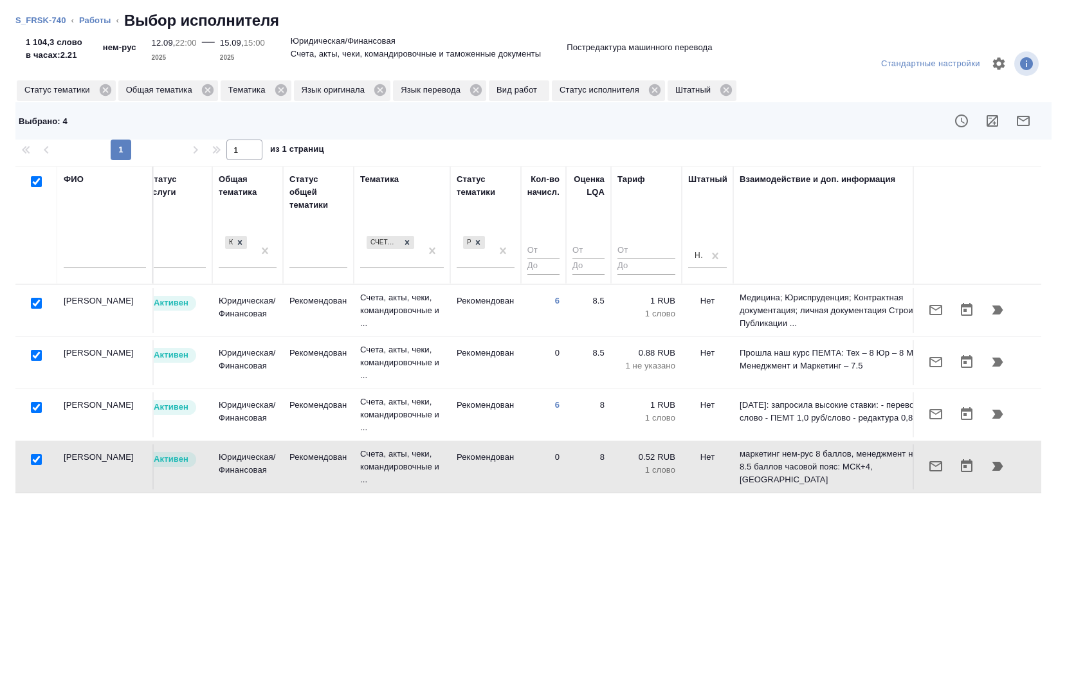
scroll to position [0, 842]
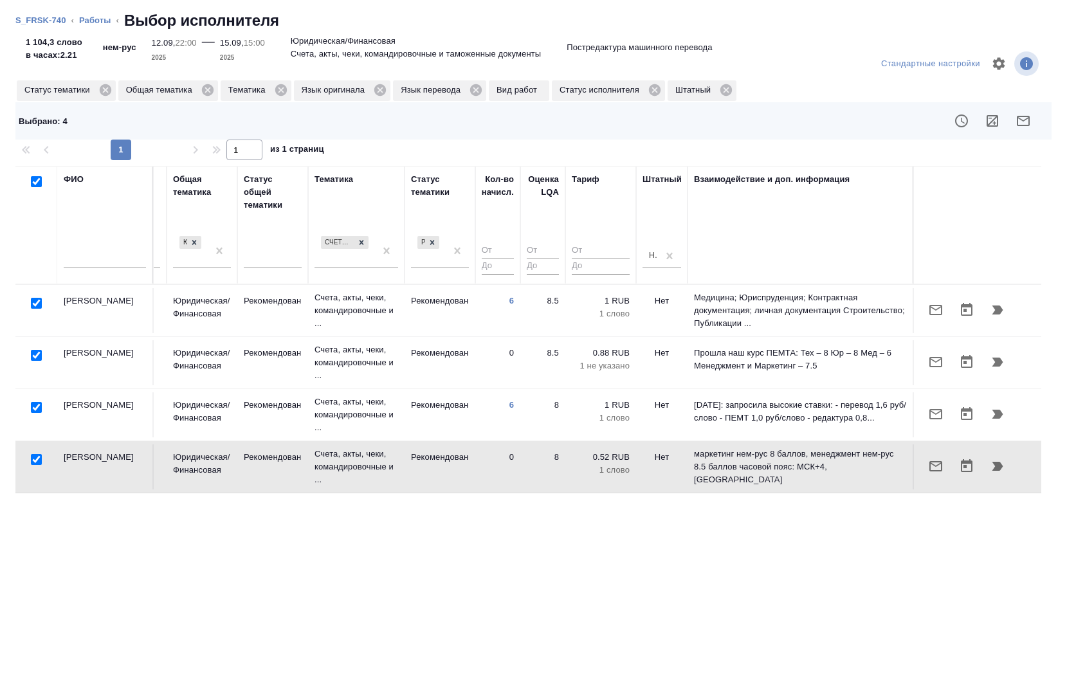
click at [1022, 121] on icon "button" at bounding box center [1022, 121] width 13 height 10
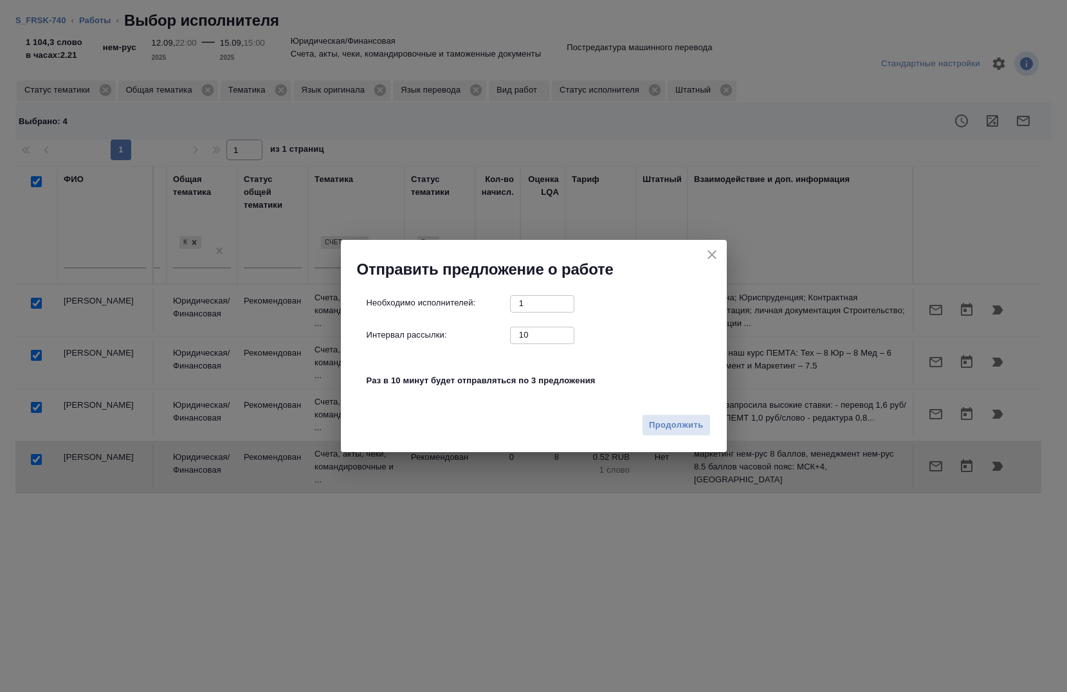
click at [520, 340] on input "10" at bounding box center [542, 335] width 64 height 16
type input "0"
click at [703, 432] on button "Продолжить" at bounding box center [676, 425] width 68 height 23
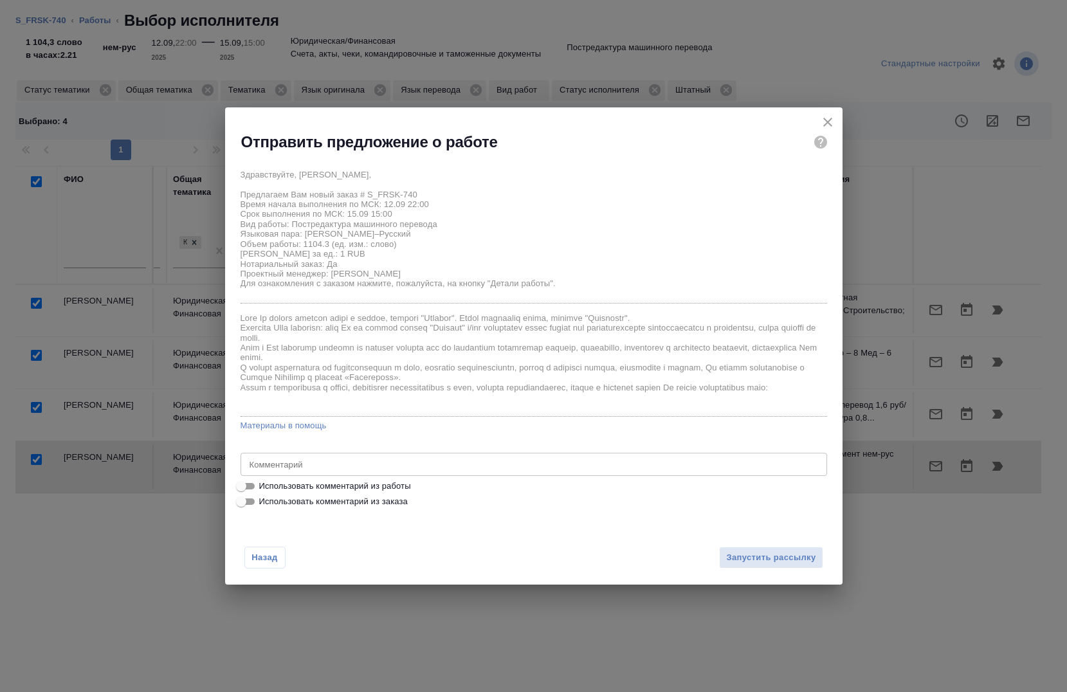
click at [288, 480] on span "Использовать комментарий из работы" at bounding box center [335, 486] width 152 height 13
click at [264, 480] on input "Использовать комментарий из работы" at bounding box center [241, 485] width 46 height 15
checkbox input "true"
type textarea "под нот"
click at [753, 555] on span "Запустить рассылку" at bounding box center [770, 557] width 89 height 15
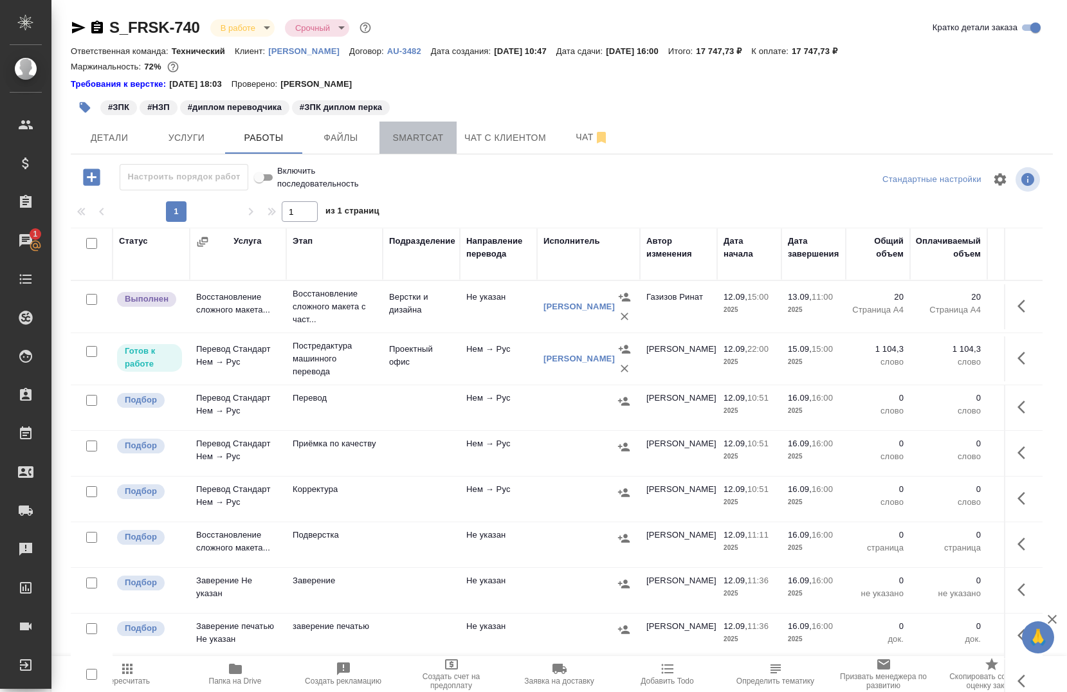
click at [410, 144] on span "Smartcat" at bounding box center [418, 138] width 62 height 16
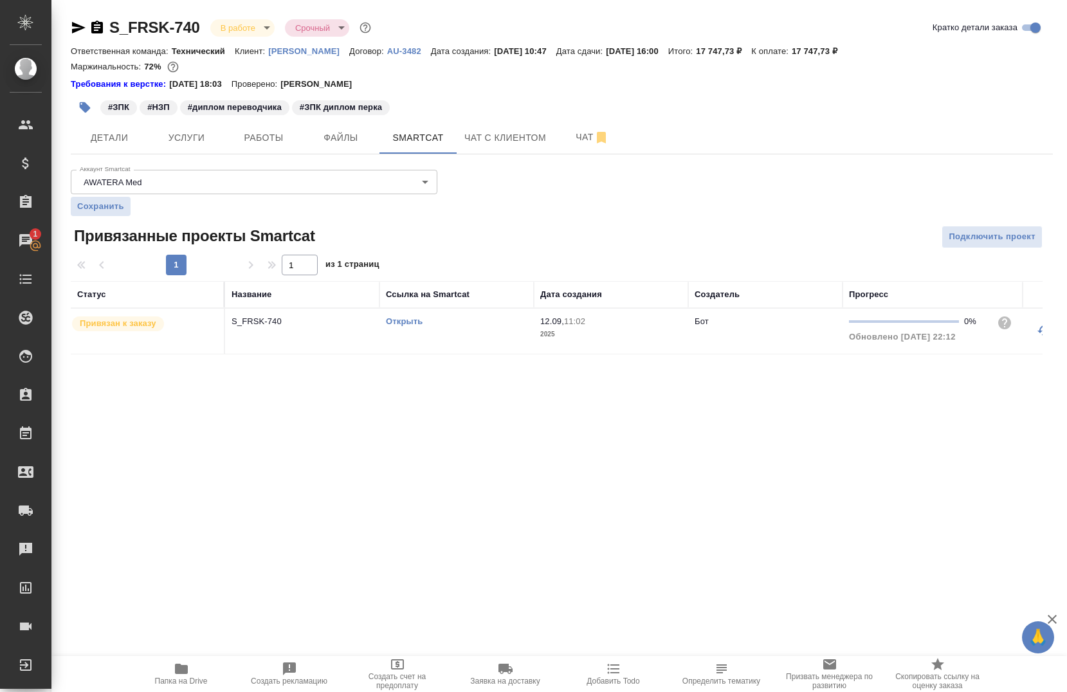
click at [402, 318] on link "Открыть" at bounding box center [404, 321] width 37 height 10
click at [249, 145] on span "Работы" at bounding box center [264, 138] width 62 height 16
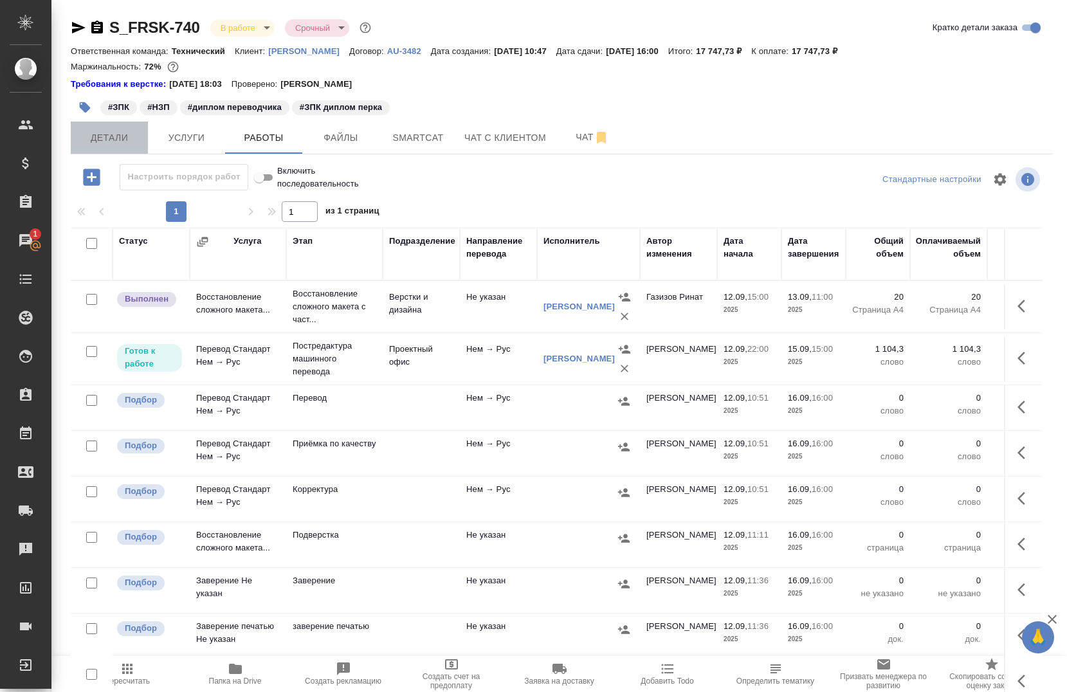
click at [123, 138] on span "Детали" at bounding box center [109, 138] width 62 height 16
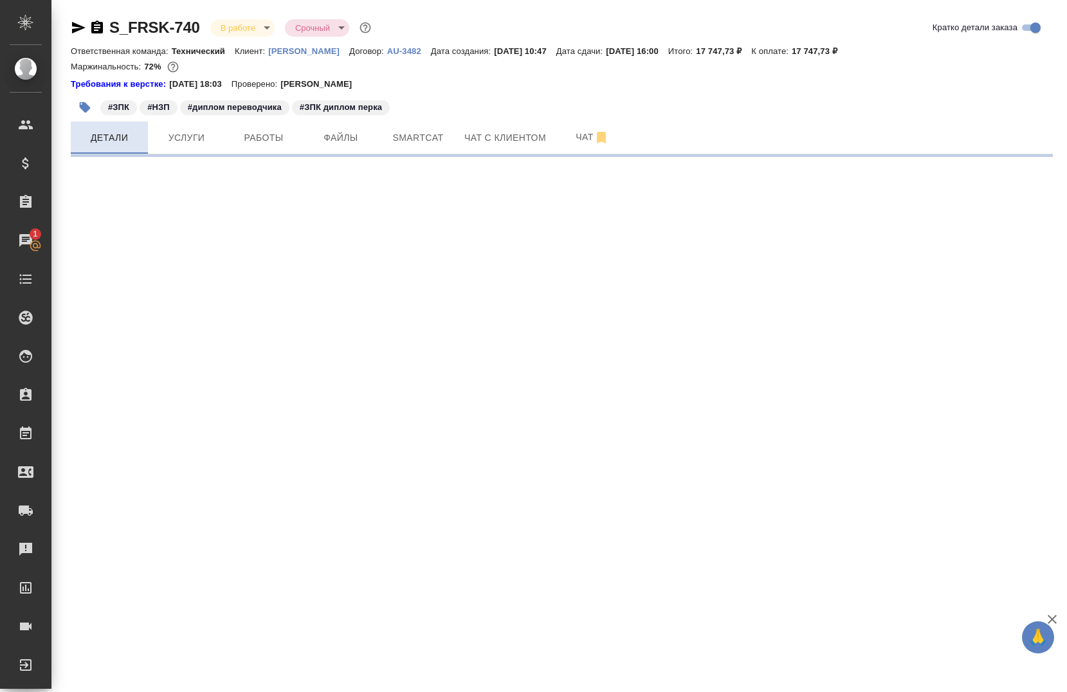
select select "RU"
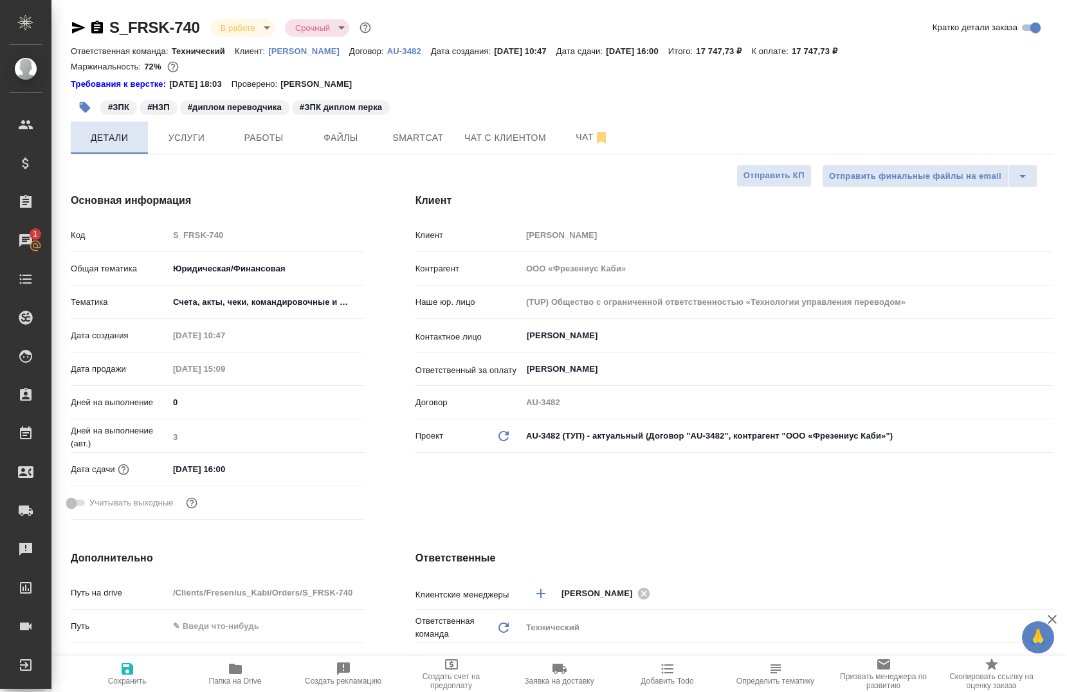
type textarea "x"
click at [244, 147] on button "Работы" at bounding box center [263, 138] width 77 height 32
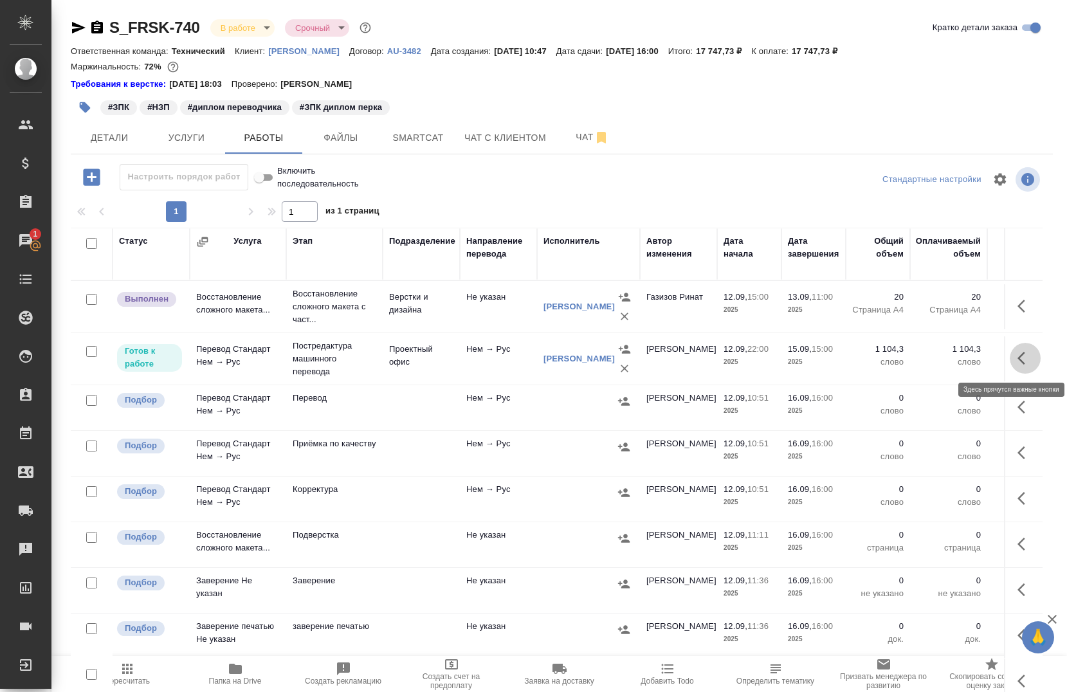
click at [1017, 354] on icon "button" at bounding box center [1021, 358] width 8 height 13
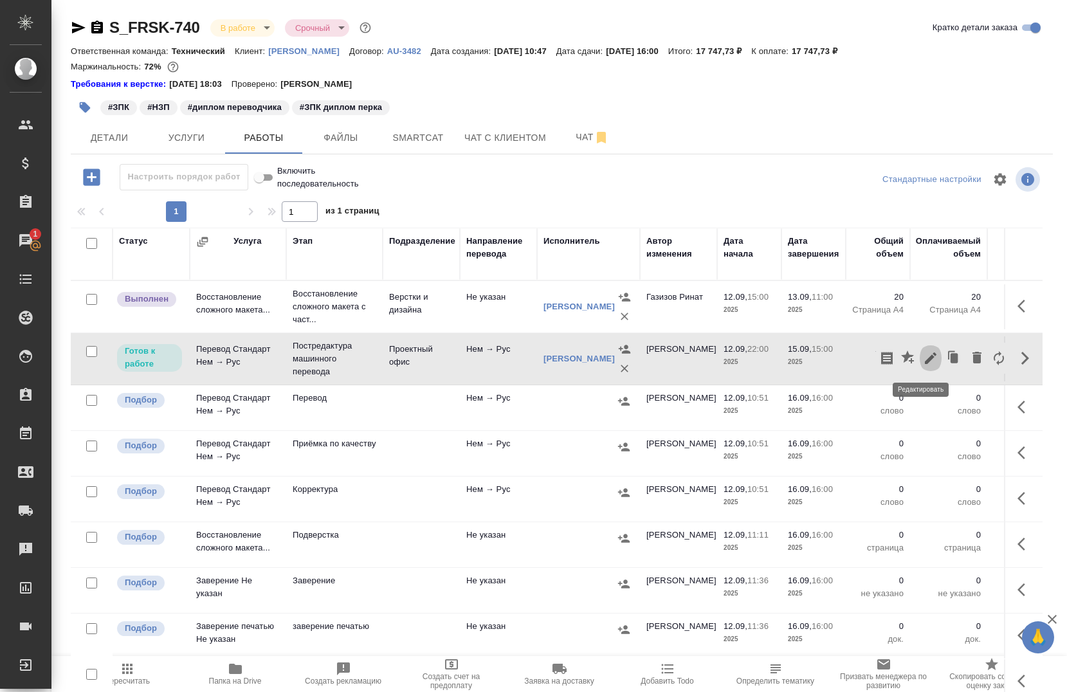
click at [928, 363] on icon "button" at bounding box center [930, 357] width 15 height 15
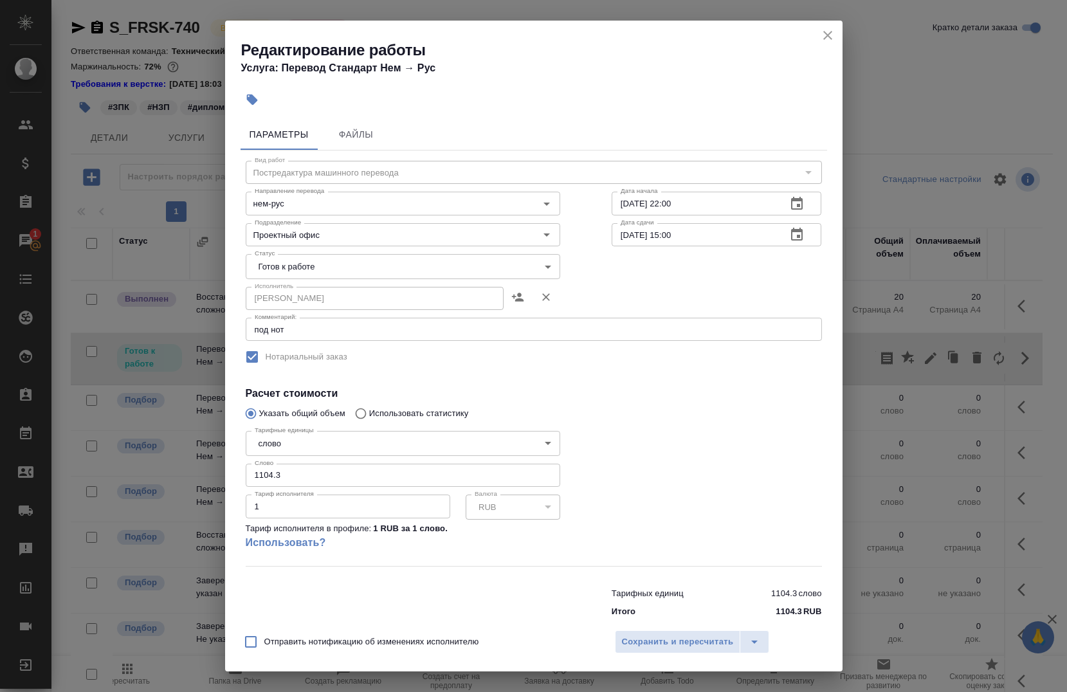
click at [286, 257] on body "🙏 .cls-1 fill:#fff; AWATERA Chernova Anna Клиенты Спецификации Заказы 1 Чаты To…" at bounding box center [533, 346] width 1067 height 692
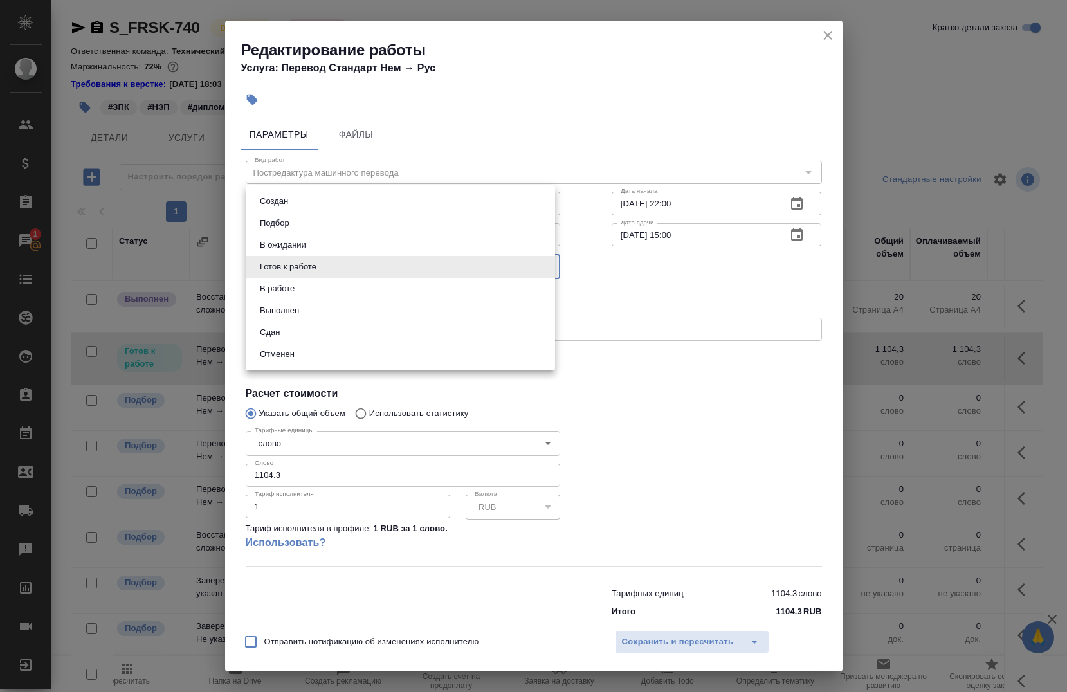
click at [302, 289] on li "В работе" at bounding box center [400, 289] width 309 height 22
type input "inProgress"
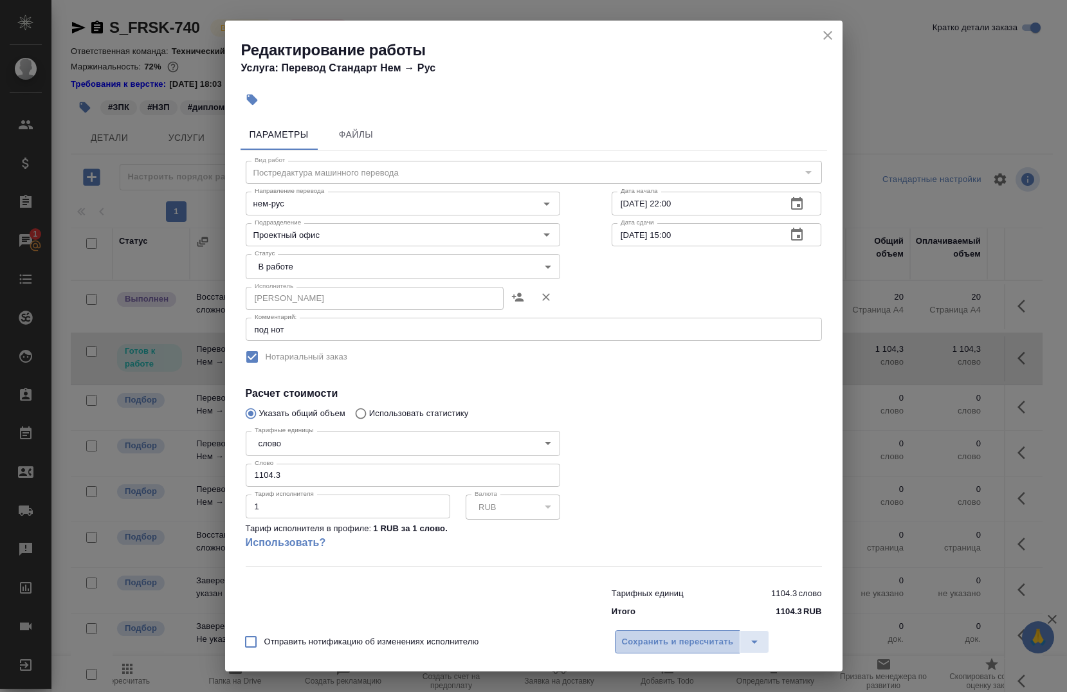
click at [662, 636] on span "Сохранить и пересчитать" at bounding box center [678, 642] width 112 height 15
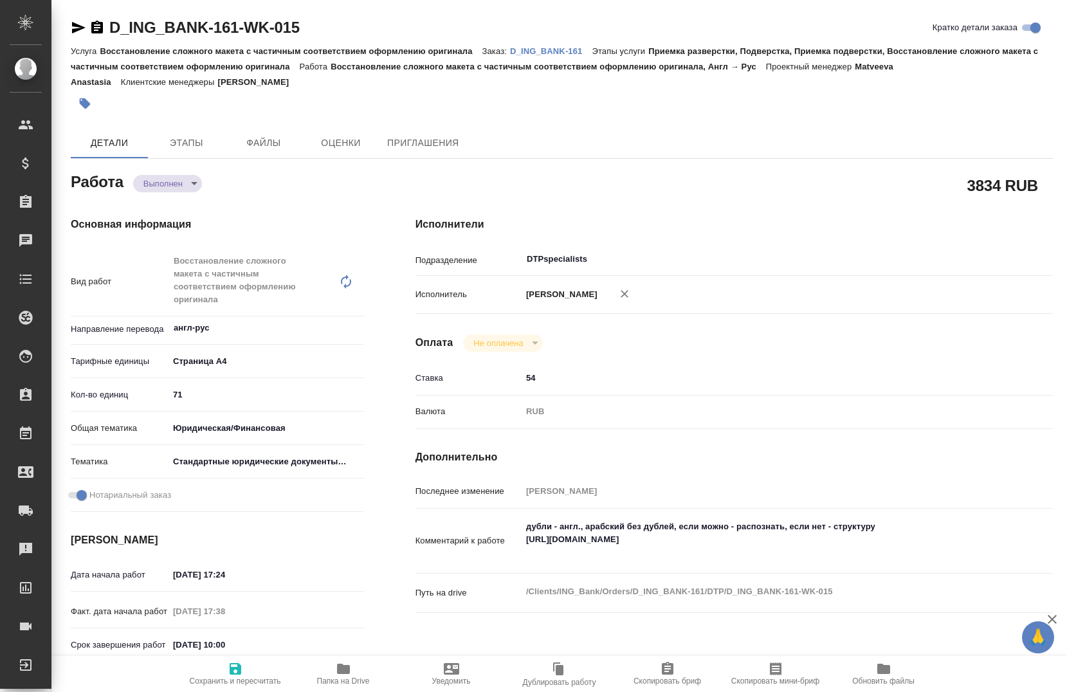
type textarea "x"
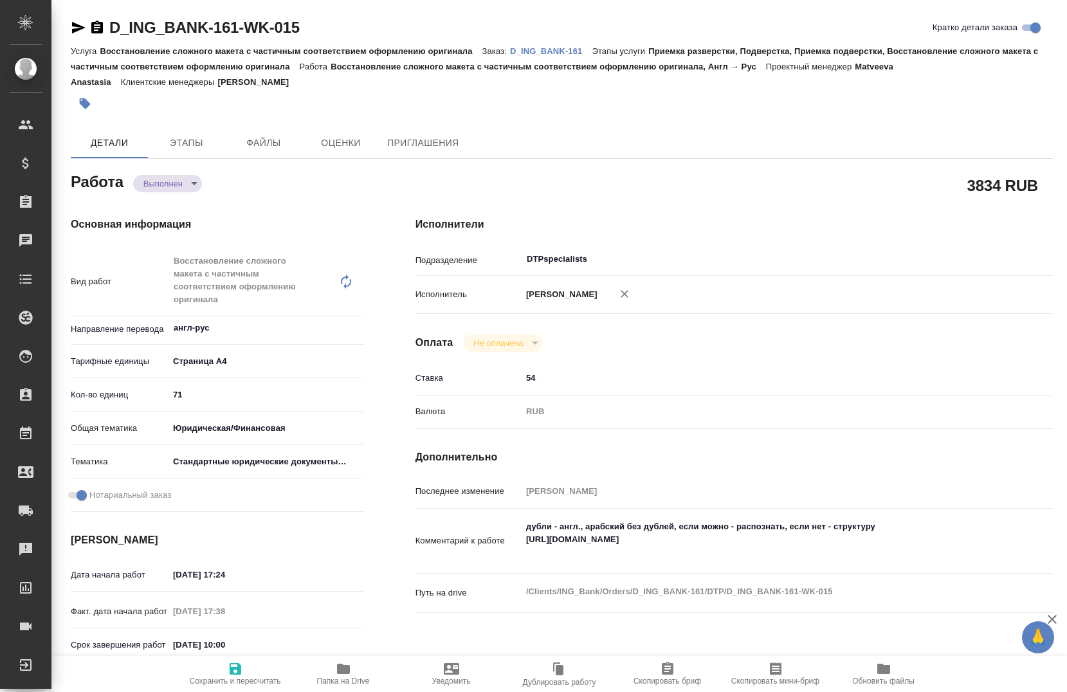
type textarea "x"
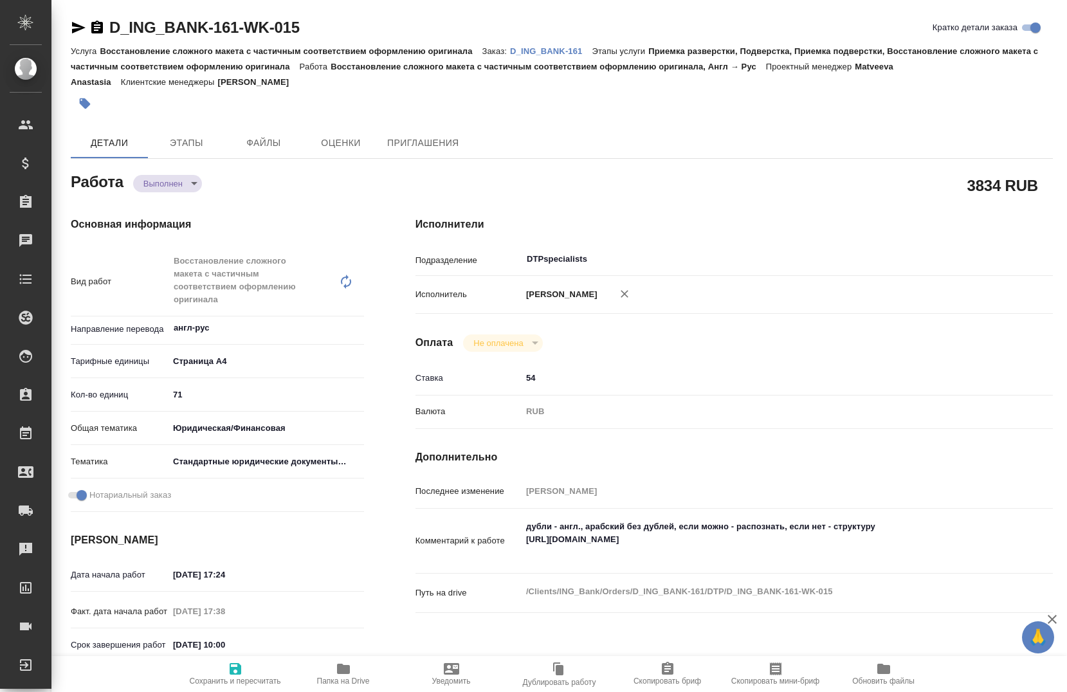
type textarea "x"
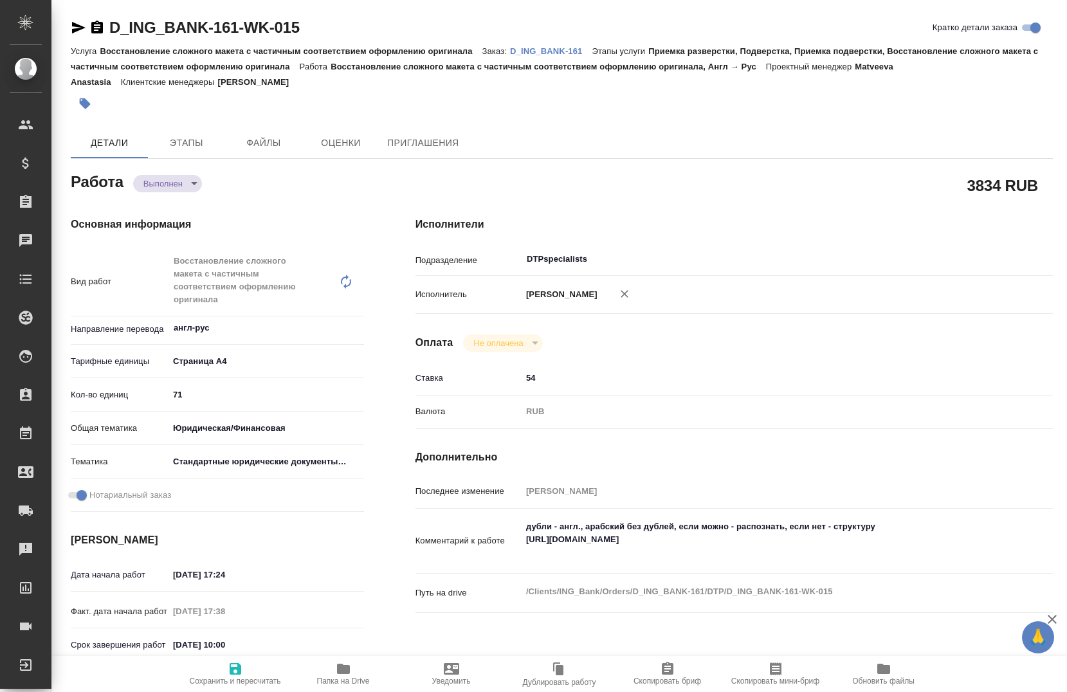
type textarea "x"
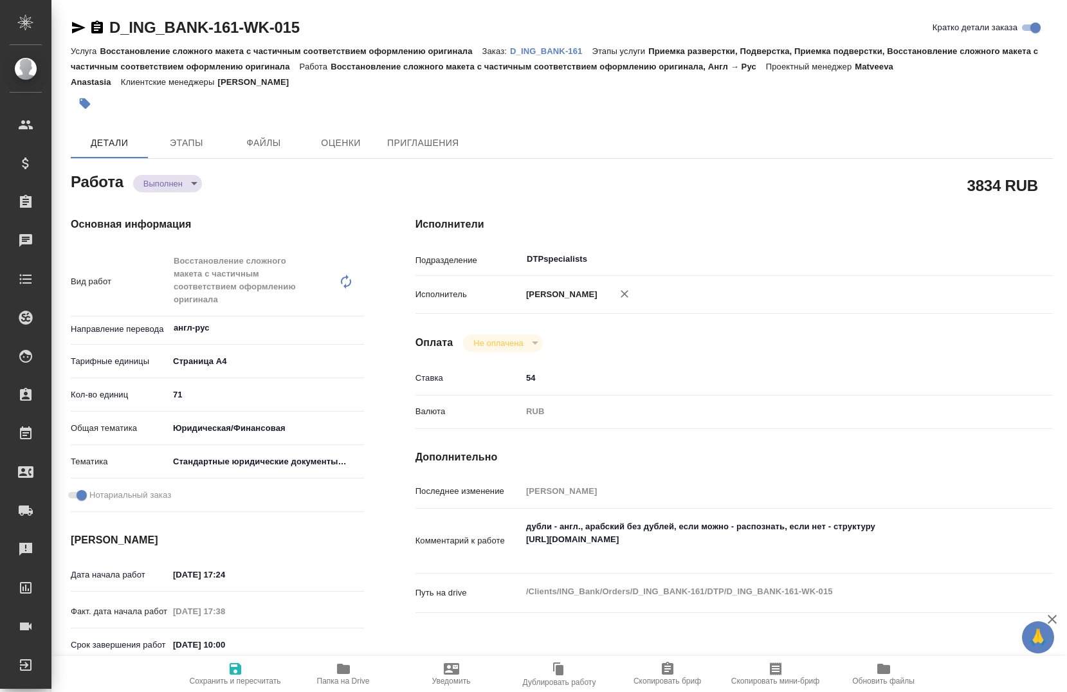
type textarea "x"
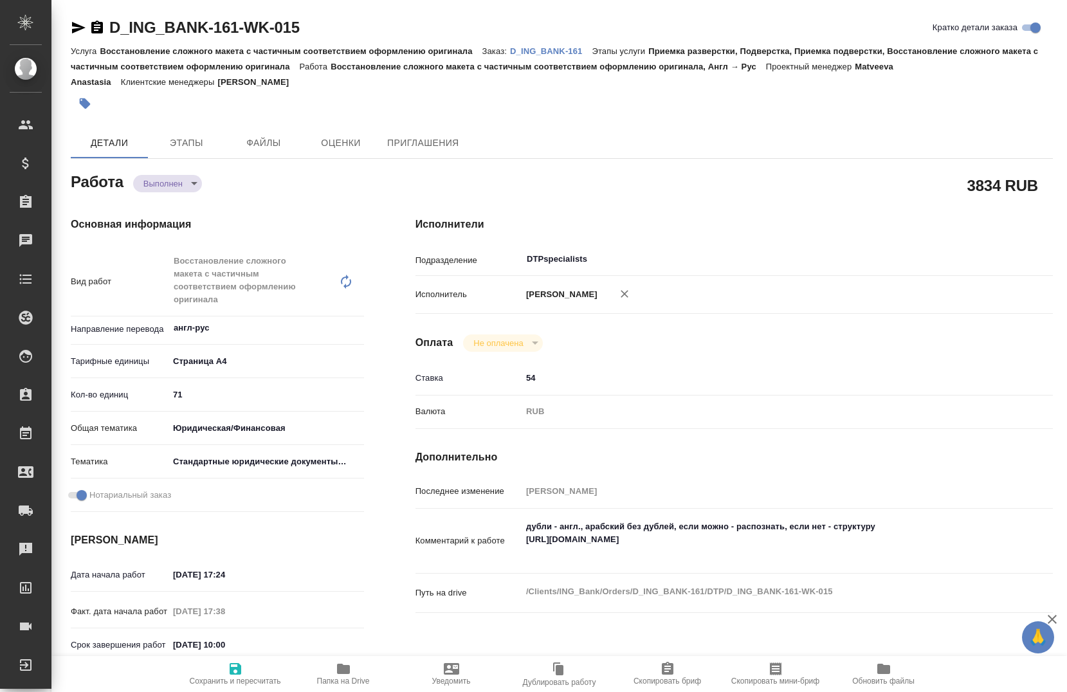
type textarea "x"
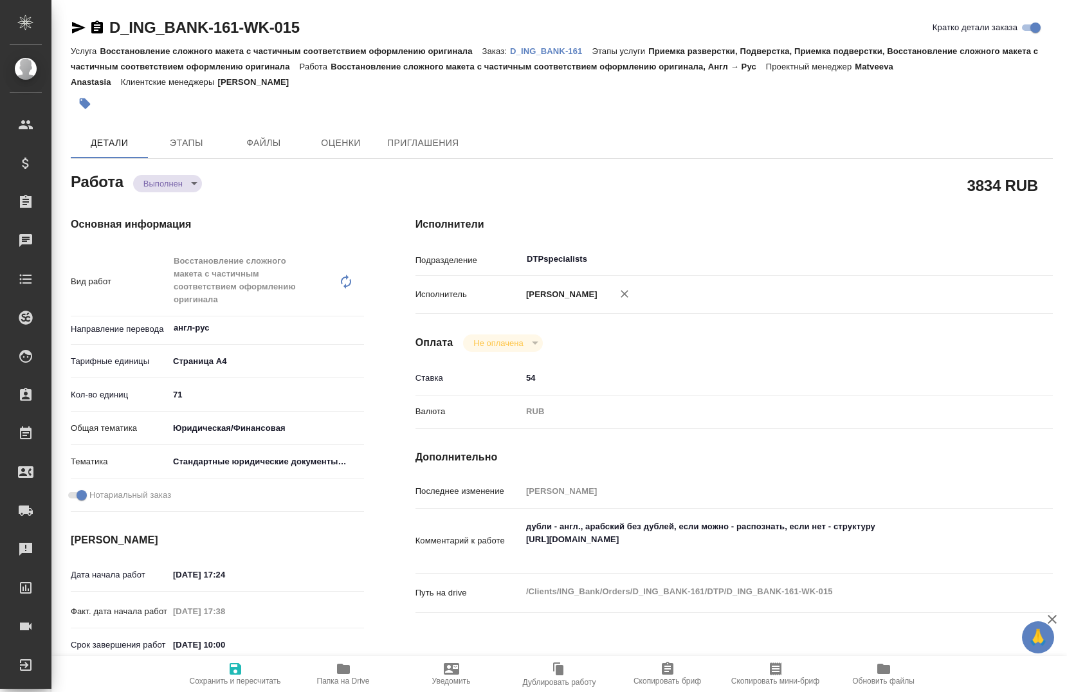
click at [543, 45] on link "D_ING_BANK-161" at bounding box center [551, 50] width 82 height 11
type textarea "x"
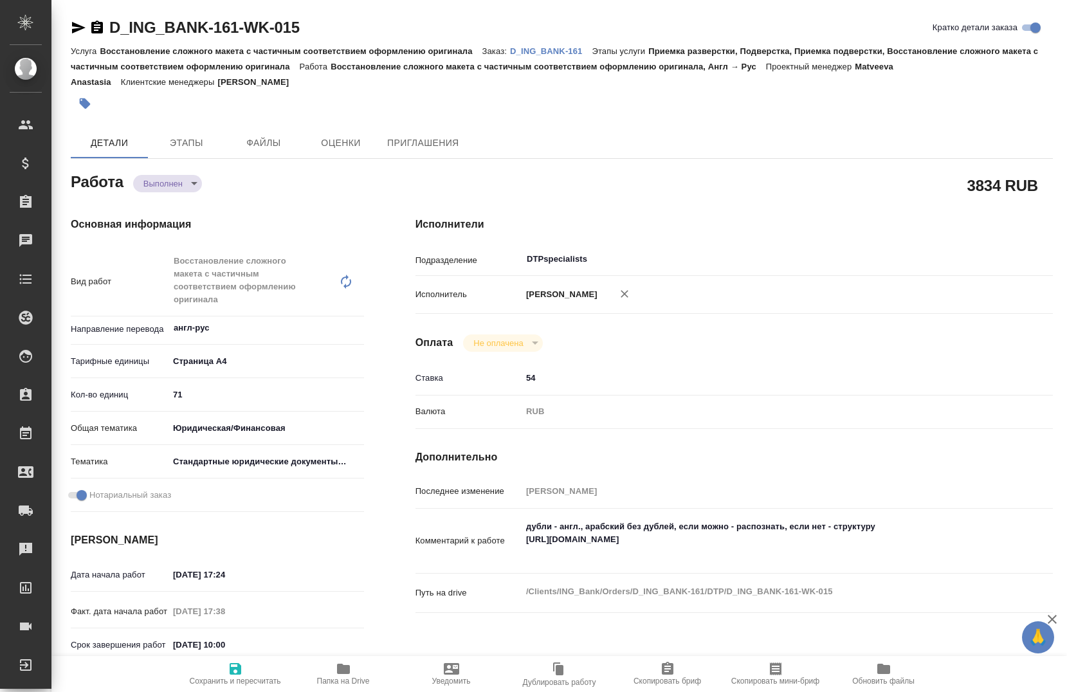
type textarea "x"
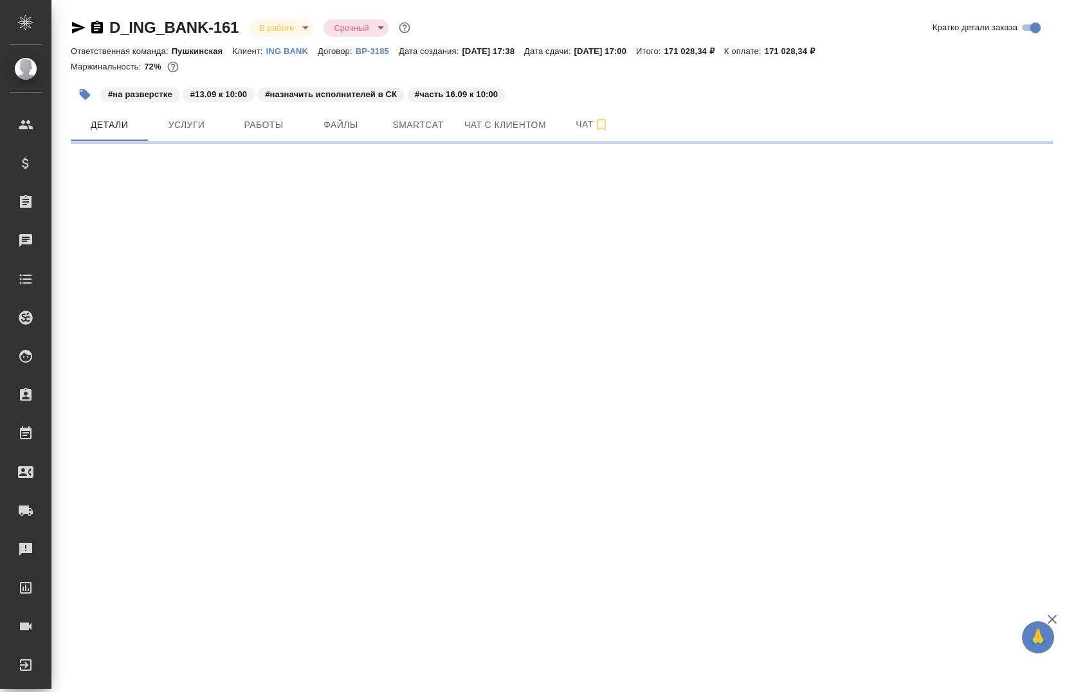
select select "RU"
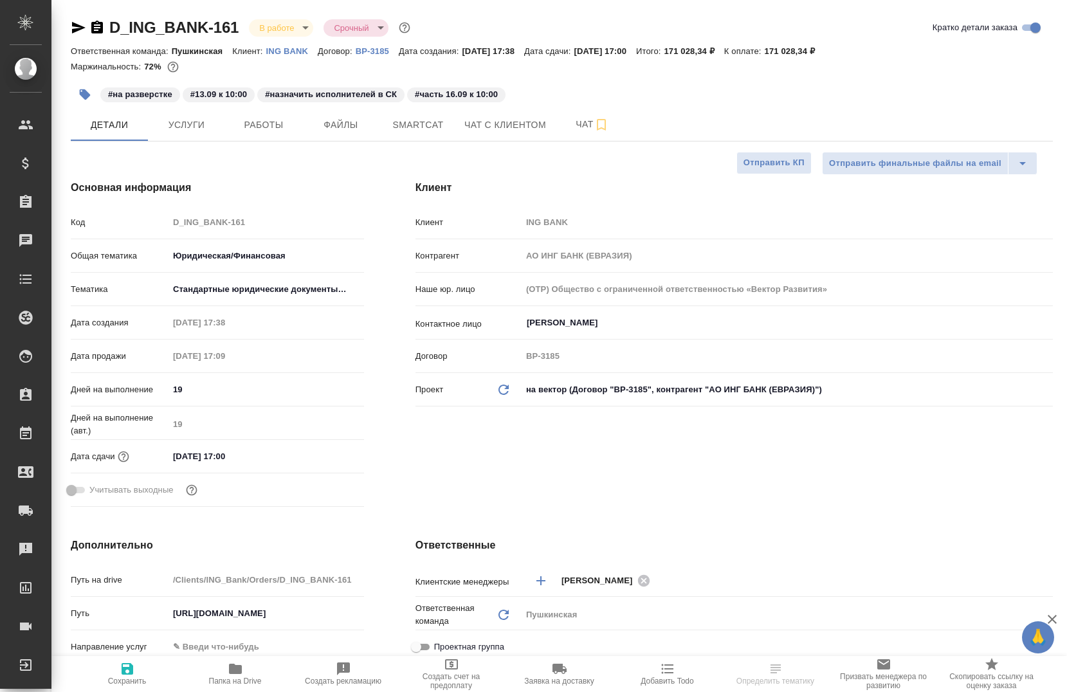
type textarea "x"
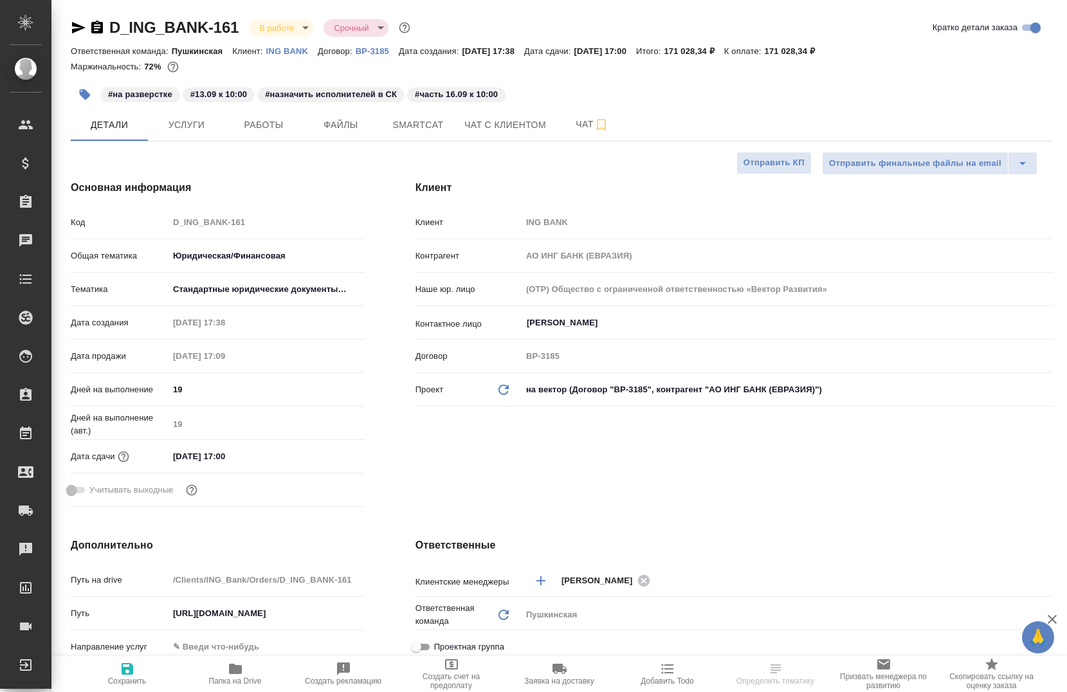
type textarea "x"
click at [256, 124] on span "Работы" at bounding box center [264, 125] width 62 height 16
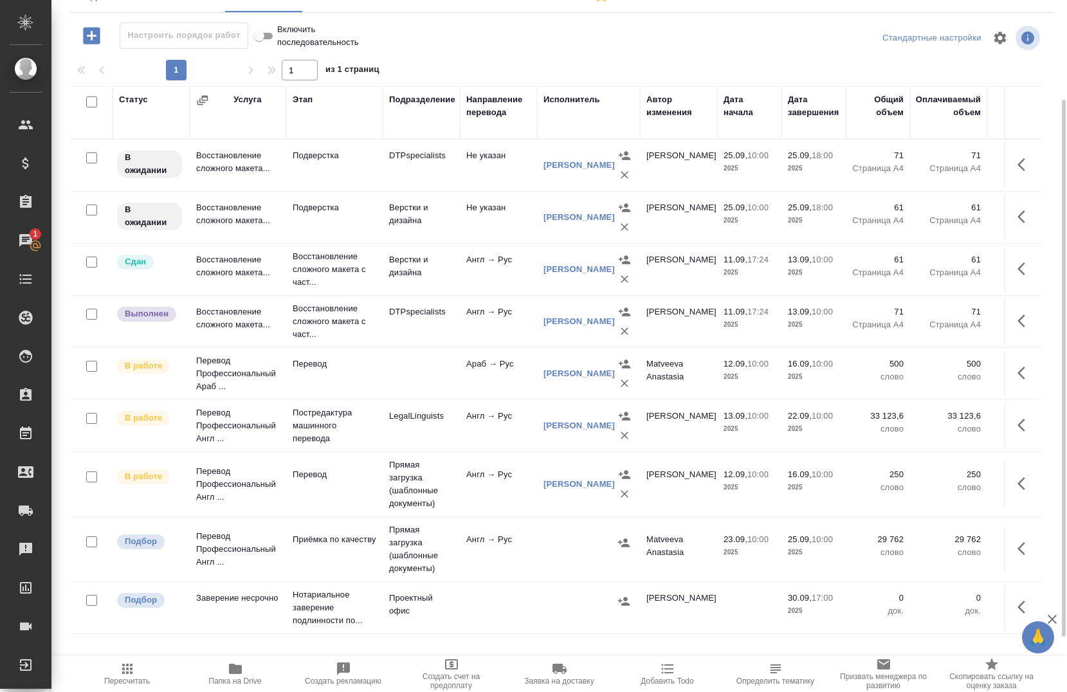
scroll to position [193, 0]
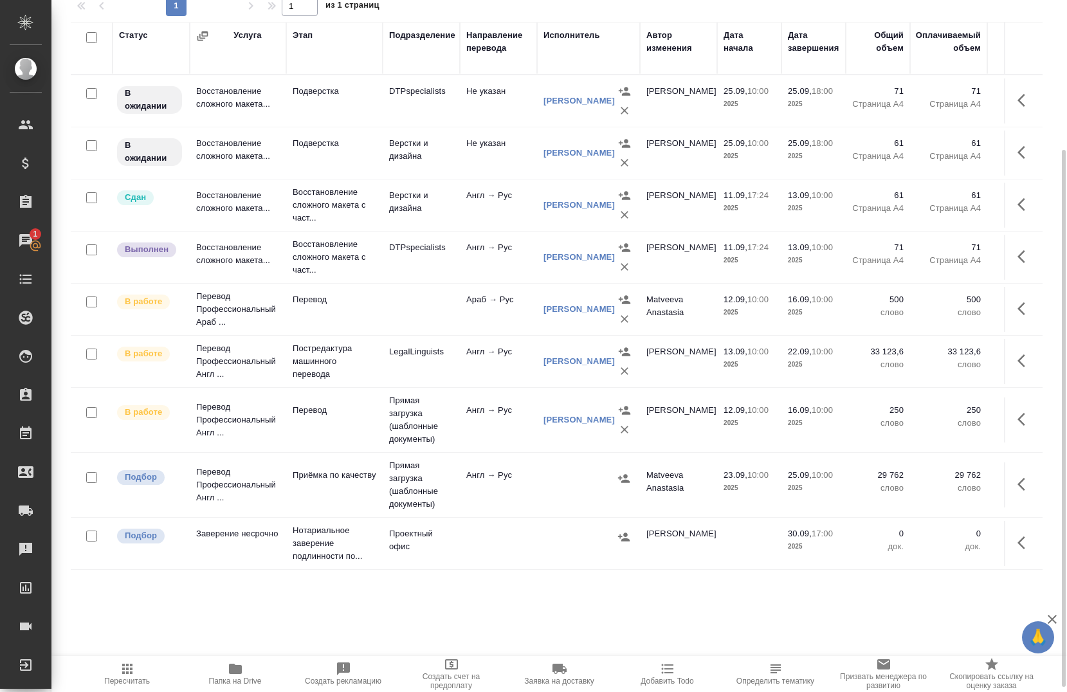
click at [239, 680] on span "Папка на Drive" at bounding box center [235, 680] width 53 height 9
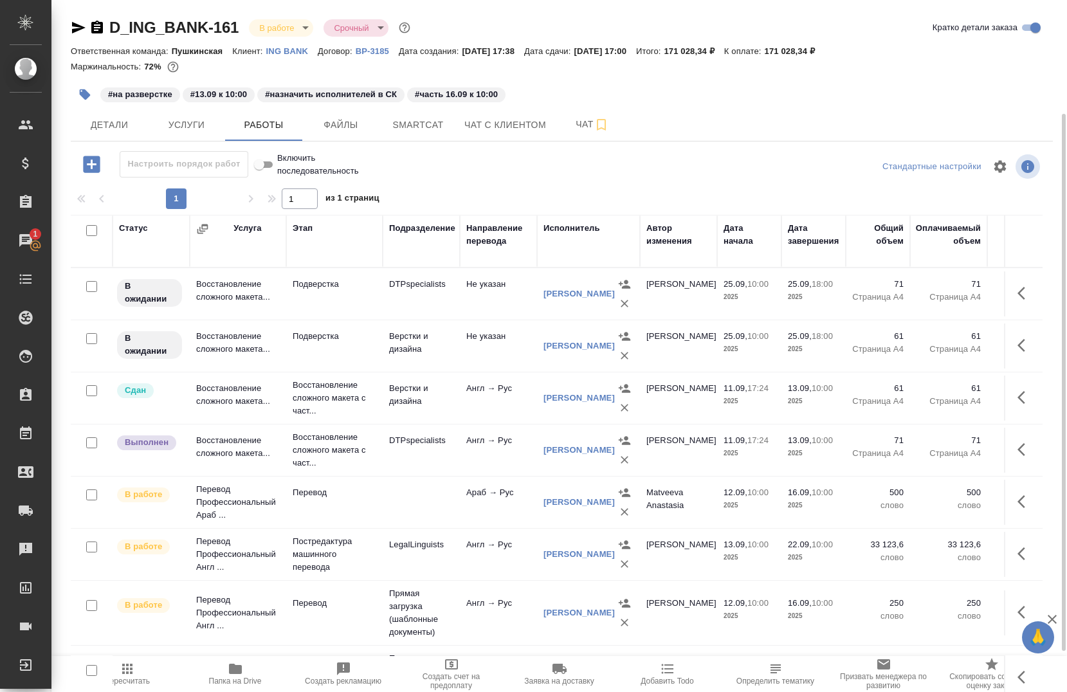
scroll to position [0, 0]
click at [395, 125] on span "Smartcat" at bounding box center [418, 125] width 62 height 16
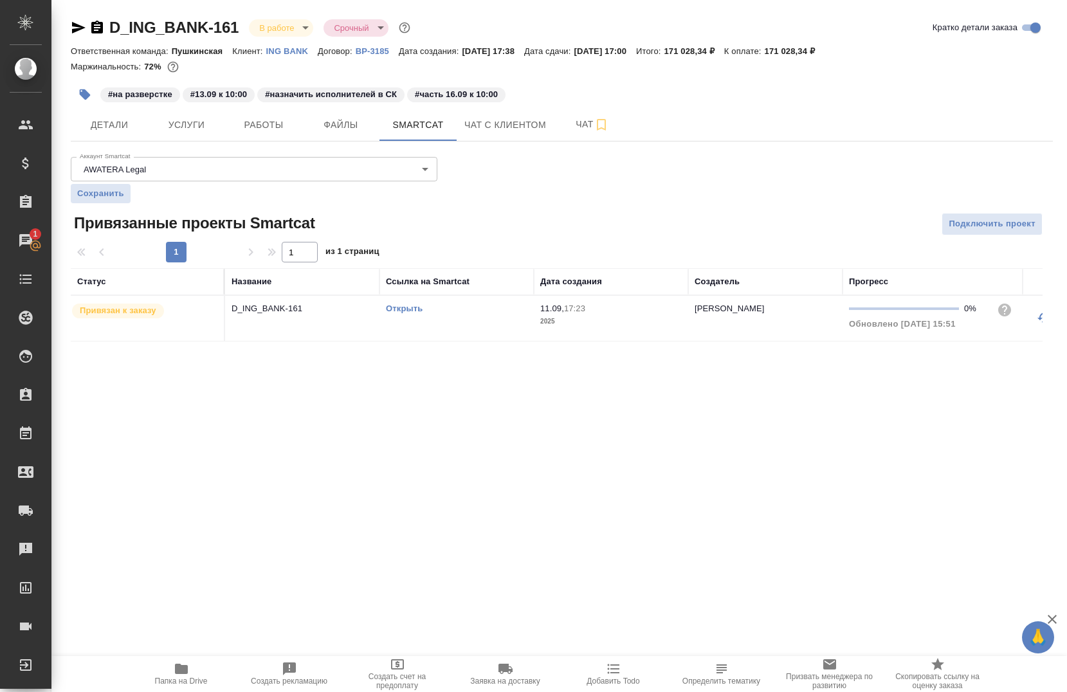
click at [401, 306] on link "Открыть" at bounding box center [404, 308] width 37 height 10
click at [270, 137] on button "Работы" at bounding box center [263, 125] width 77 height 32
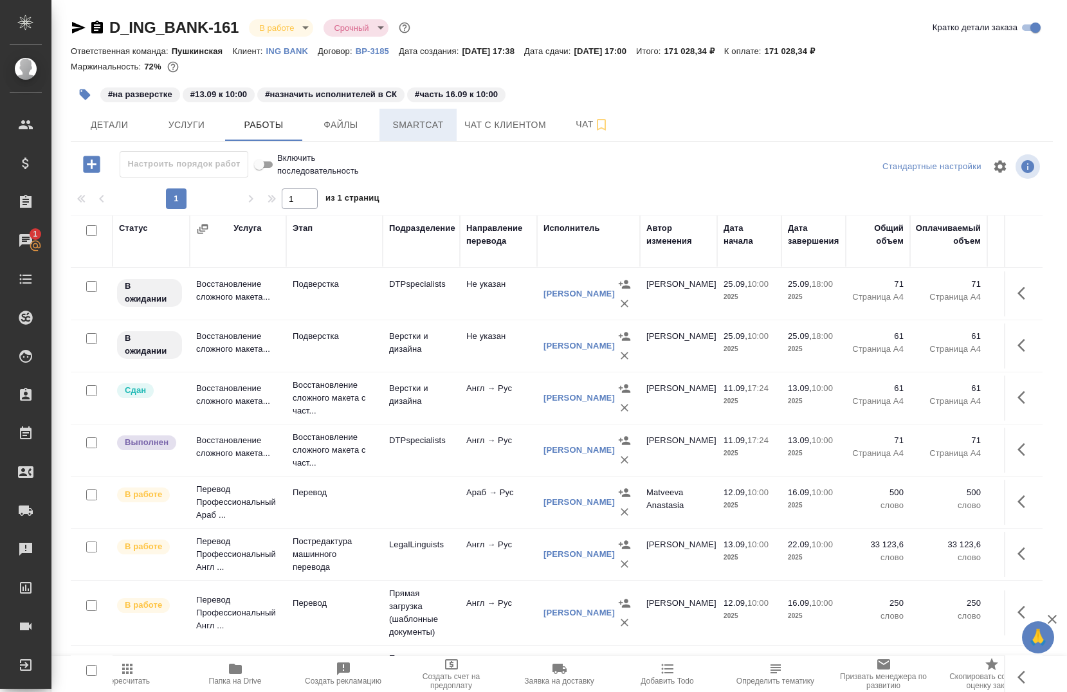
click at [404, 121] on span "Smartcat" at bounding box center [418, 125] width 62 height 16
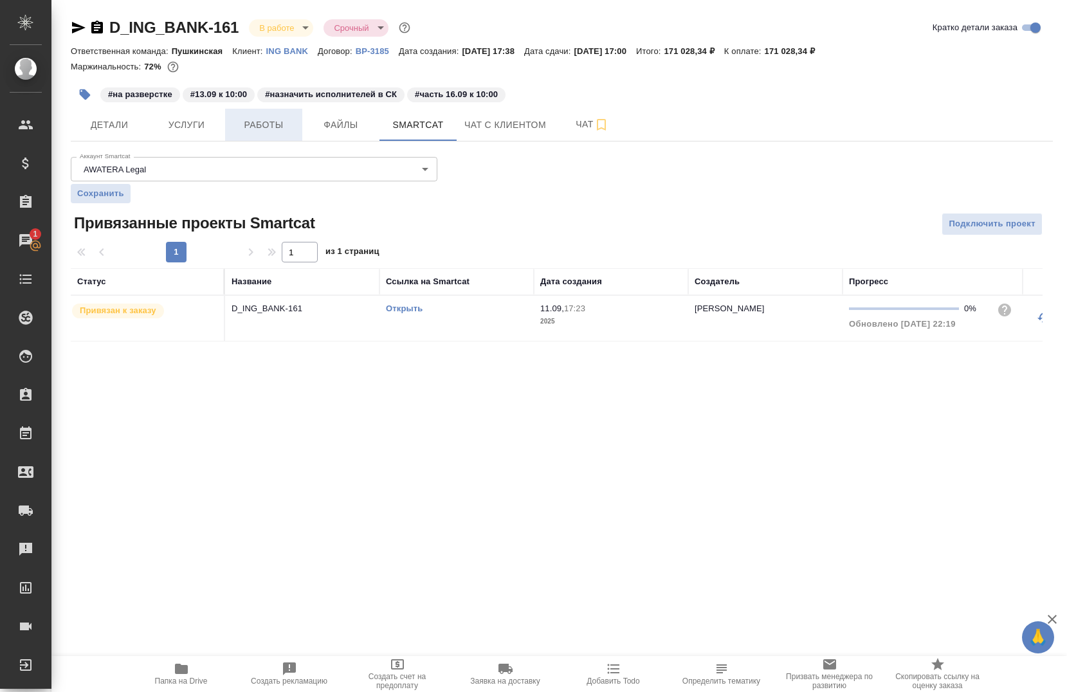
click at [299, 127] on button "Работы" at bounding box center [263, 125] width 77 height 32
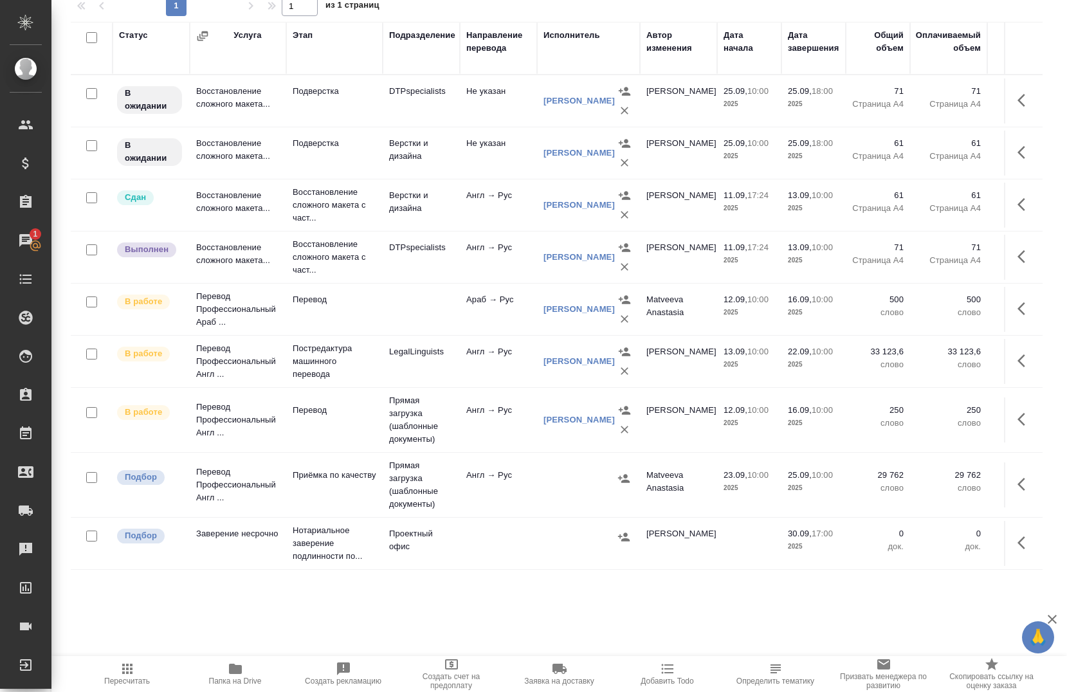
scroll to position [64, 0]
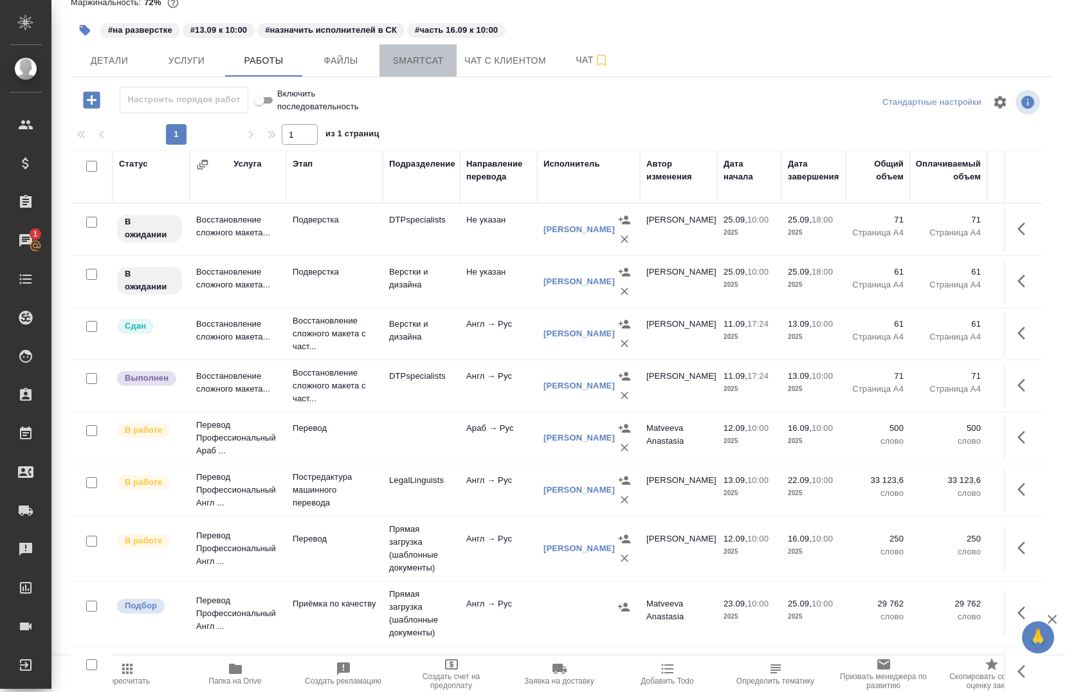
click at [405, 64] on span "Smartcat" at bounding box center [418, 61] width 62 height 16
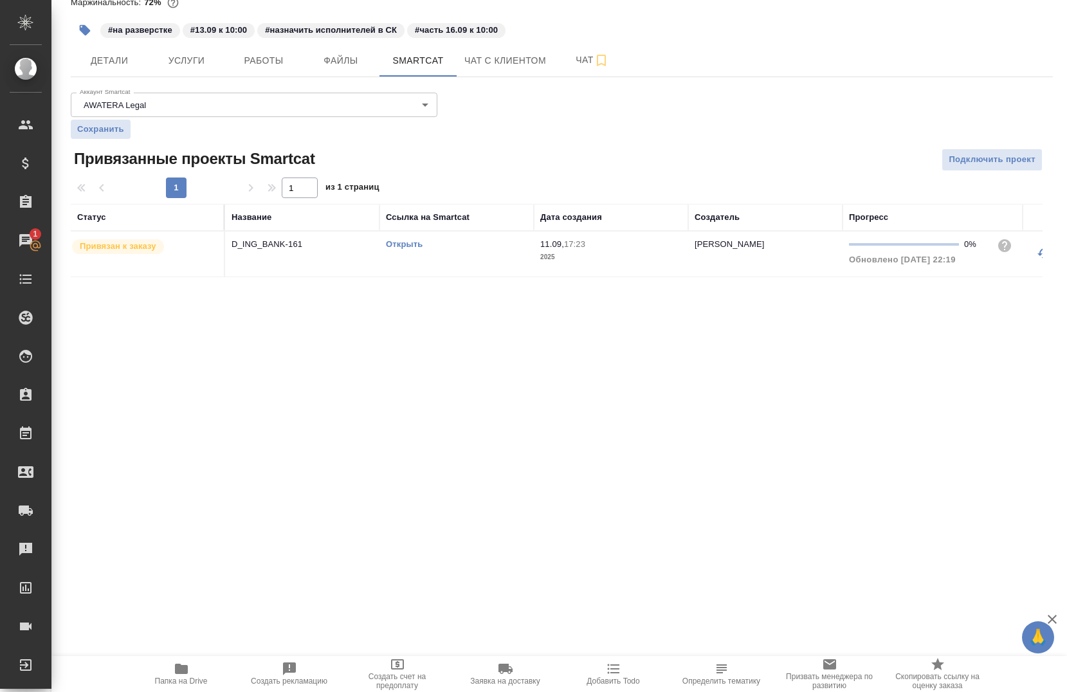
click at [404, 238] on div "Открыть" at bounding box center [456, 244] width 141 height 13
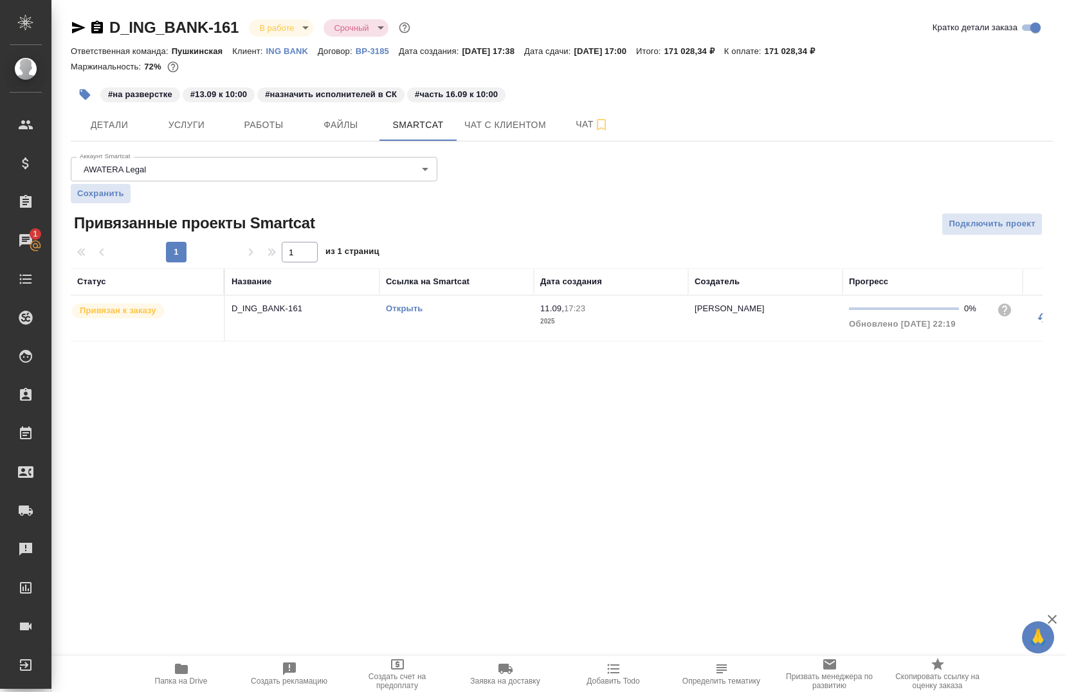
click at [402, 308] on link "Открыть" at bounding box center [404, 308] width 37 height 10
click at [290, 118] on span "Работы" at bounding box center [264, 125] width 62 height 16
